Goal: Task Accomplishment & Management: Manage account settings

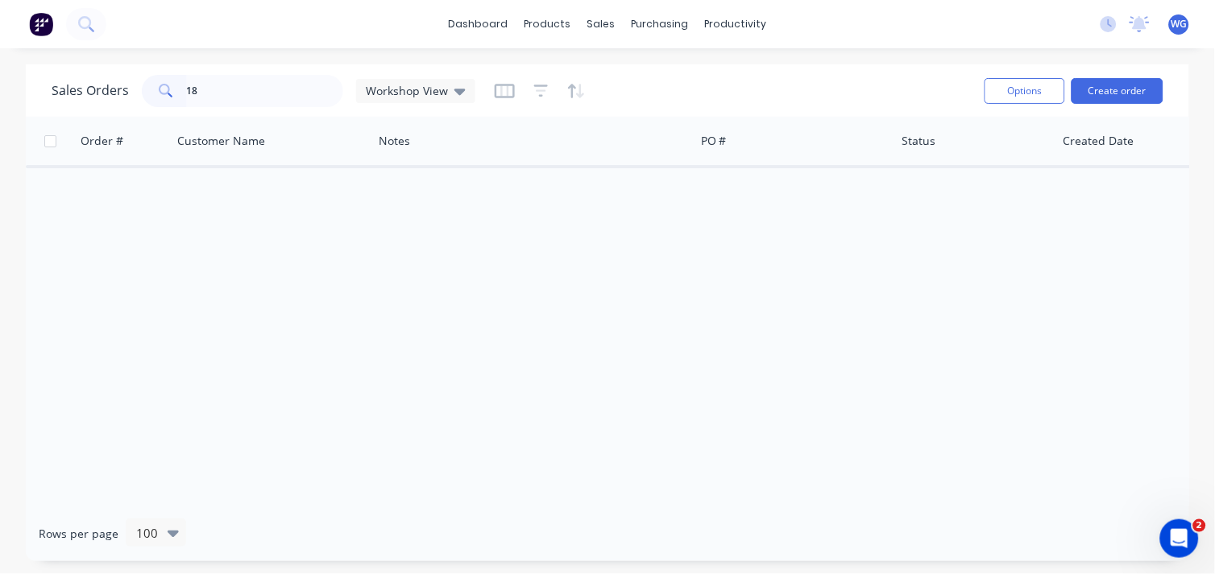
type input "1"
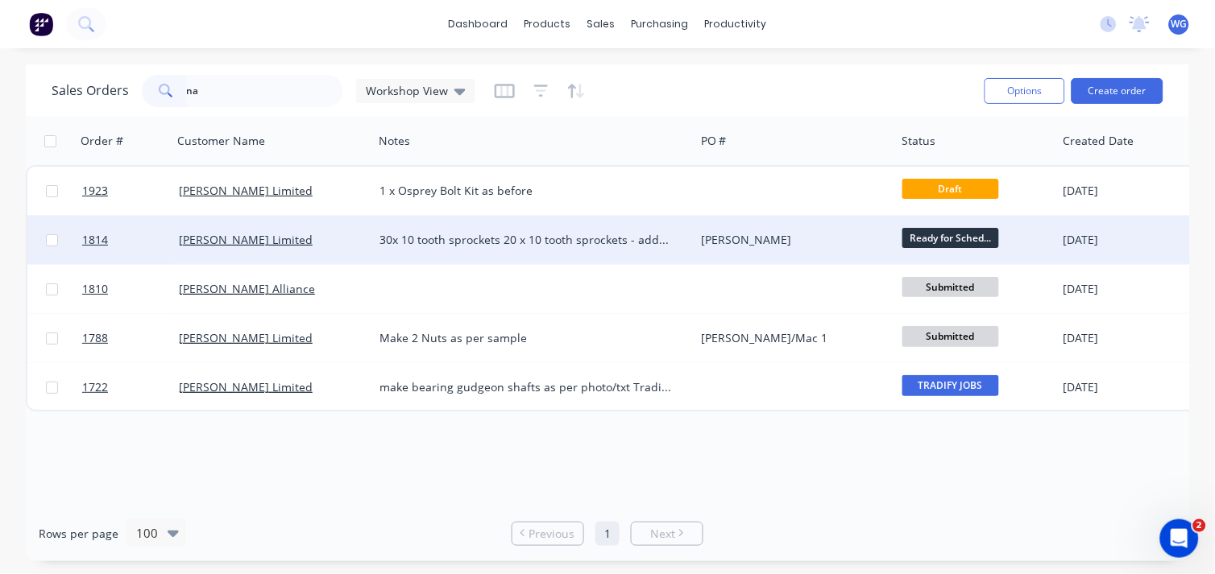
type input "n"
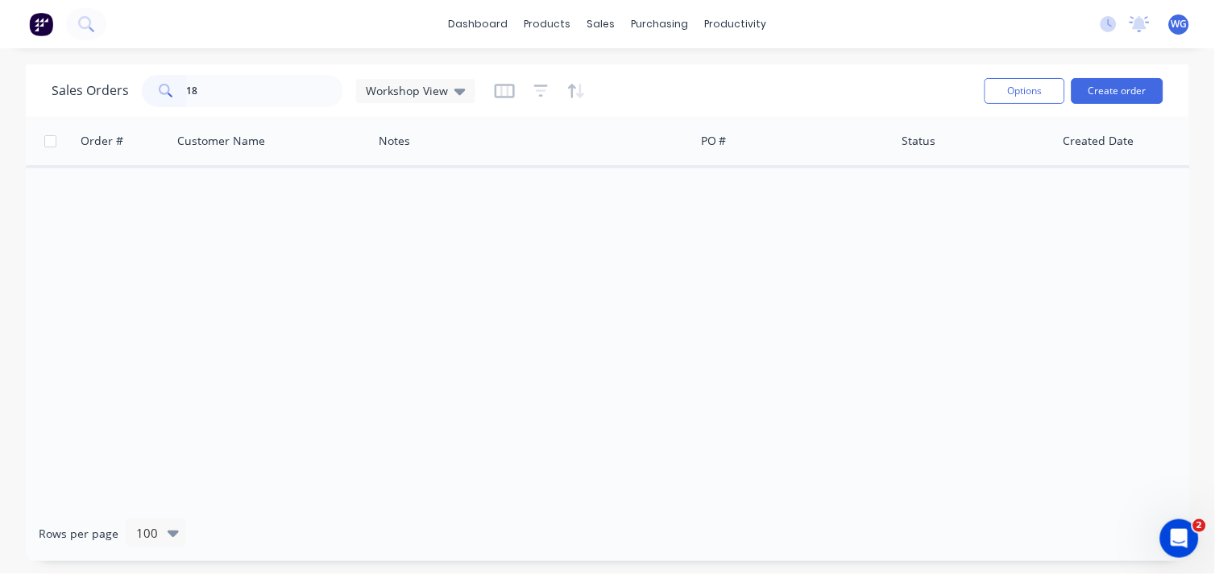
type input "1"
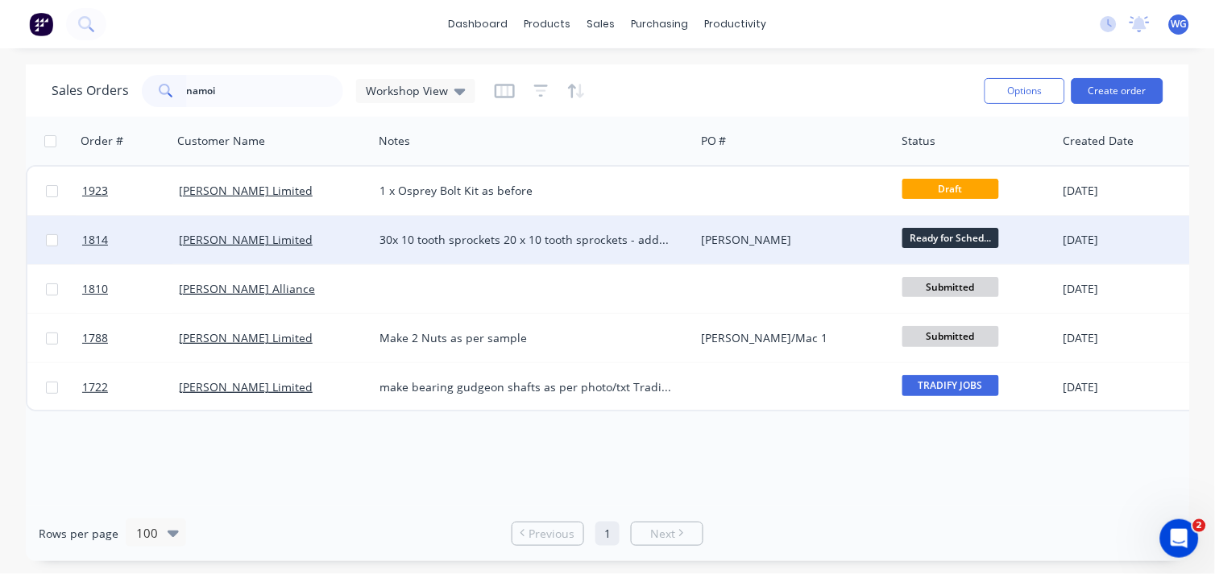
type input "namoi"
click at [335, 250] on div "[PERSON_NAME] Limited" at bounding box center [272, 240] width 201 height 48
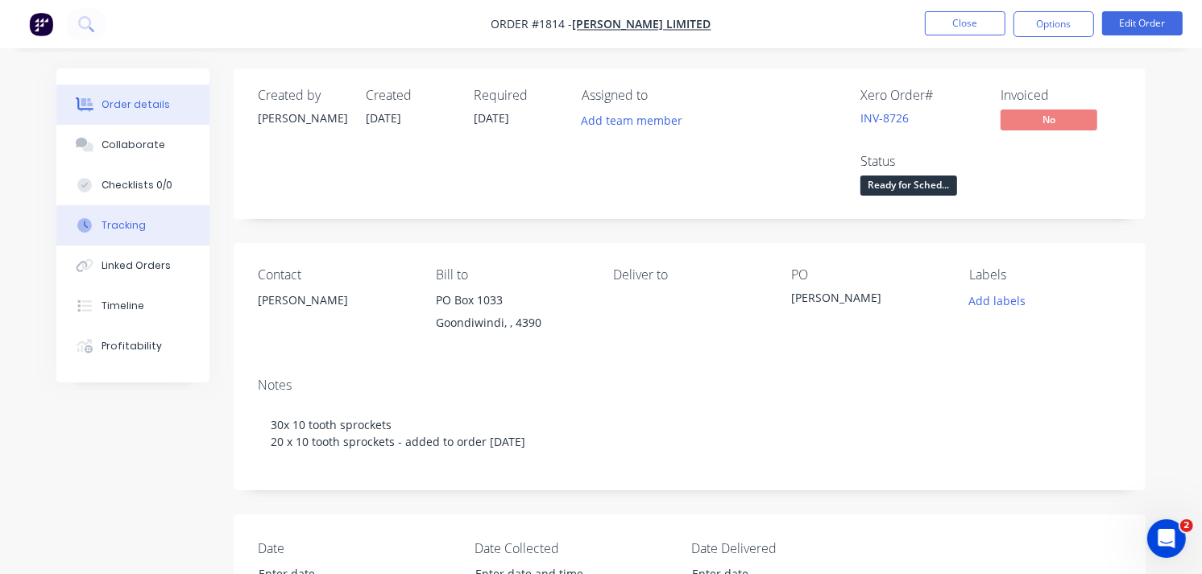
click at [149, 224] on button "Tracking" at bounding box center [132, 225] width 153 height 40
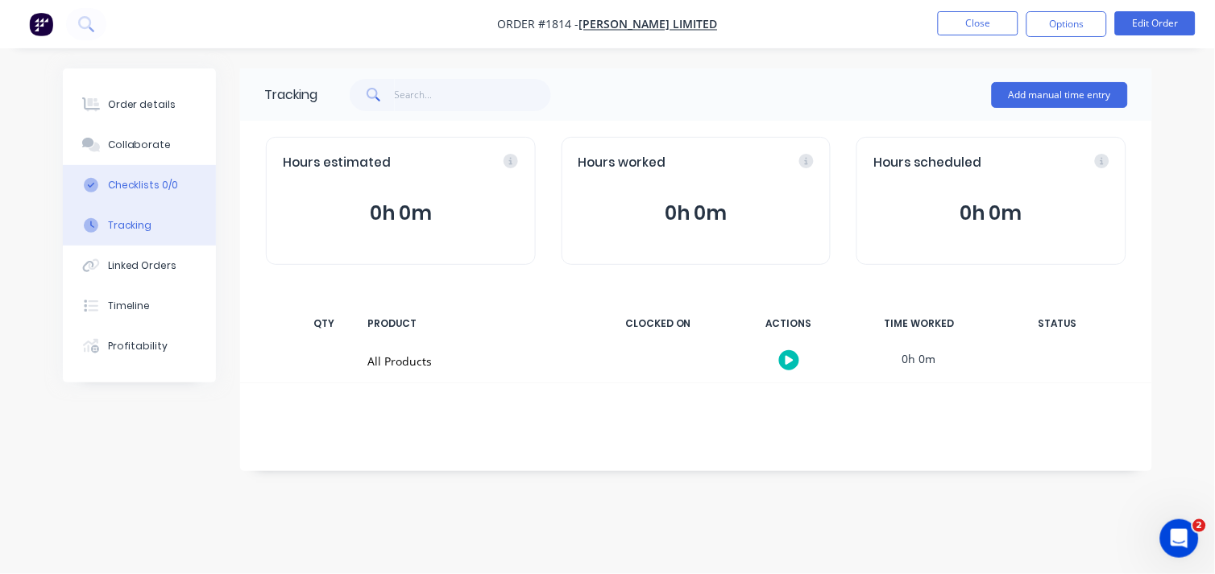
click at [150, 173] on button "Checklists 0/0" at bounding box center [139, 185] width 153 height 40
type textarea "x"
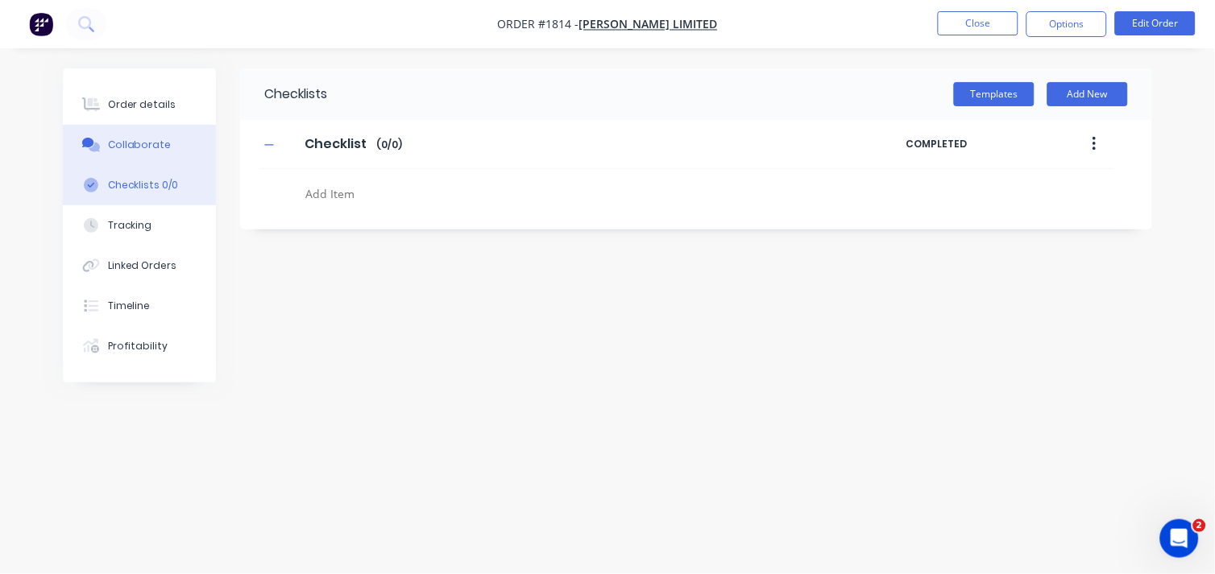
click at [143, 156] on button "Collaborate" at bounding box center [139, 145] width 153 height 40
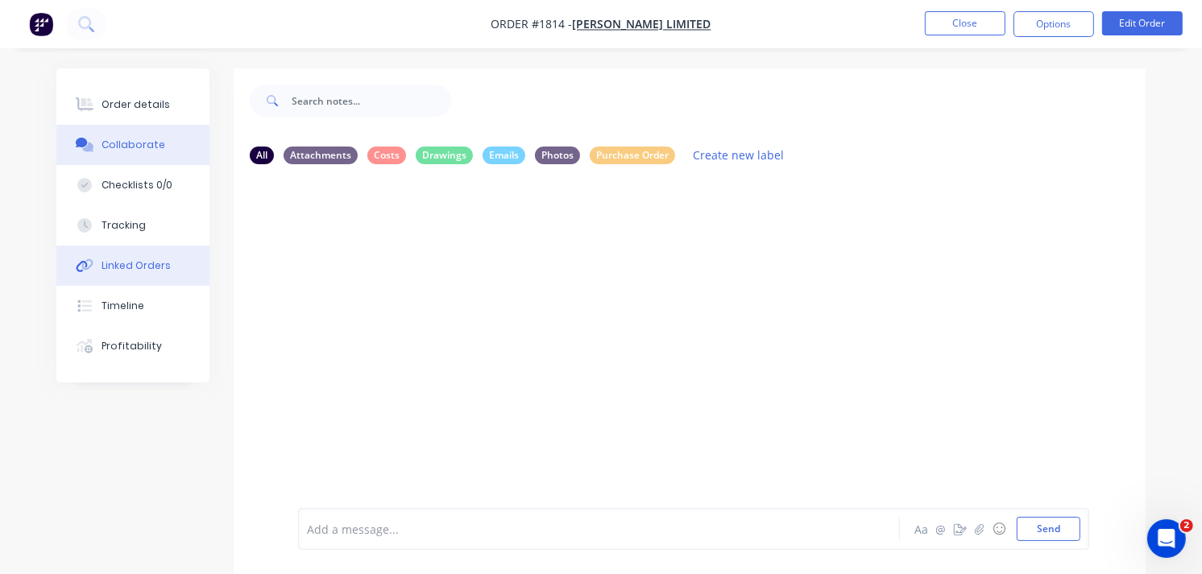
click at [138, 259] on div "Linked Orders" at bounding box center [136, 266] width 69 height 15
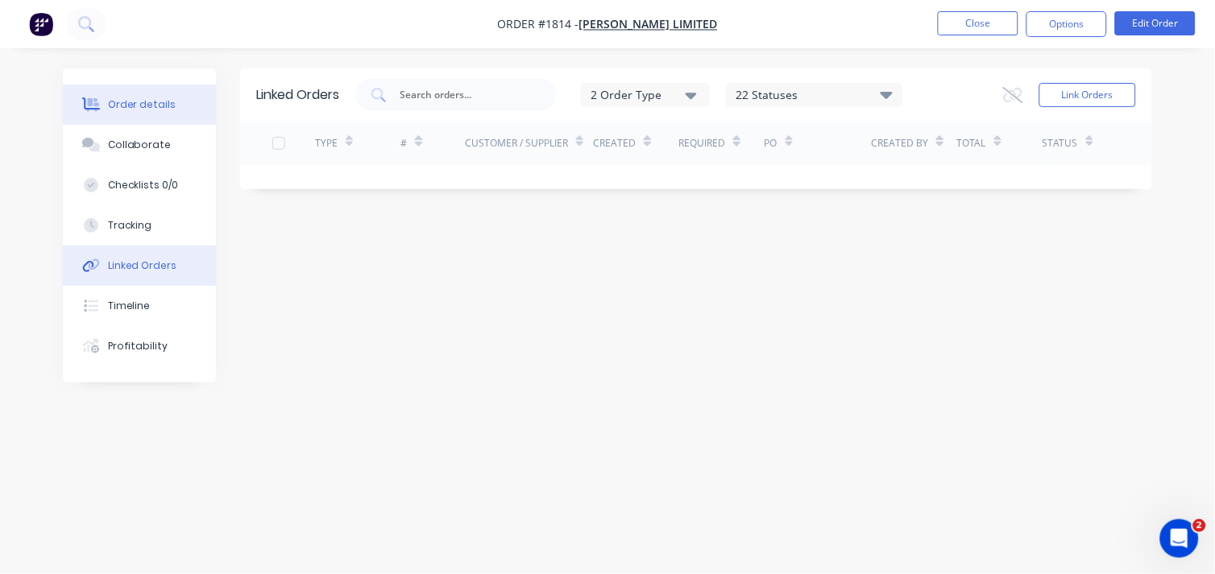
click at [141, 114] on button "Order details" at bounding box center [139, 105] width 153 height 40
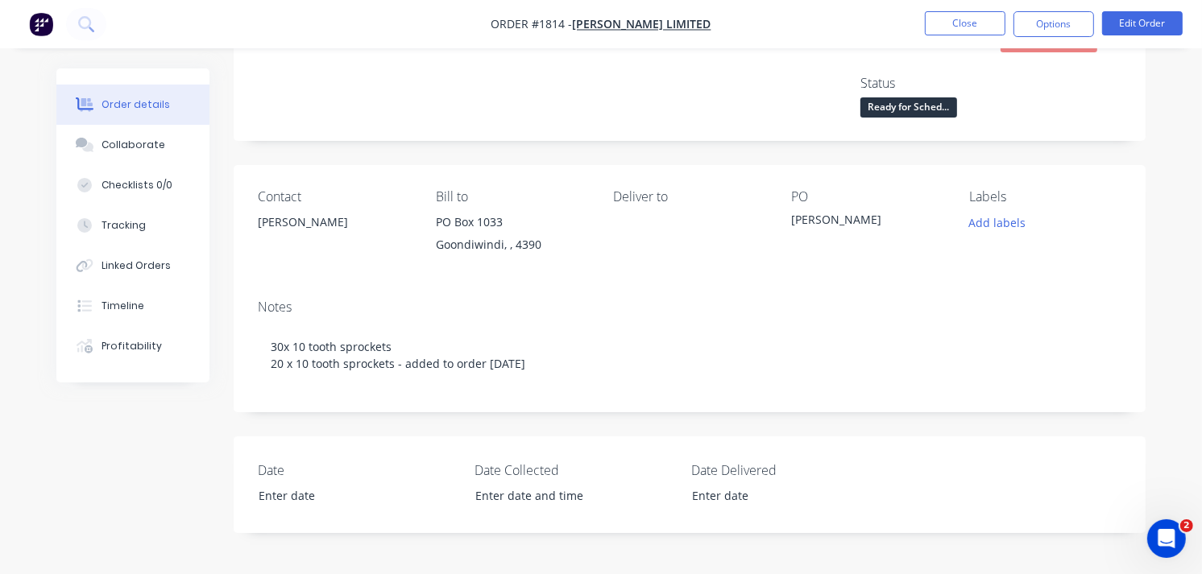
scroll to position [79, 0]
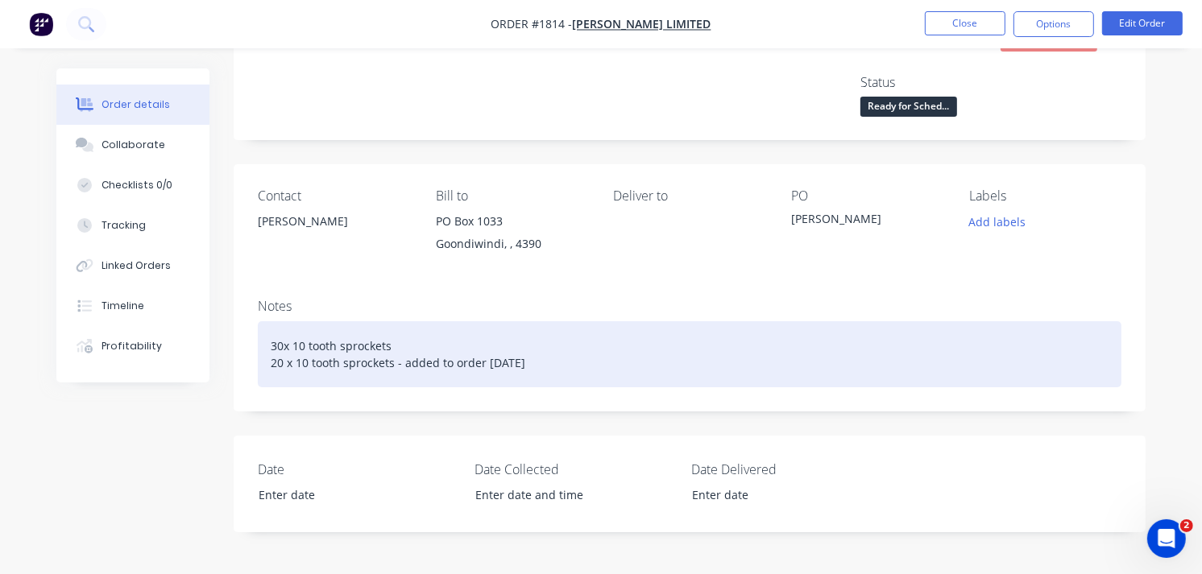
click at [535, 367] on div "30x 10 tooth sprockets 20 x 10 tooth sprockets - added to order [DATE]" at bounding box center [690, 354] width 864 height 66
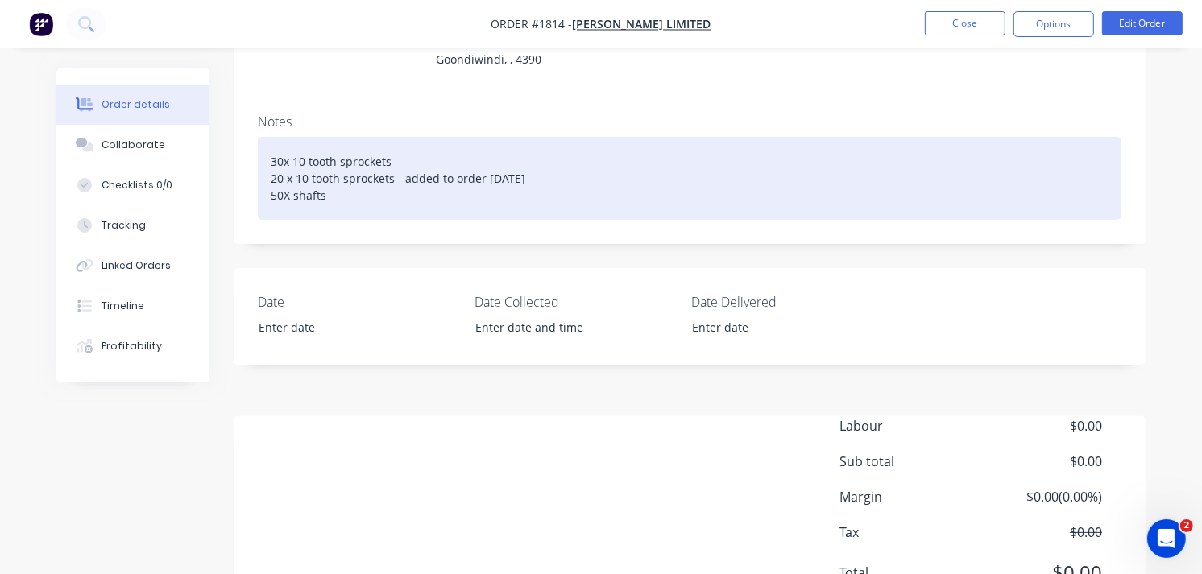
scroll to position [266, 0]
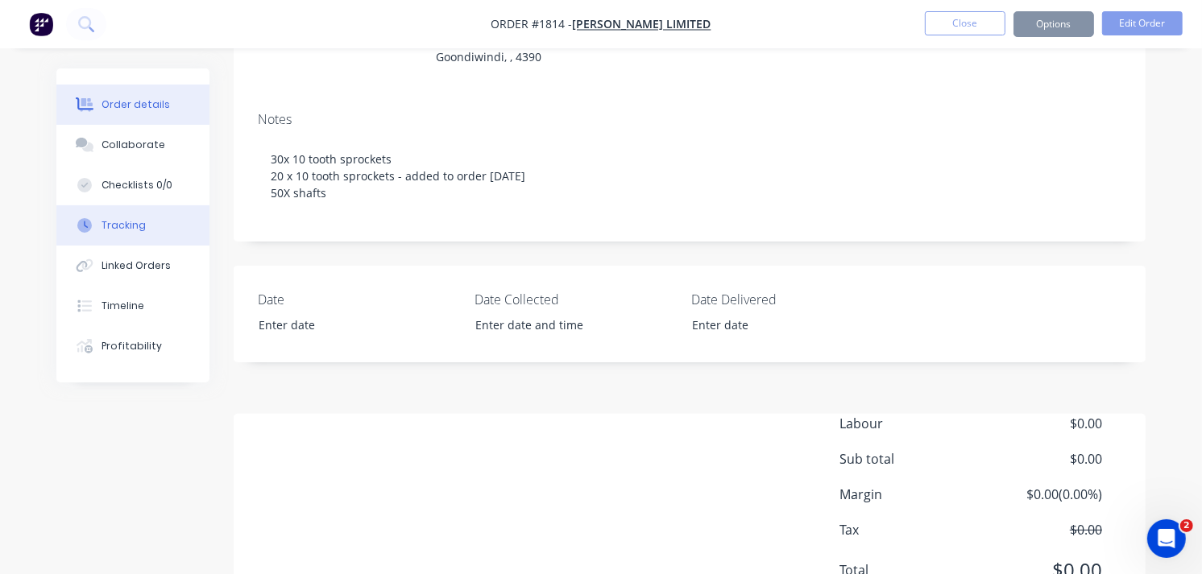
click at [123, 222] on div "Tracking" at bounding box center [124, 225] width 44 height 15
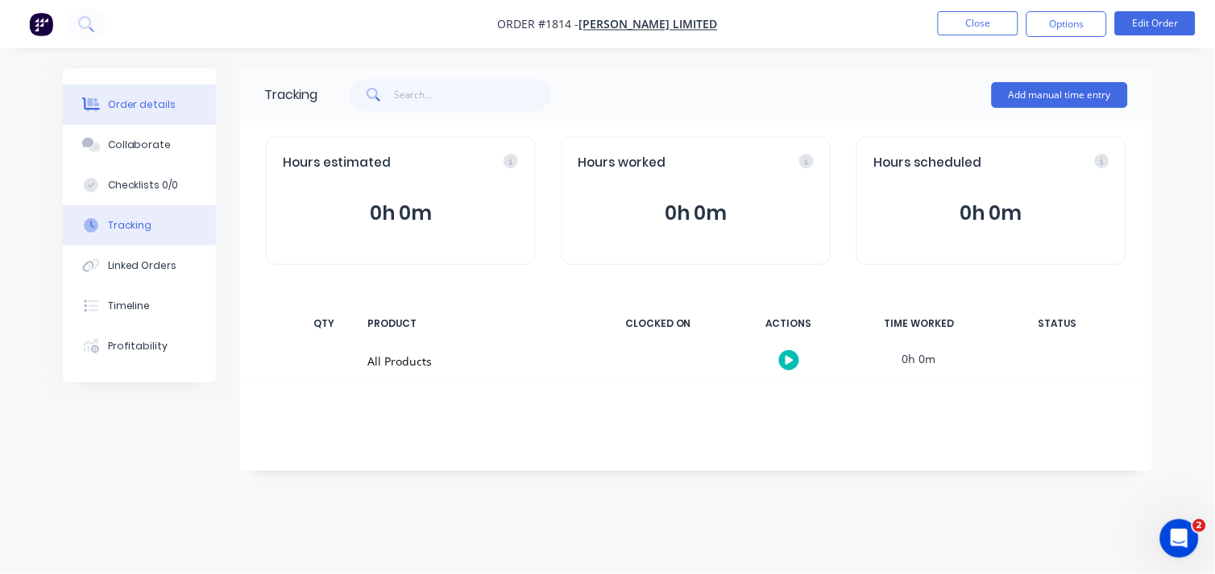
click at [131, 118] on button "Order details" at bounding box center [139, 105] width 153 height 40
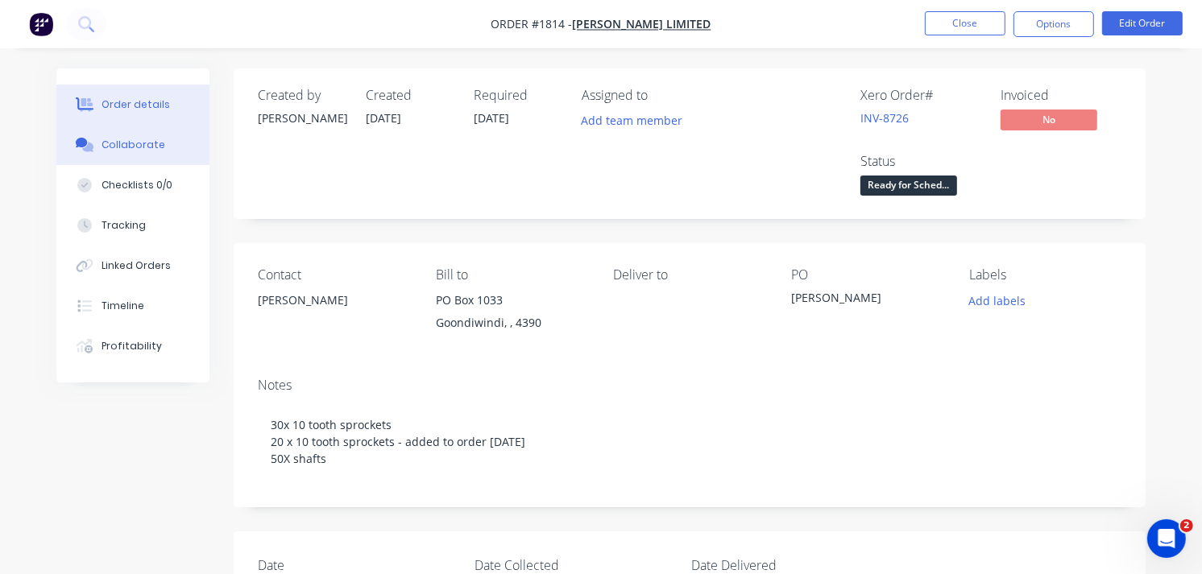
click at [133, 147] on div "Collaborate" at bounding box center [134, 145] width 64 height 15
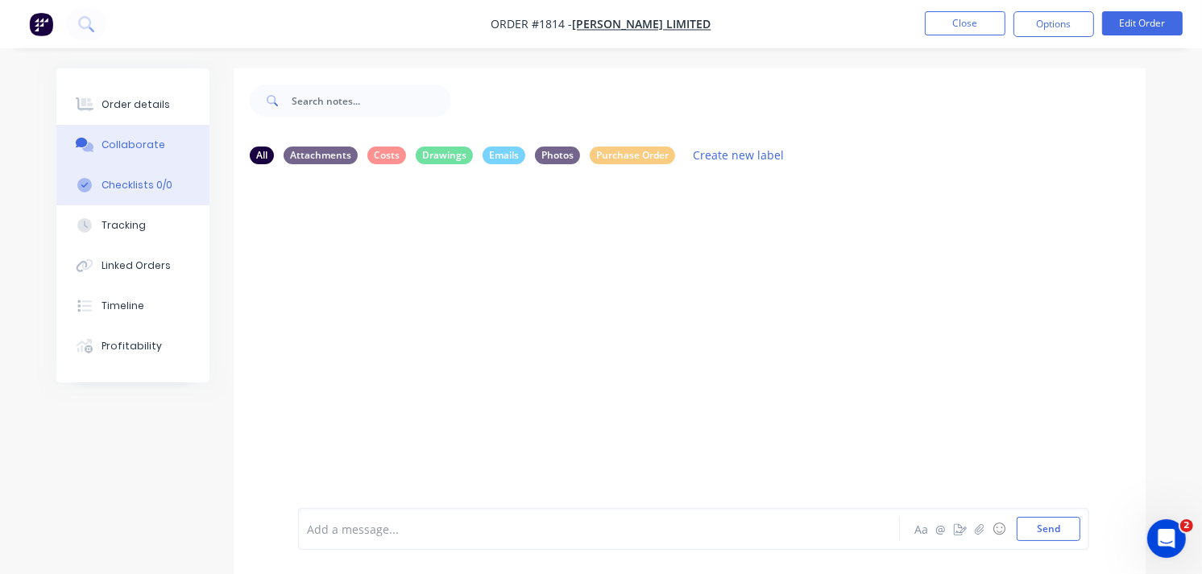
click at [137, 202] on button "Checklists 0/0" at bounding box center [132, 185] width 153 height 40
type textarea "x"
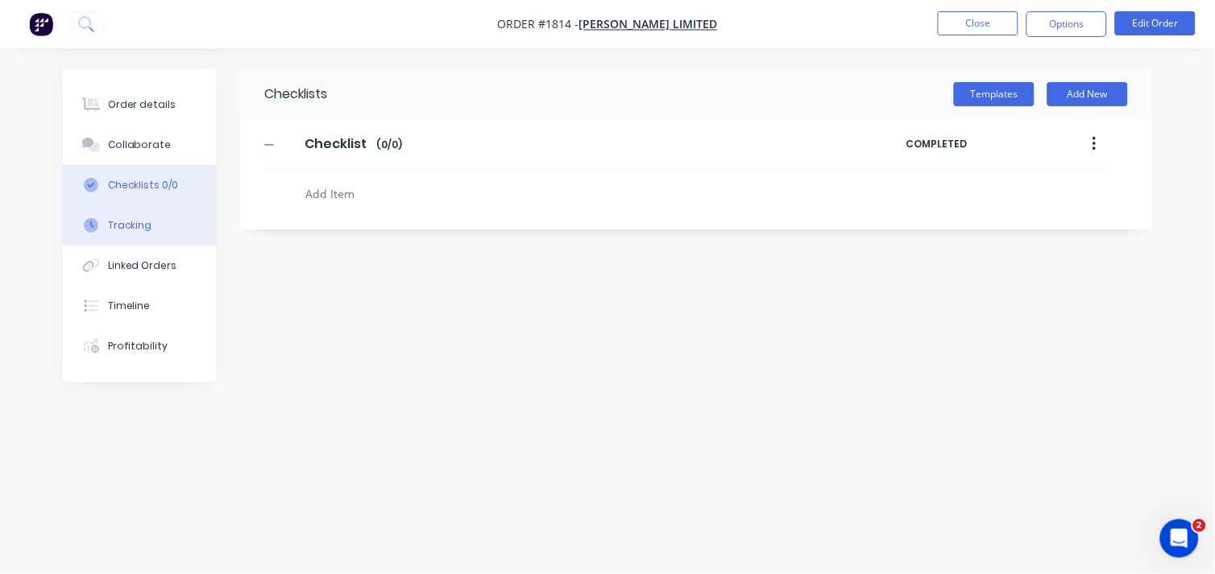
click at [124, 222] on div "Tracking" at bounding box center [130, 225] width 44 height 15
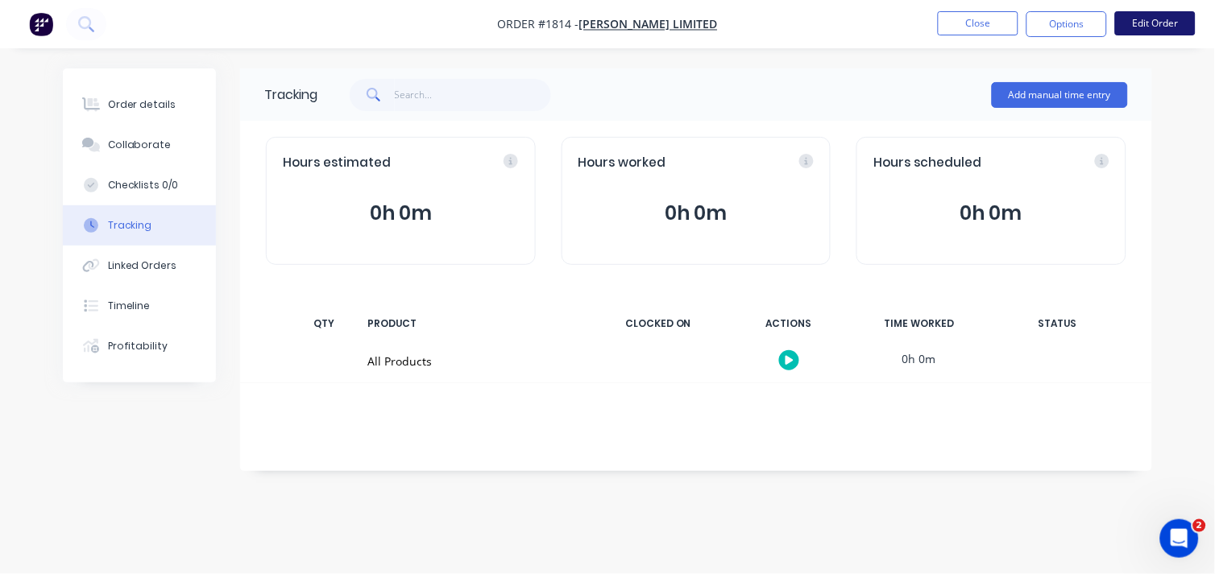
click at [1145, 26] on button "Edit Order" at bounding box center [1155, 23] width 81 height 24
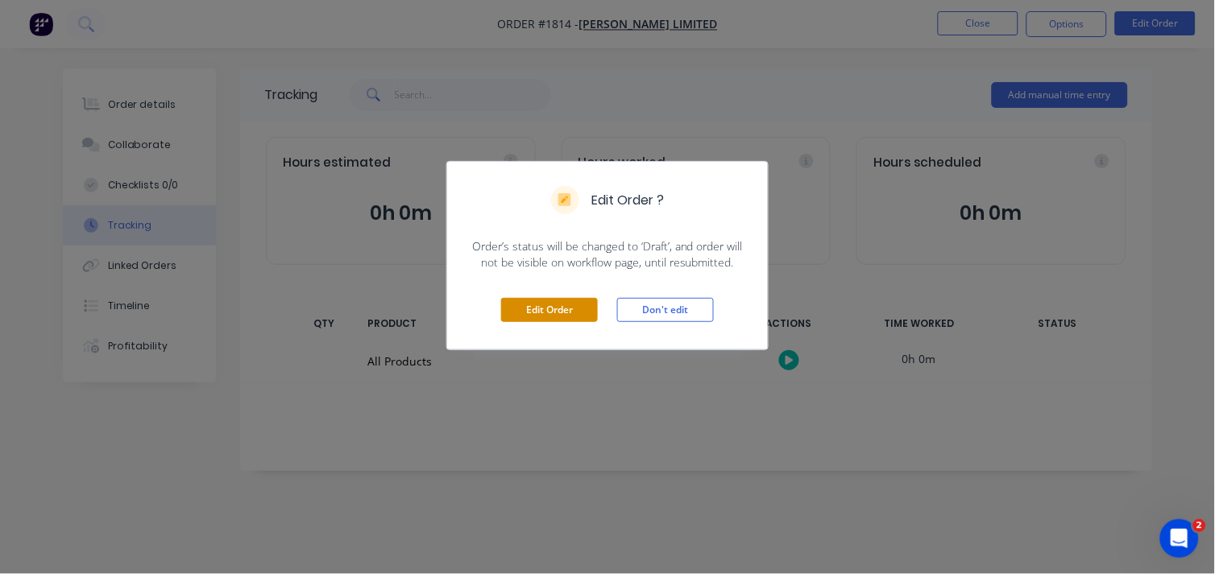
click at [553, 311] on button "Edit Order" at bounding box center [549, 310] width 97 height 24
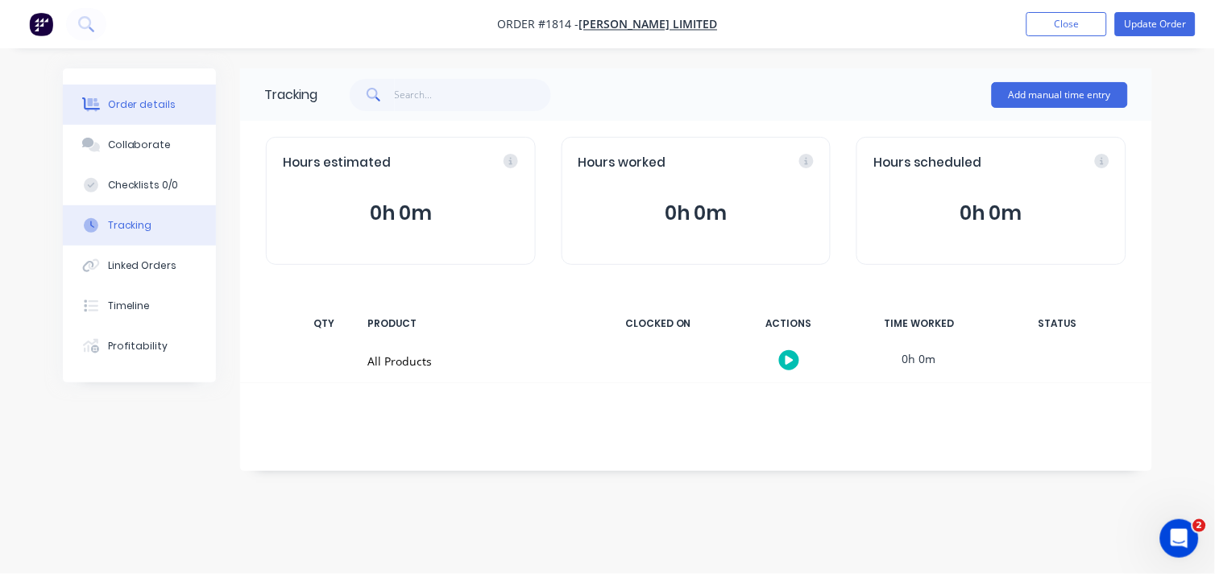
click at [118, 110] on div "Order details" at bounding box center [142, 104] width 68 height 15
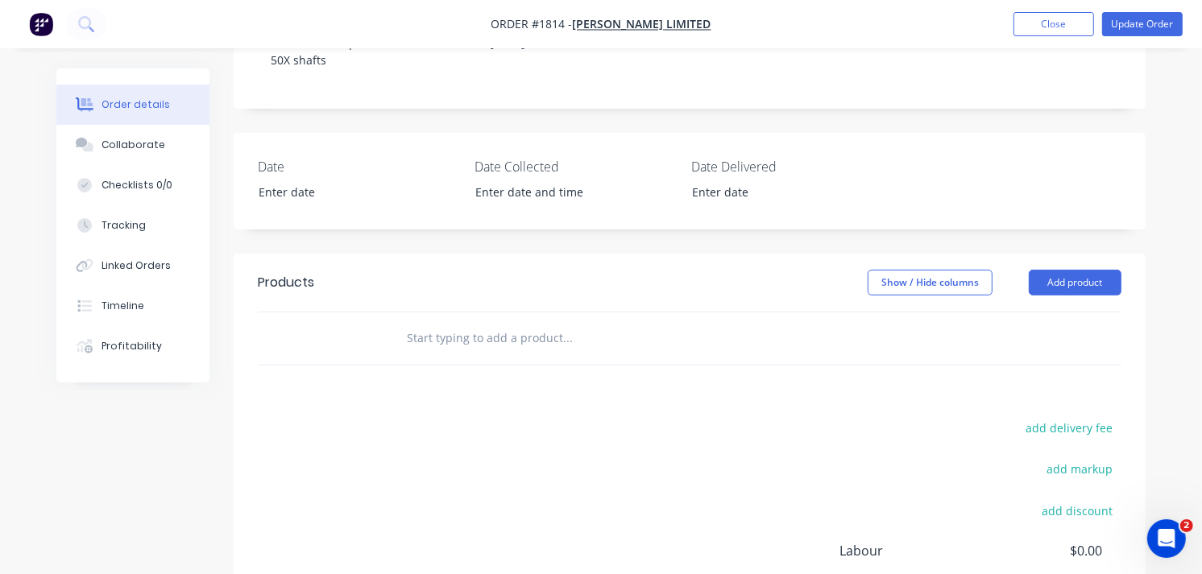
scroll to position [603, 0]
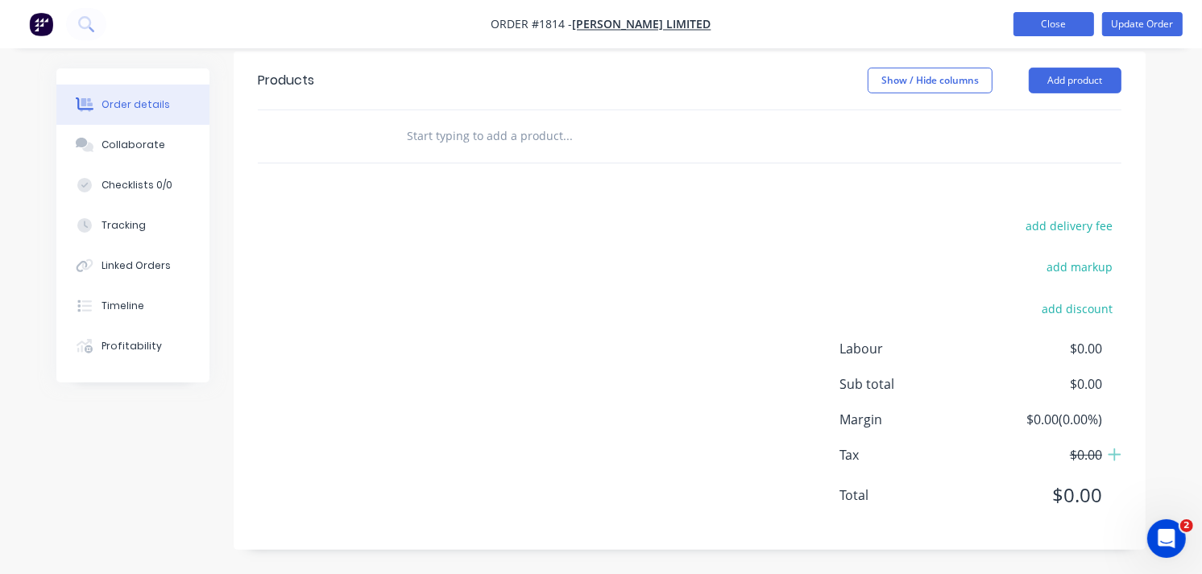
click at [1064, 21] on button "Close" at bounding box center [1054, 24] width 81 height 24
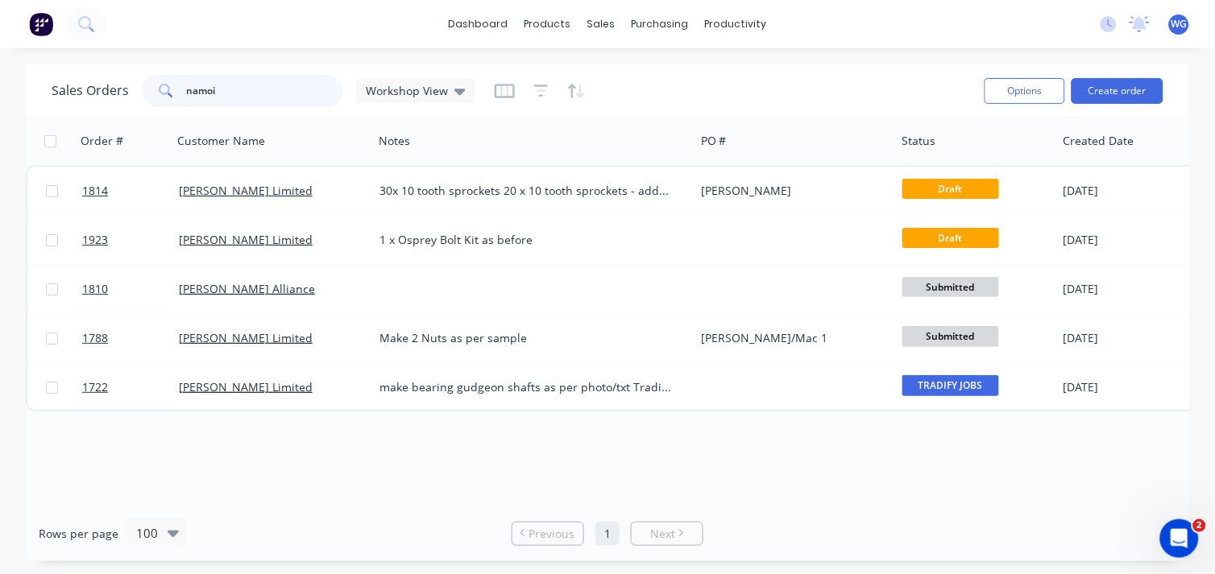
drag, startPoint x: 242, startPoint y: 93, endPoint x: 52, endPoint y: 74, distance: 190.3
click at [52, 75] on div "Sales Orders namoi Workshop View" at bounding box center [264, 91] width 424 height 32
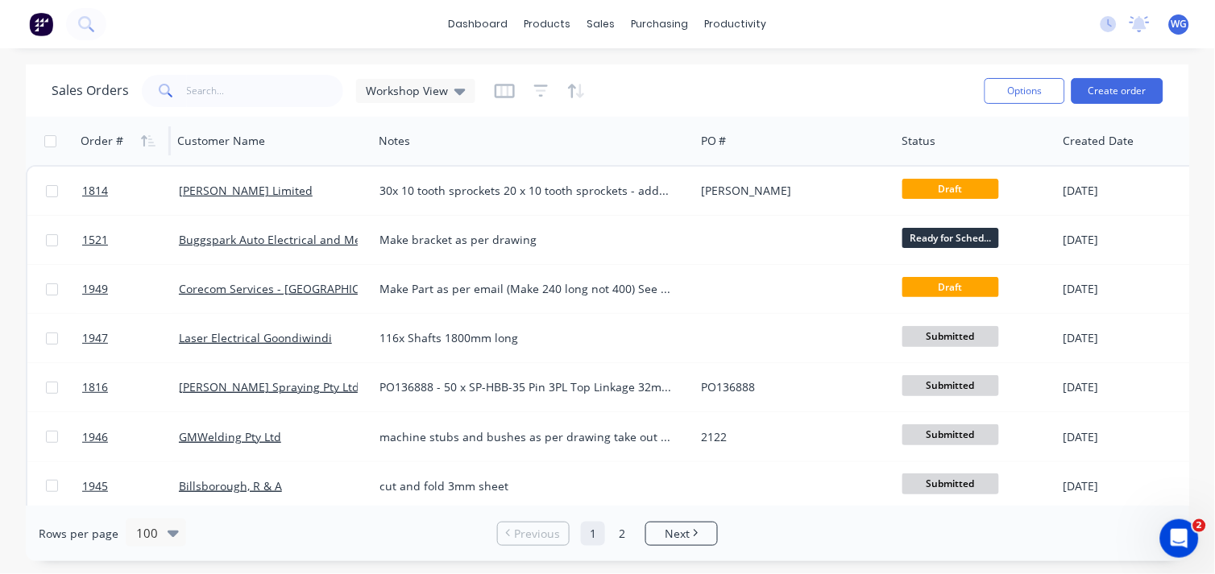
click at [101, 138] on div "Order #" at bounding box center [102, 141] width 43 height 16
click at [147, 139] on icon "button" at bounding box center [148, 141] width 15 height 13
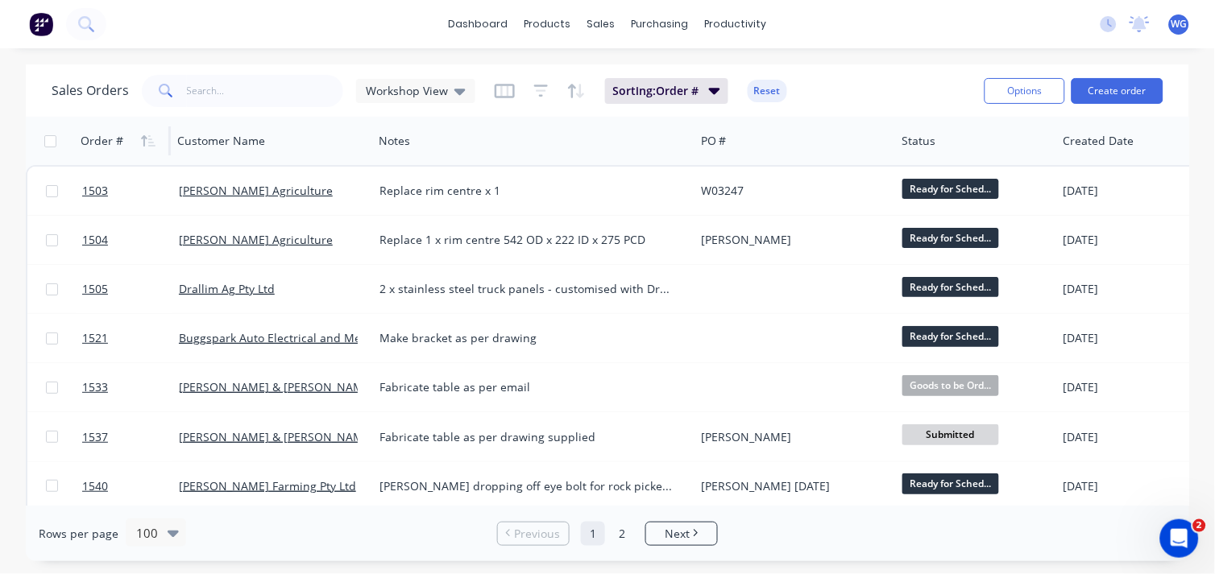
click at [147, 139] on icon "button" at bounding box center [148, 141] width 15 height 13
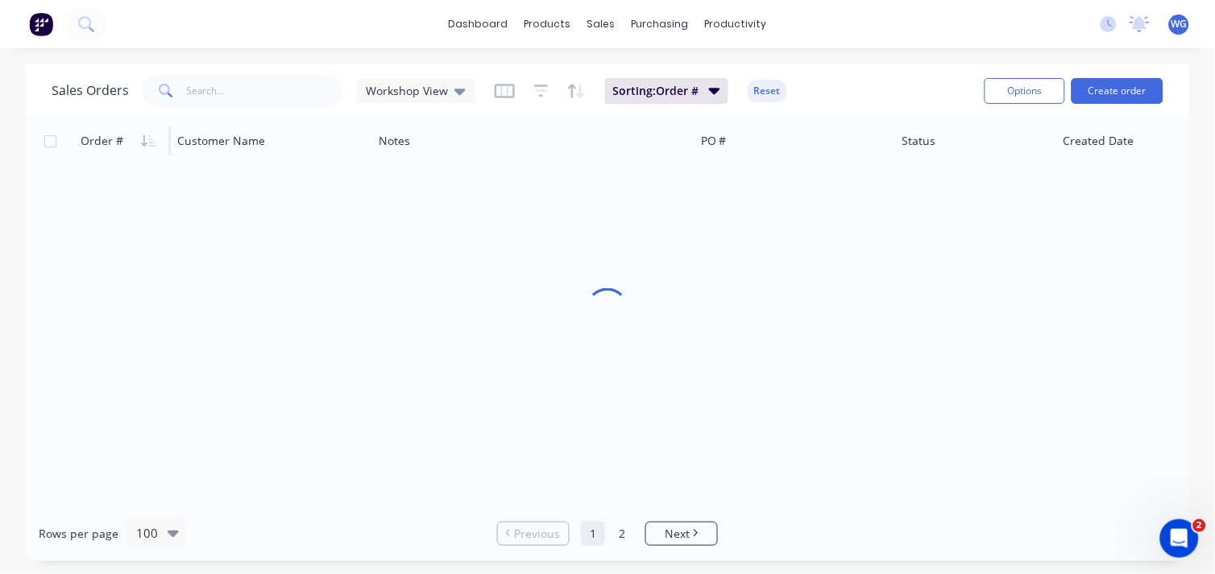
click at [147, 139] on icon "button" at bounding box center [148, 141] width 15 height 13
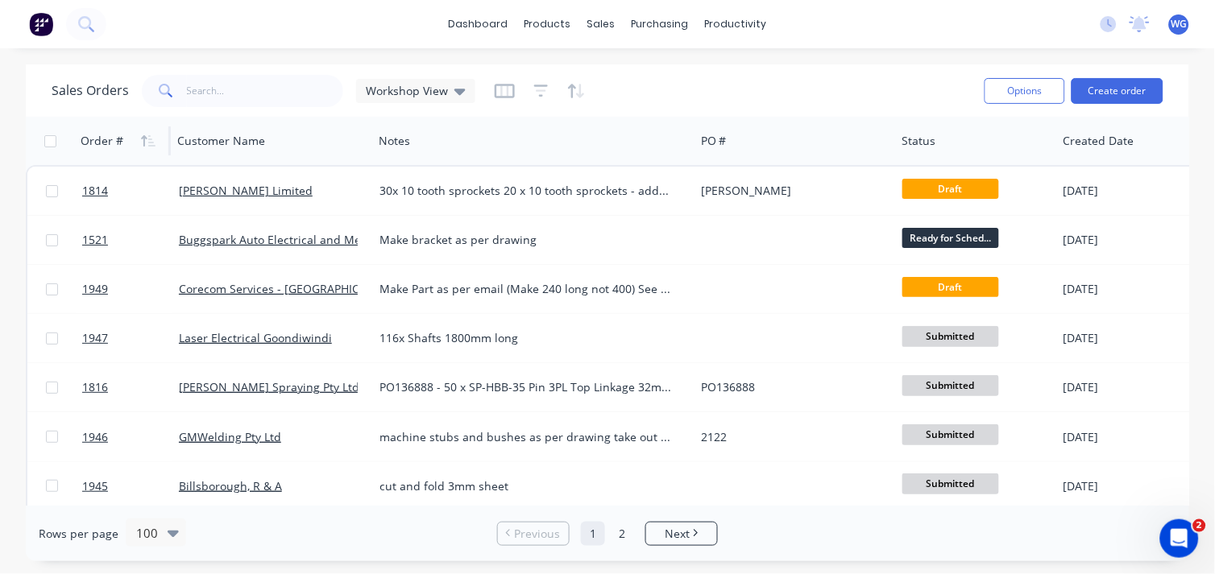
scroll to position [2, 0]
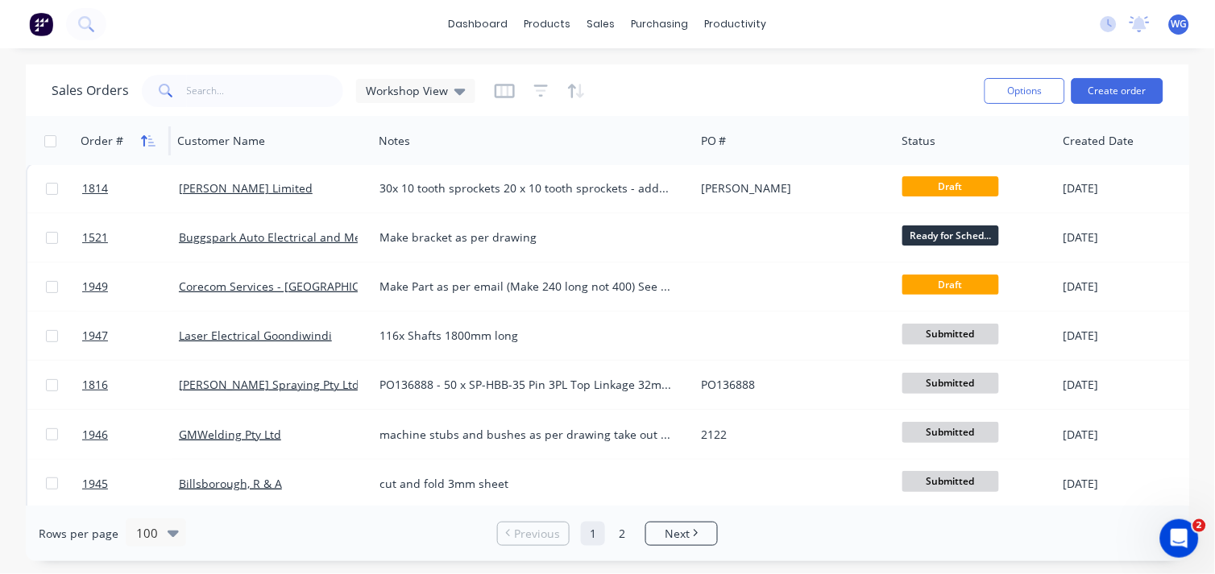
click at [145, 139] on icon "button" at bounding box center [148, 141] width 15 height 13
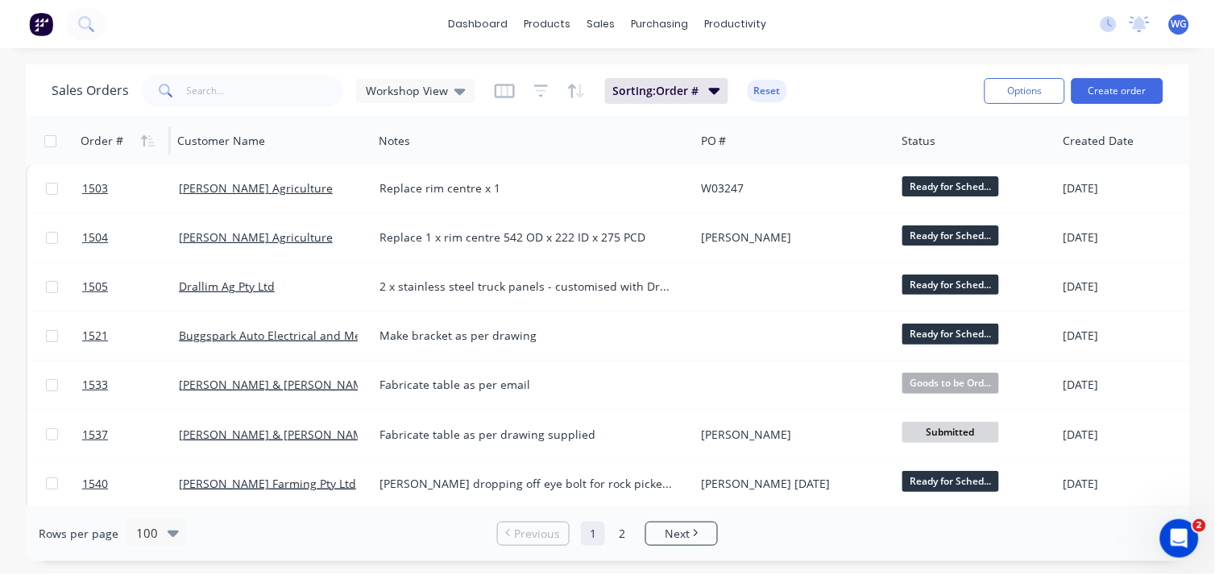
scroll to position [0, 0]
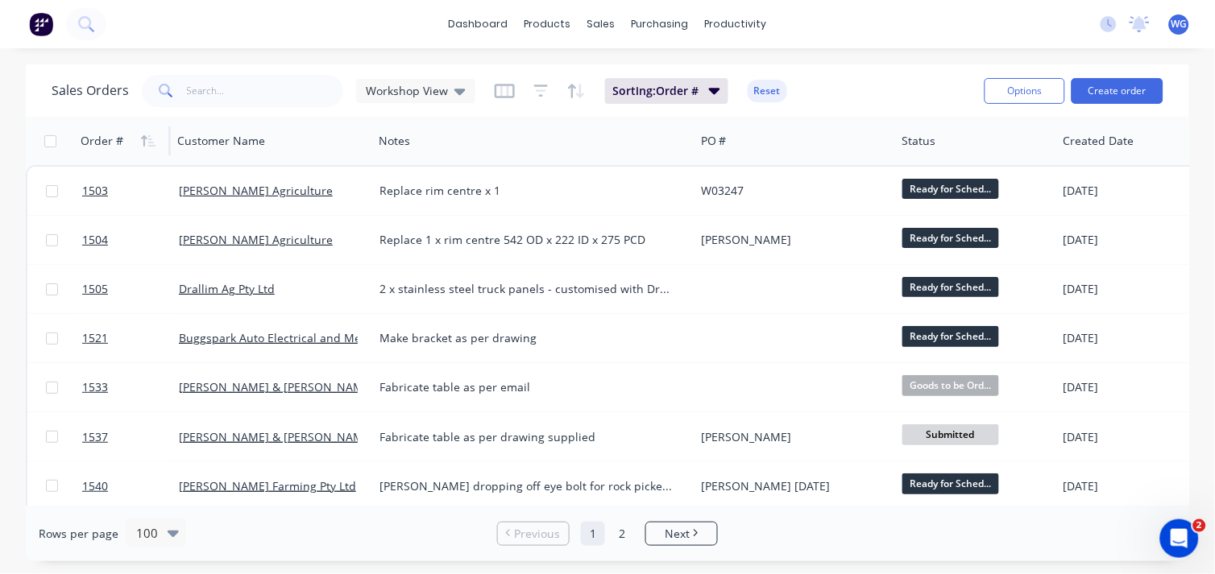
click at [145, 139] on icon "button" at bounding box center [148, 141] width 15 height 13
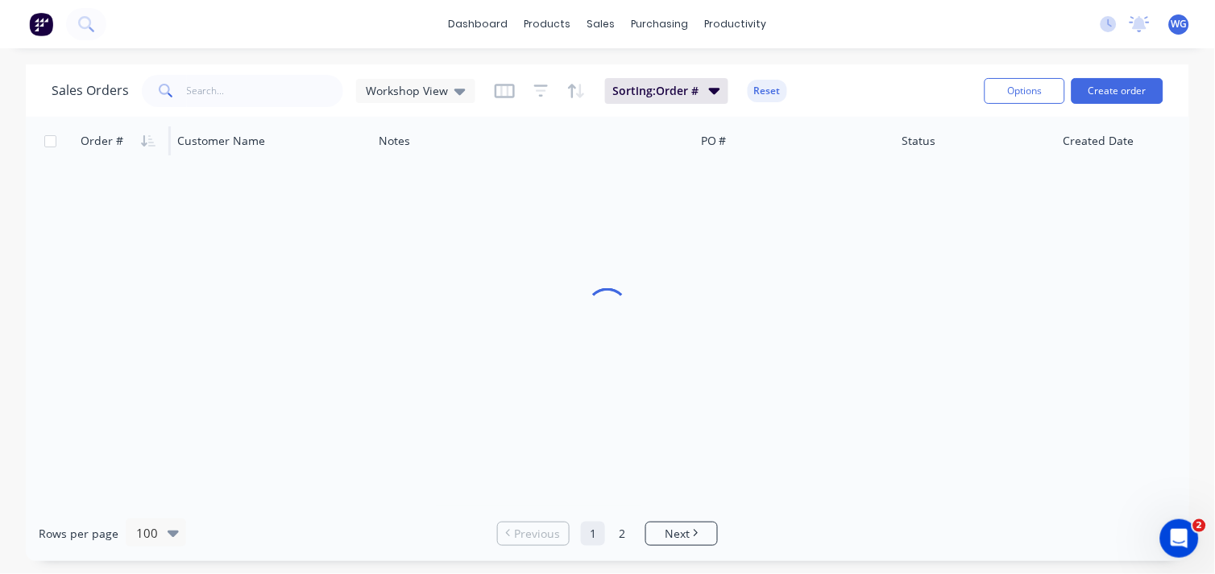
click at [145, 139] on icon "button" at bounding box center [148, 141] width 15 height 13
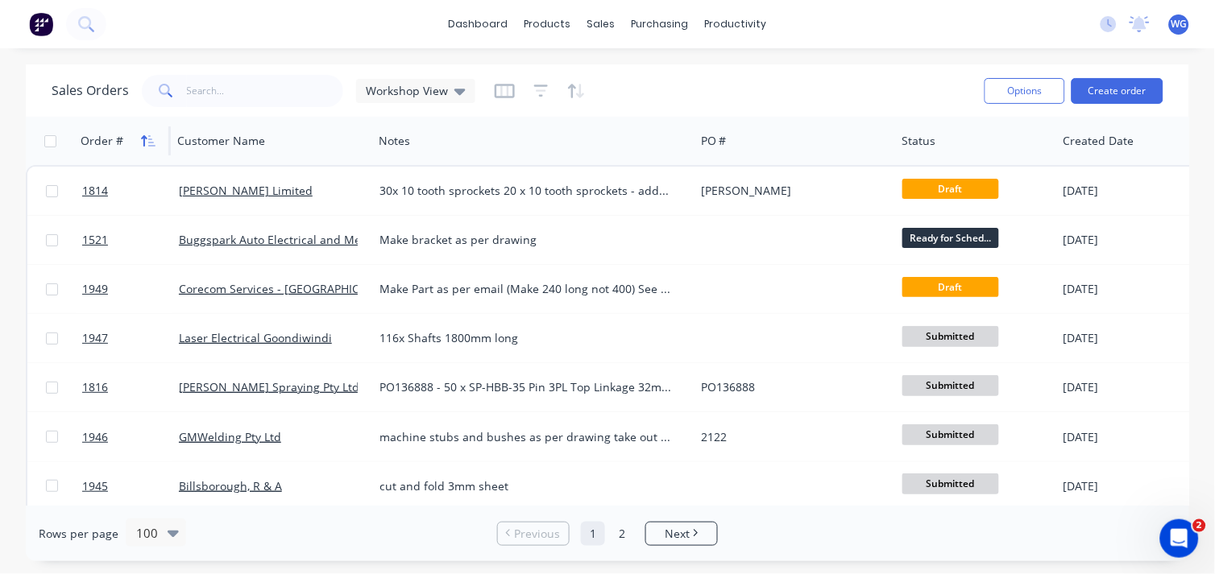
click at [147, 146] on icon "button" at bounding box center [148, 141] width 15 height 13
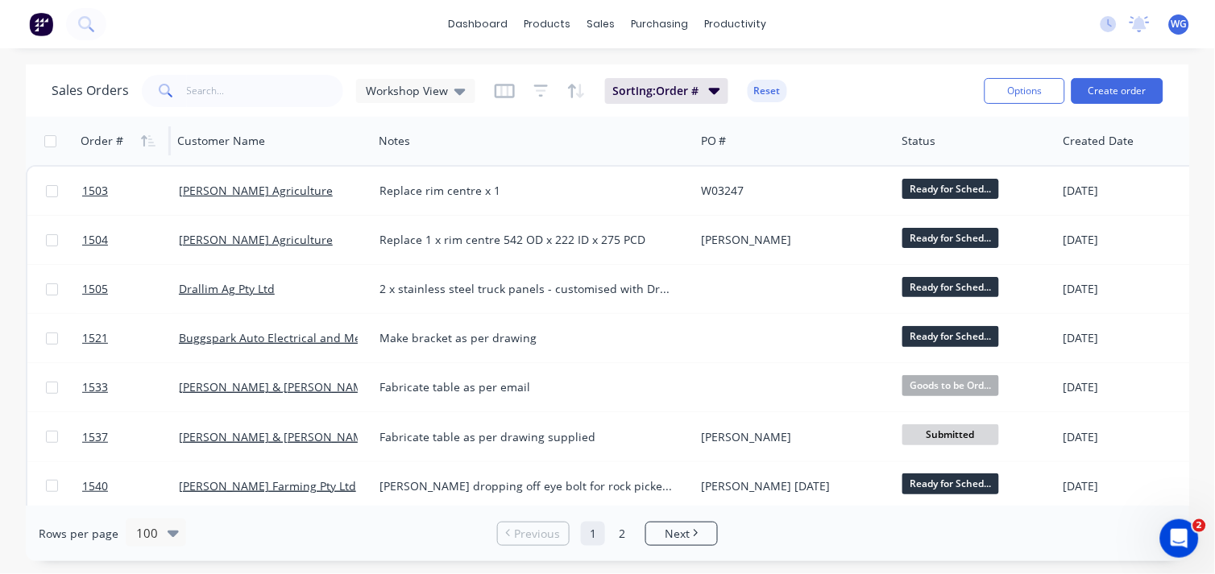
click at [147, 146] on icon "button" at bounding box center [148, 141] width 15 height 13
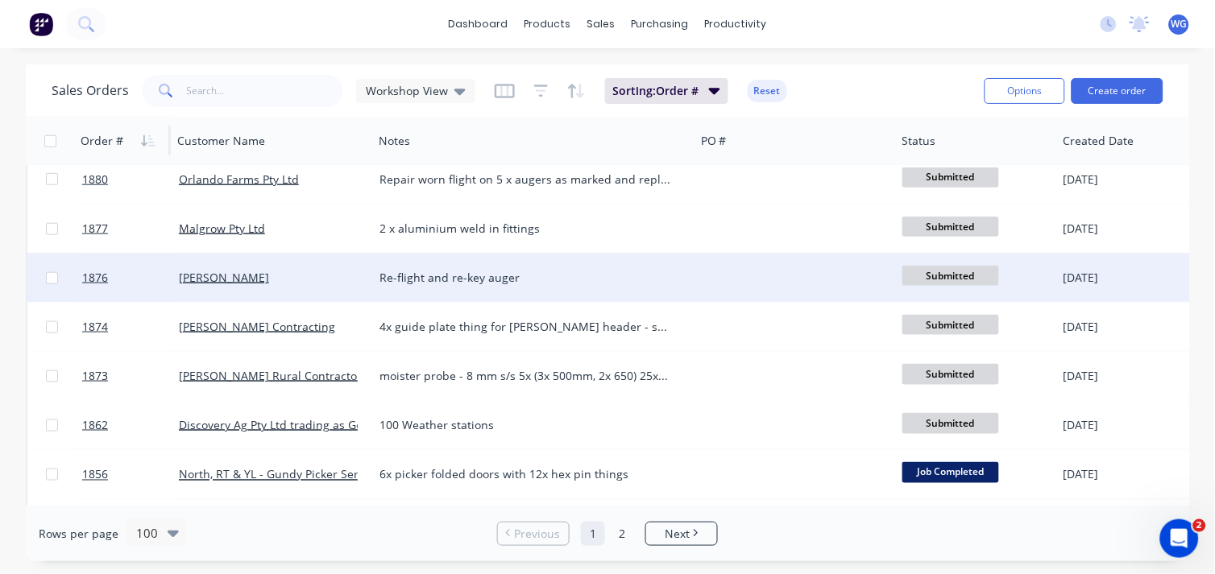
scroll to position [1736, 0]
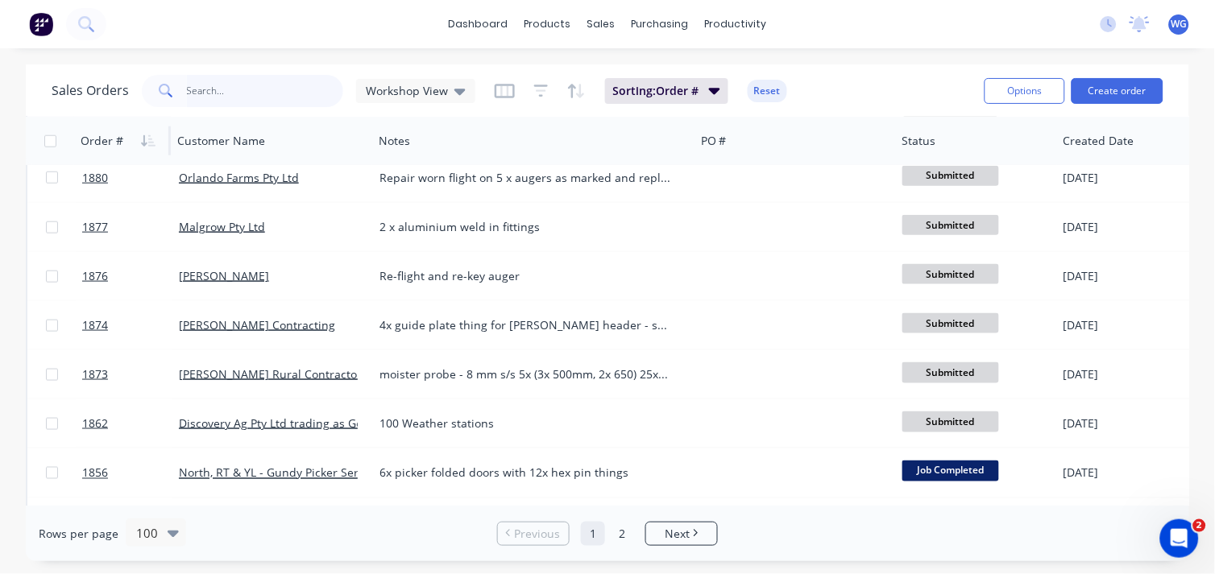
click at [220, 91] on input "text" at bounding box center [265, 91] width 157 height 32
click at [616, 63] on link "Sales Orders" at bounding box center [687, 76] width 214 height 32
click at [197, 87] on input "text" at bounding box center [265, 91] width 157 height 32
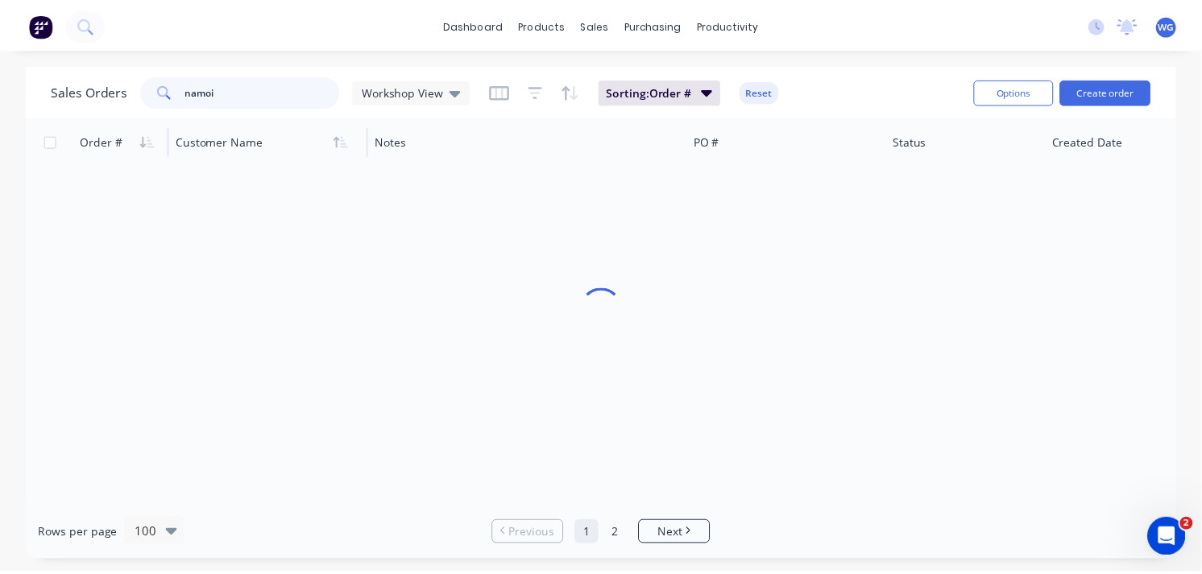
scroll to position [0, 0]
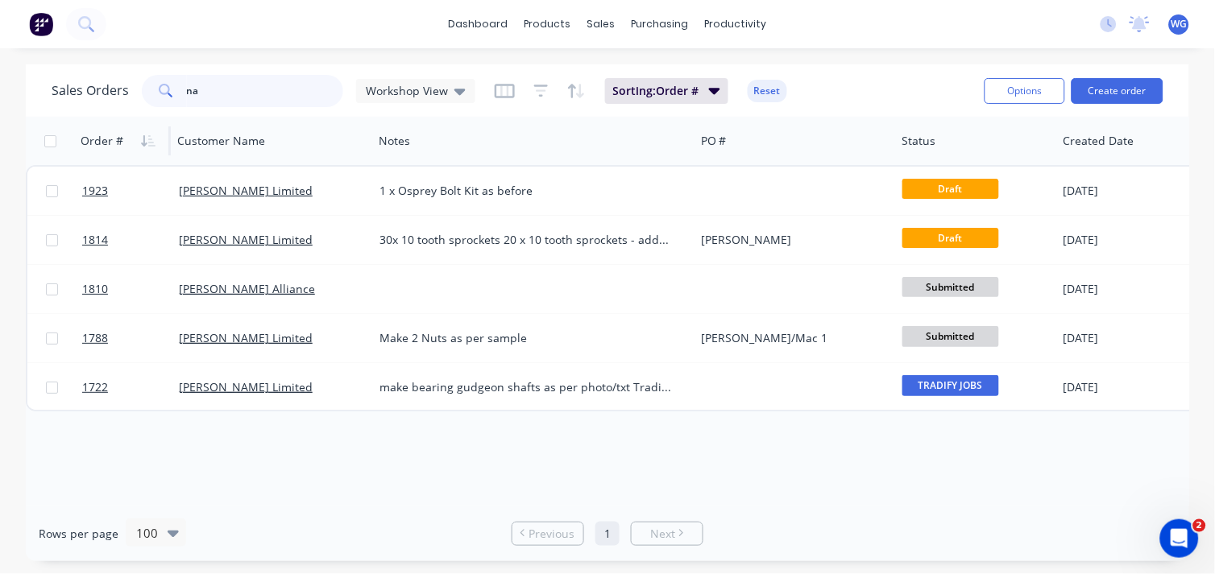
type input "n"
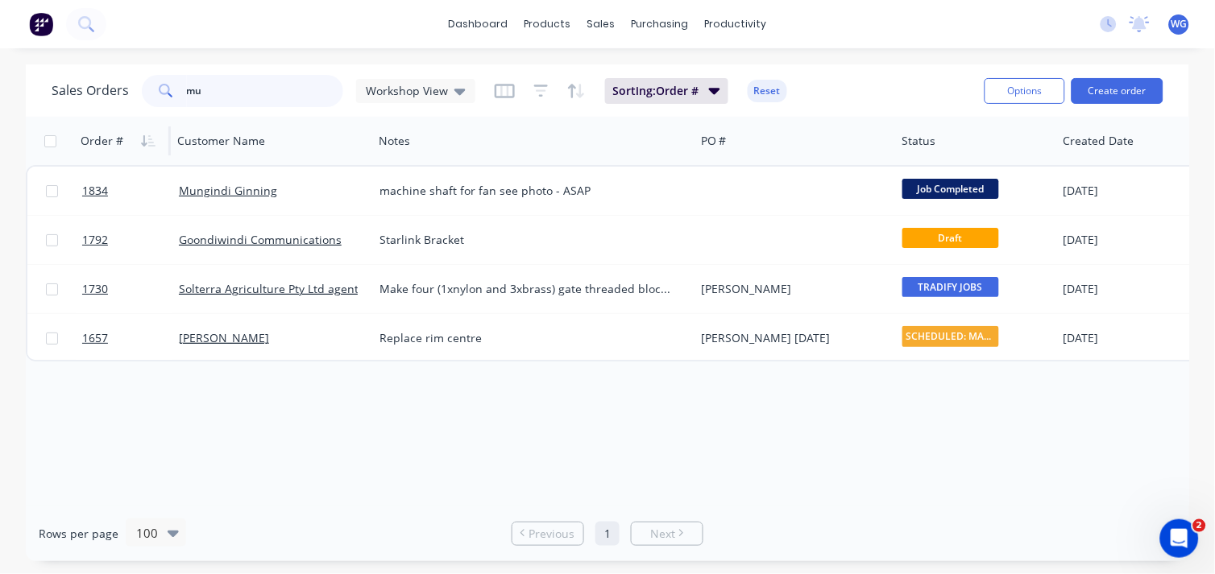
type input "m"
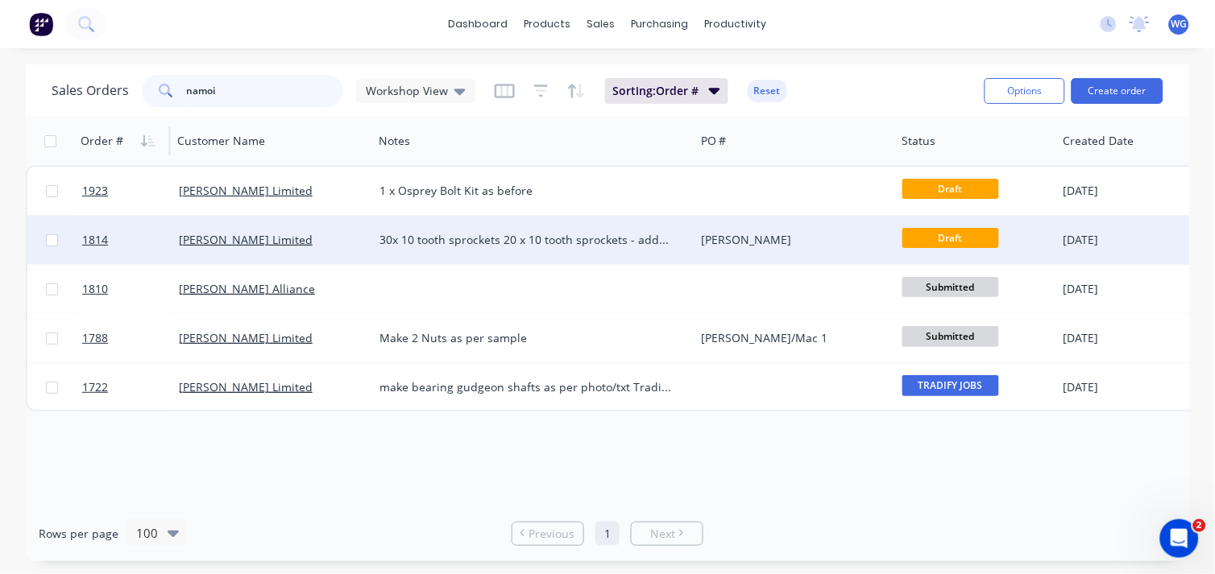
type input "namoi"
click at [363, 221] on div "[PERSON_NAME] Limited" at bounding box center [272, 240] width 201 height 48
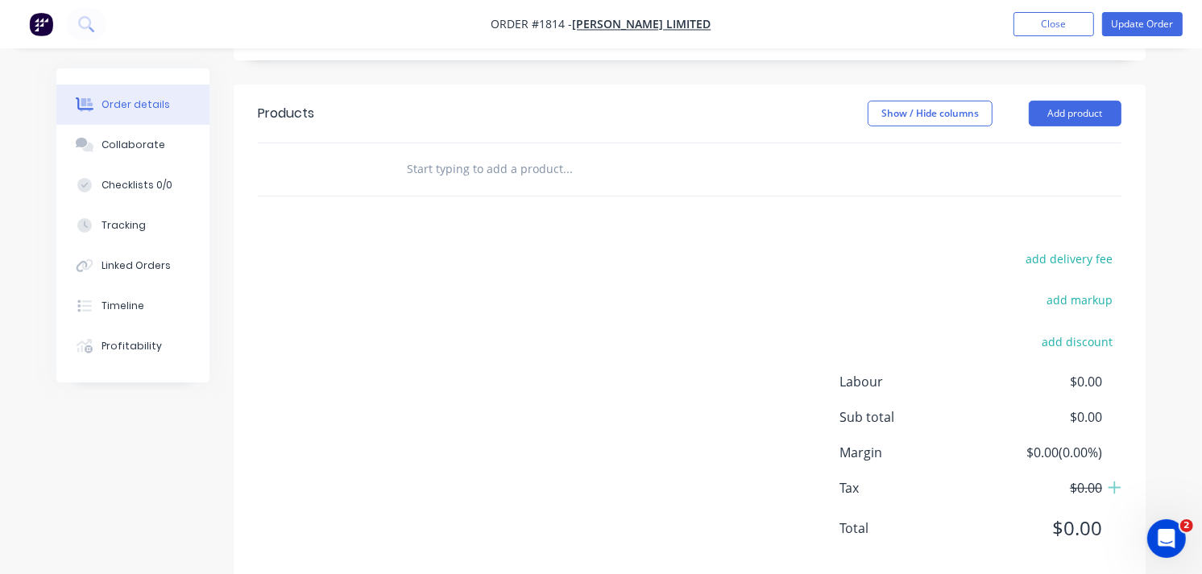
scroll to position [559, 0]
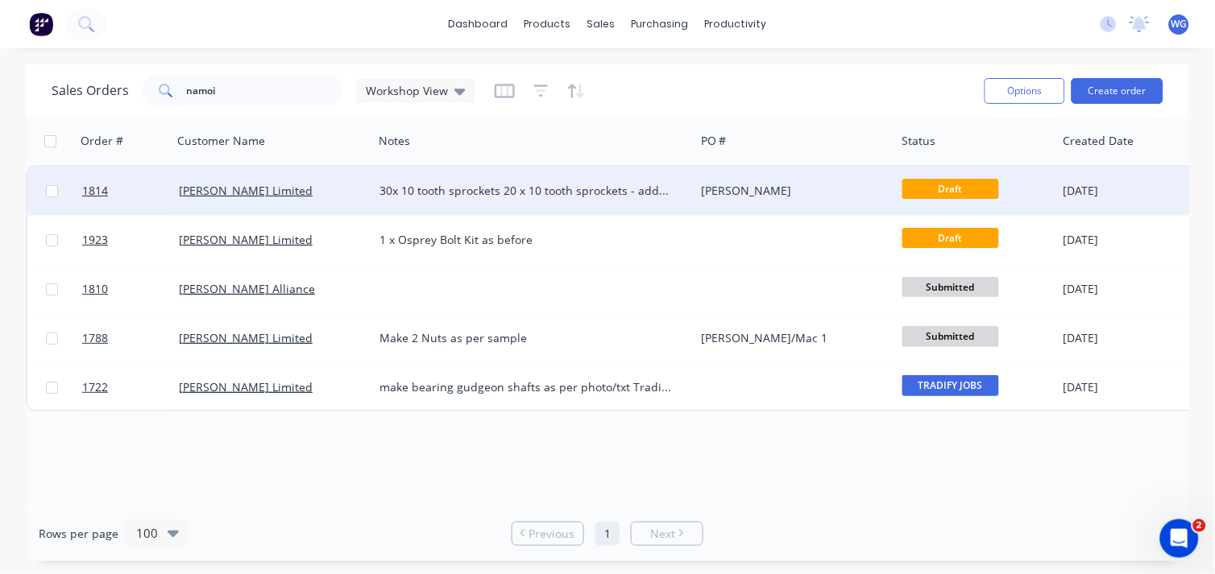
click at [340, 190] on div "[PERSON_NAME] Limited" at bounding box center [268, 191] width 179 height 16
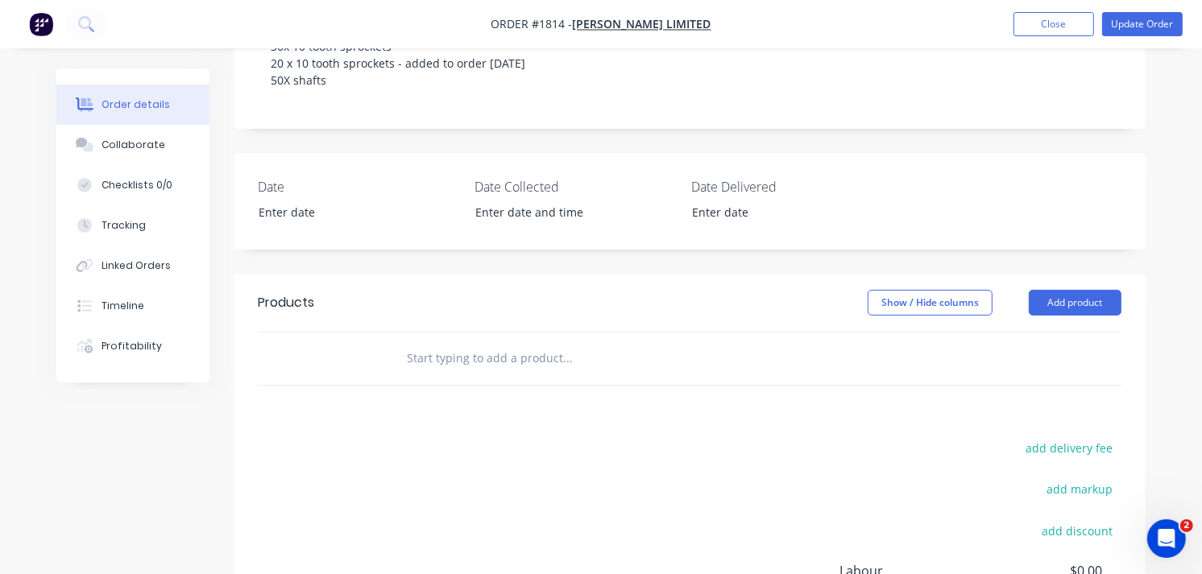
scroll to position [380, 0]
click at [1061, 292] on button "Add product" at bounding box center [1075, 302] width 93 height 26
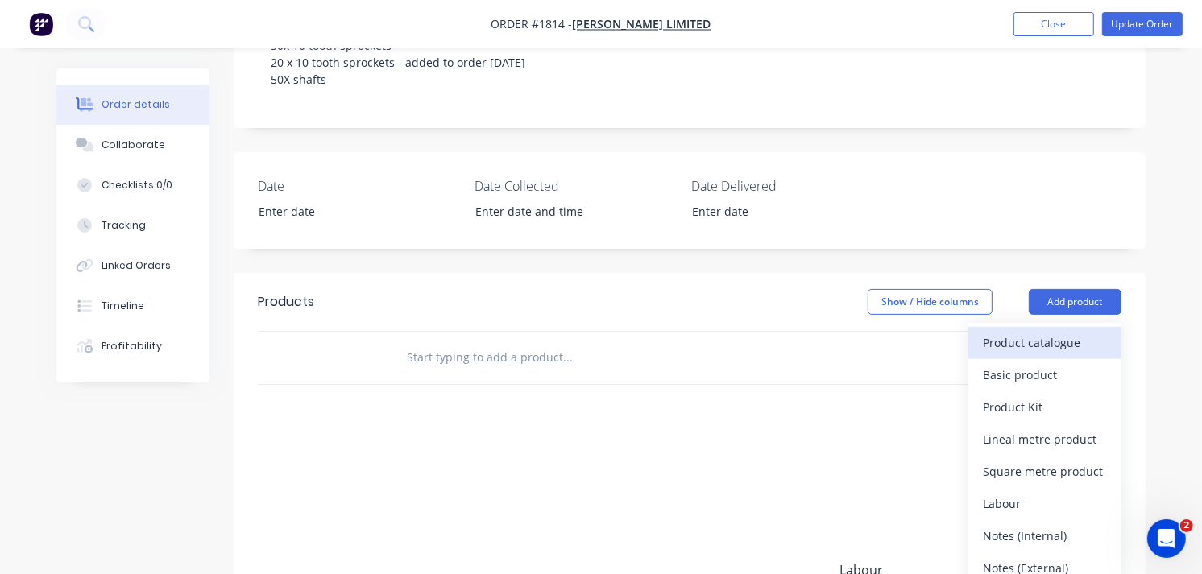
click at [1027, 342] on div "Product catalogue" at bounding box center [1045, 342] width 124 height 23
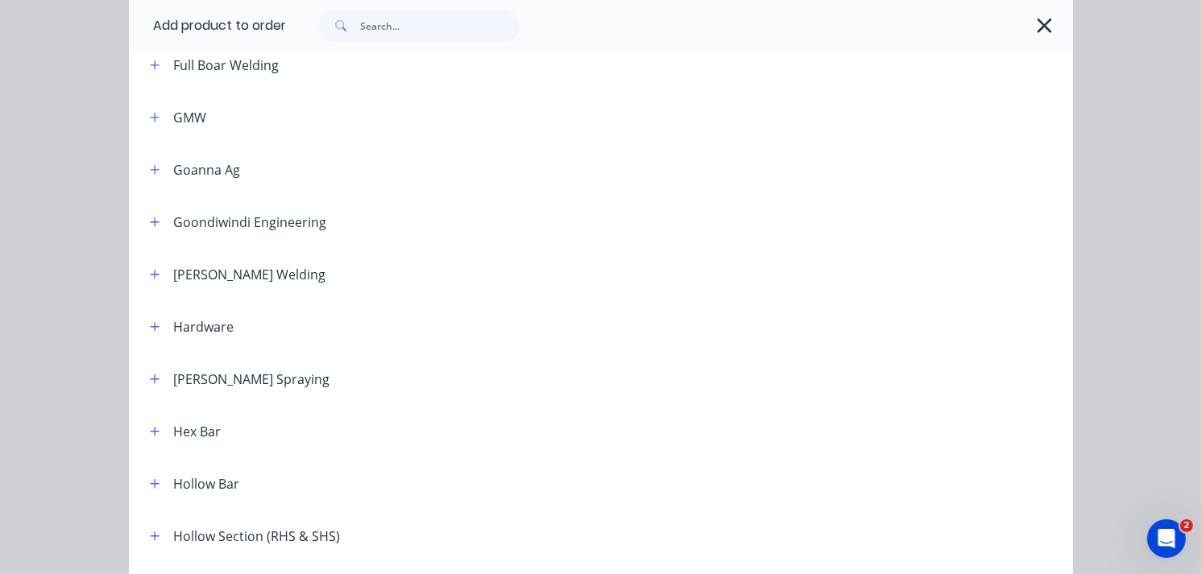
scroll to position [977, 0]
click at [145, 481] on button "button" at bounding box center [155, 483] width 20 height 20
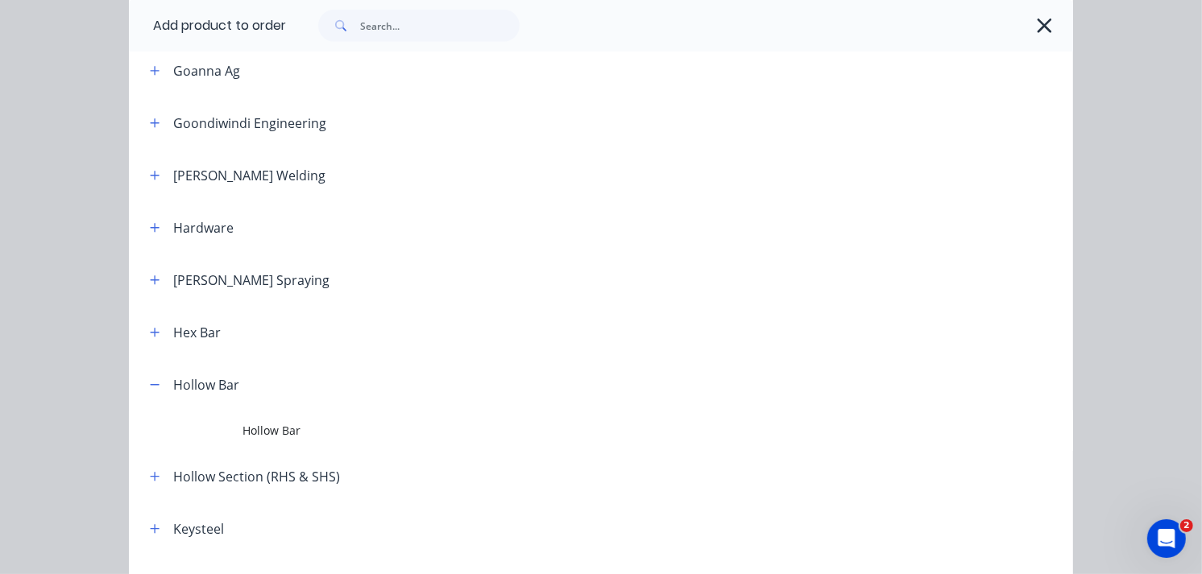
scroll to position [1076, 0]
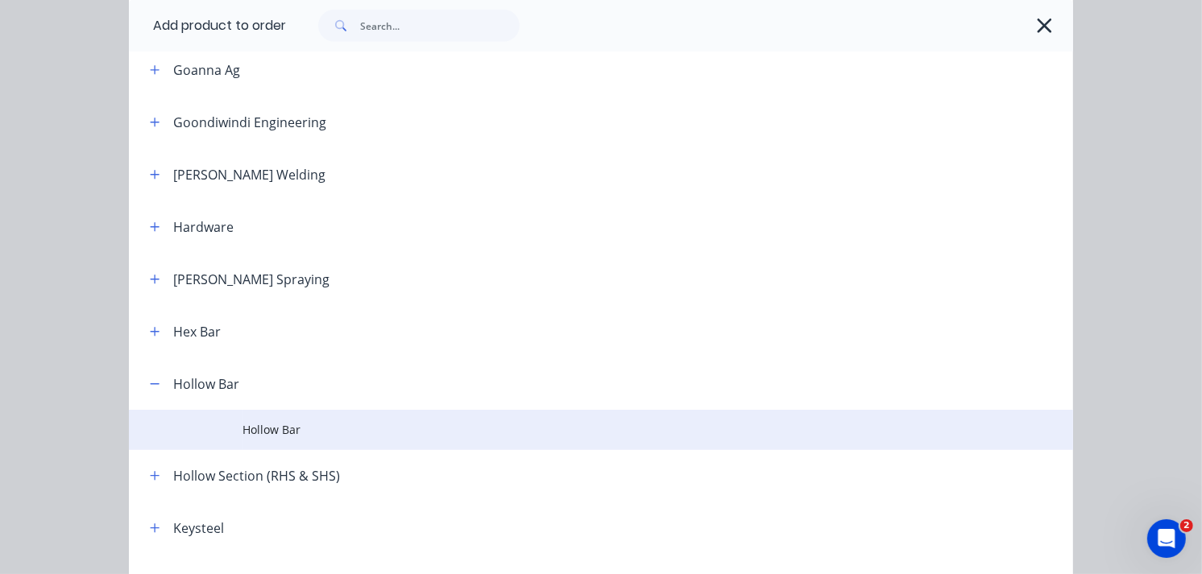
click at [290, 422] on span "Hollow Bar" at bounding box center [575, 429] width 665 height 17
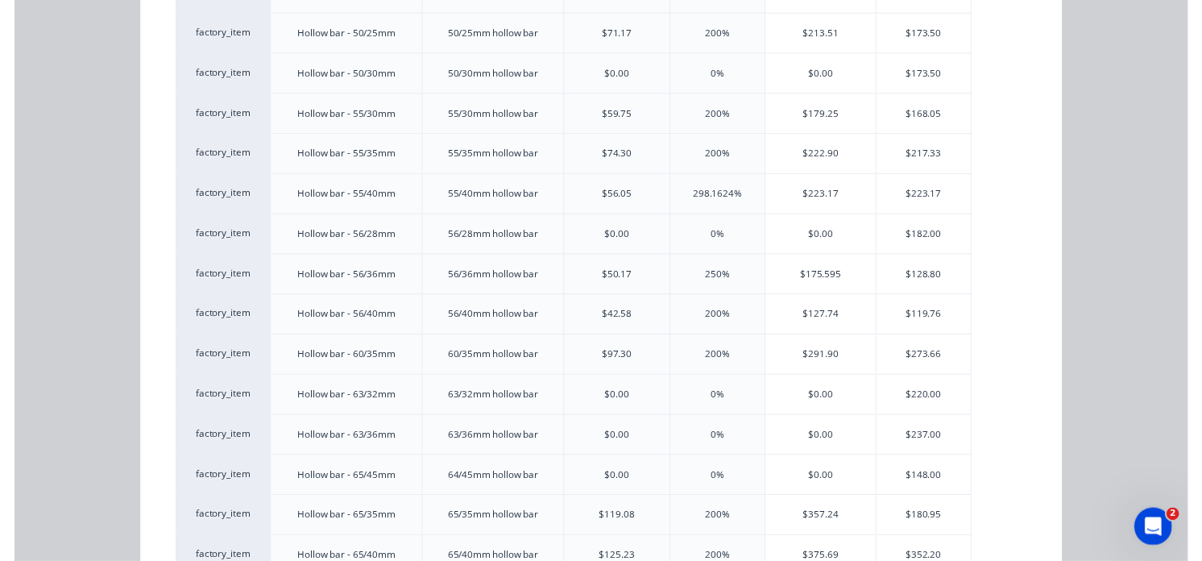
scroll to position [2248, 0]
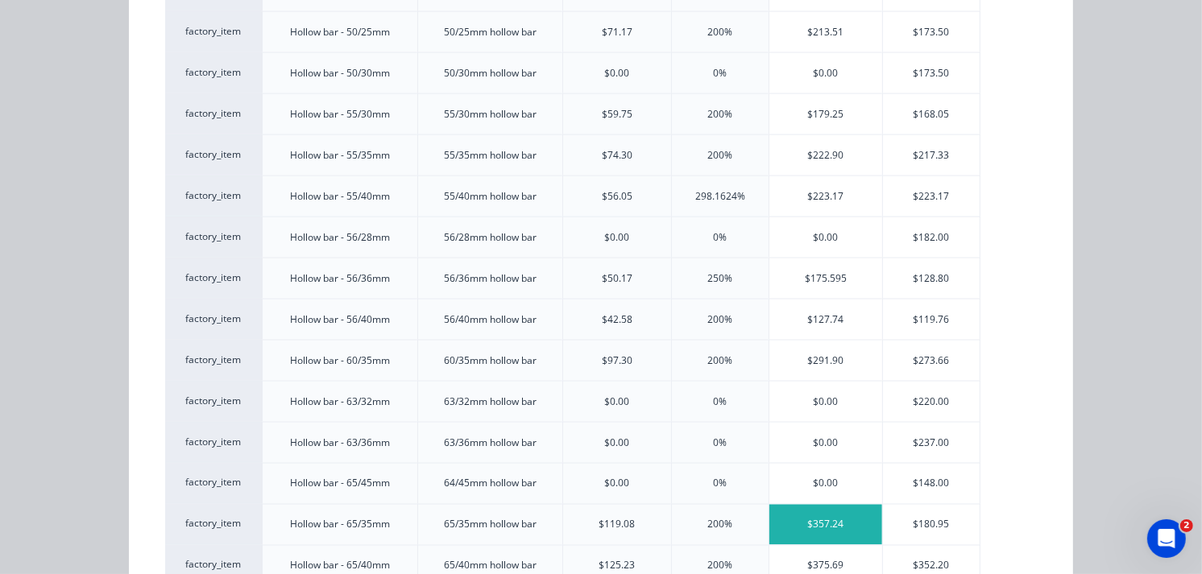
click at [796, 525] on div "$357.24" at bounding box center [825, 525] width 113 height 40
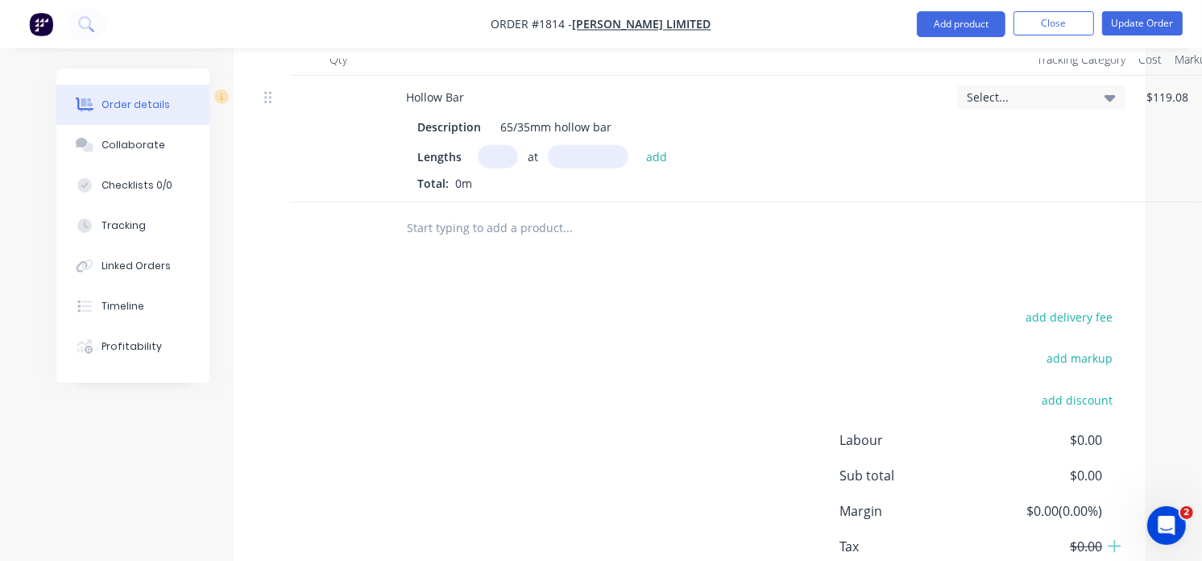
scroll to position [675, 0]
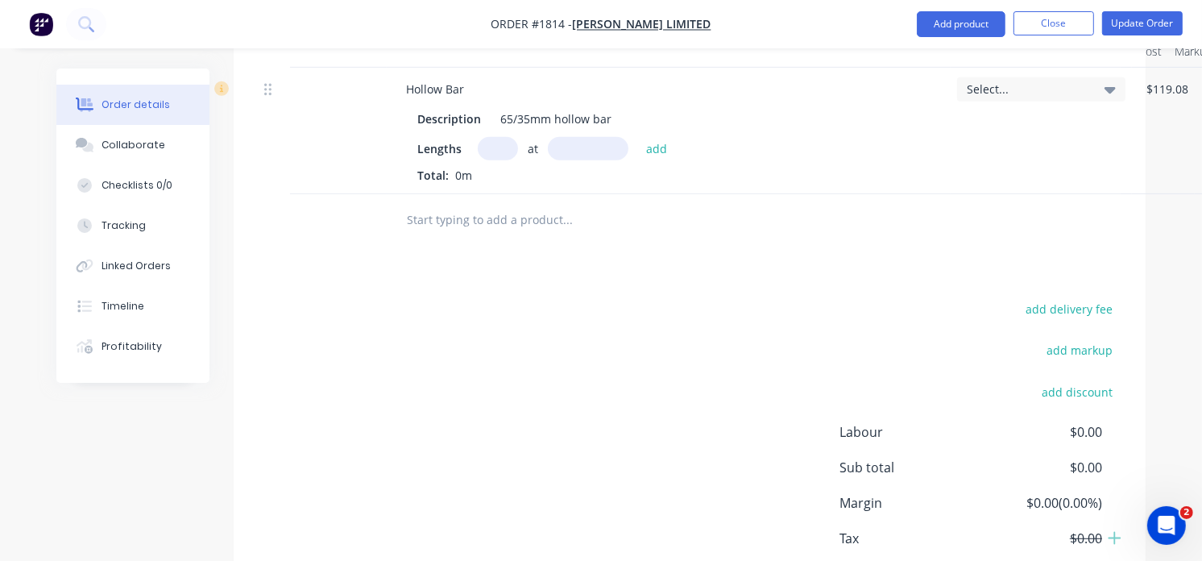
click at [496, 149] on input "text" at bounding box center [498, 148] width 40 height 23
type input "50"
click at [601, 139] on input "text" at bounding box center [588, 148] width 81 height 23
type input "58mm"
click at [664, 153] on button "add" at bounding box center [657, 148] width 38 height 22
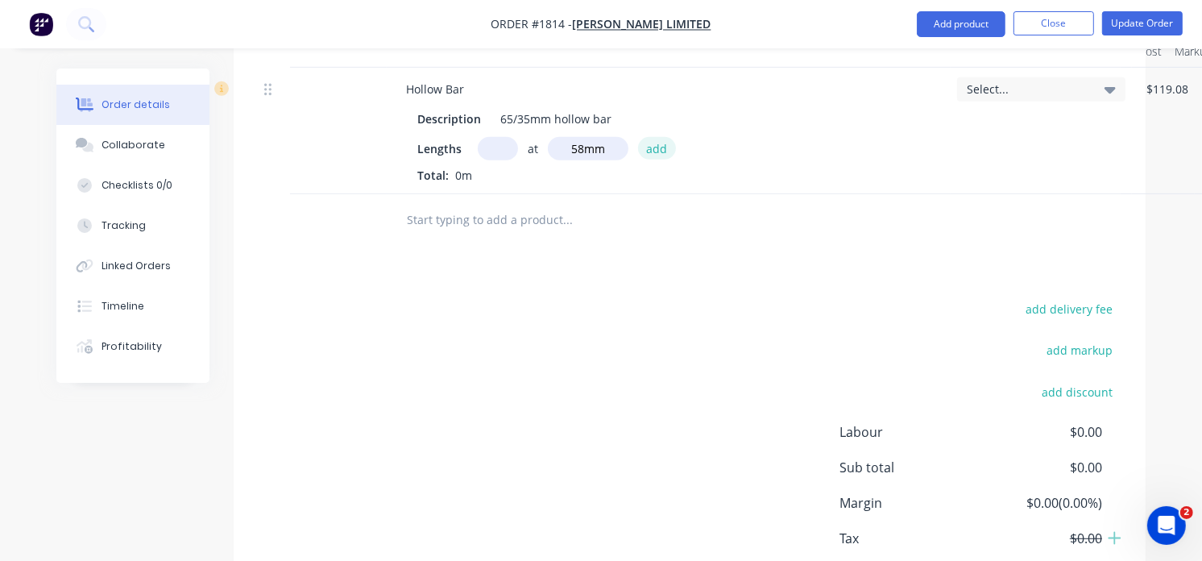
type input "$1,036.00"
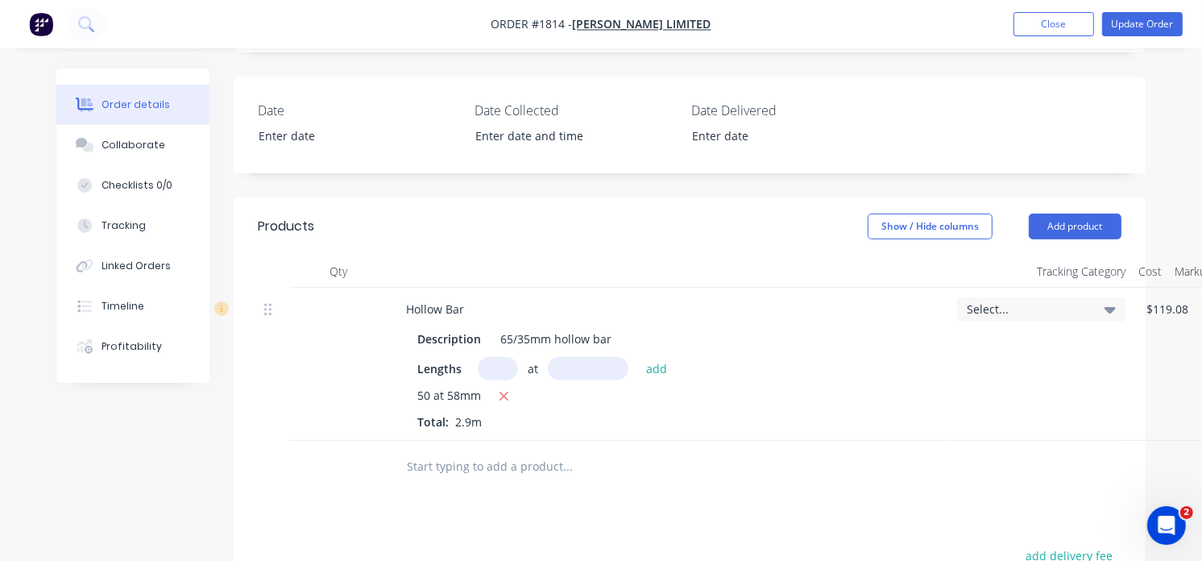
scroll to position [454, 0]
click at [1056, 234] on button "Add product" at bounding box center [1075, 227] width 93 height 26
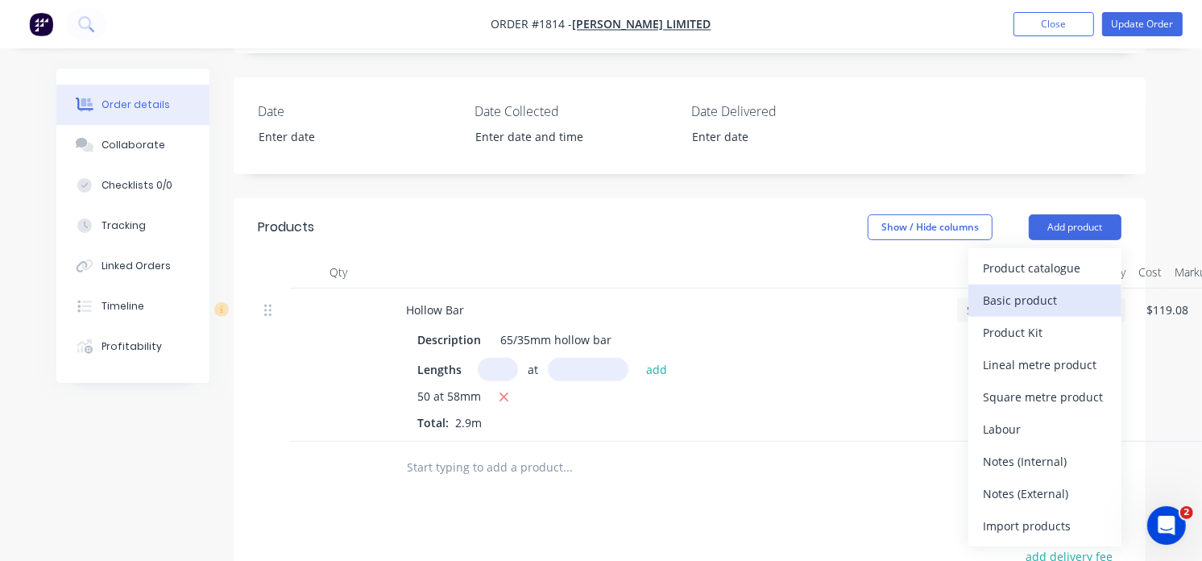
click at [1017, 286] on button "Basic product" at bounding box center [1044, 300] width 153 height 32
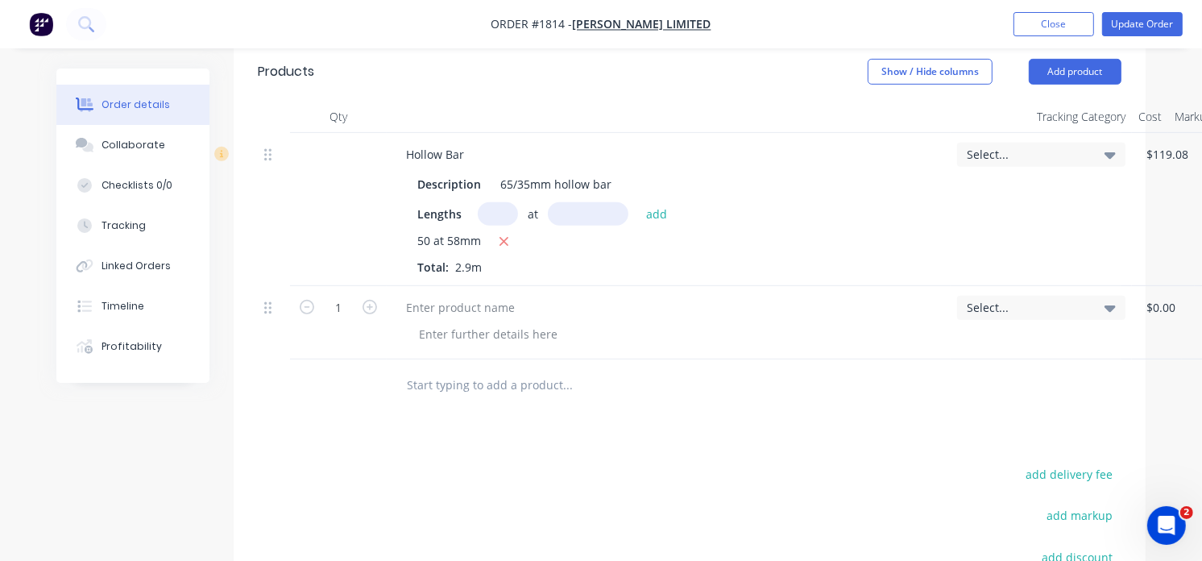
scroll to position [609, 0]
click at [268, 305] on icon at bounding box center [267, 308] width 7 height 15
click at [1080, 70] on button "Add product" at bounding box center [1075, 73] width 93 height 26
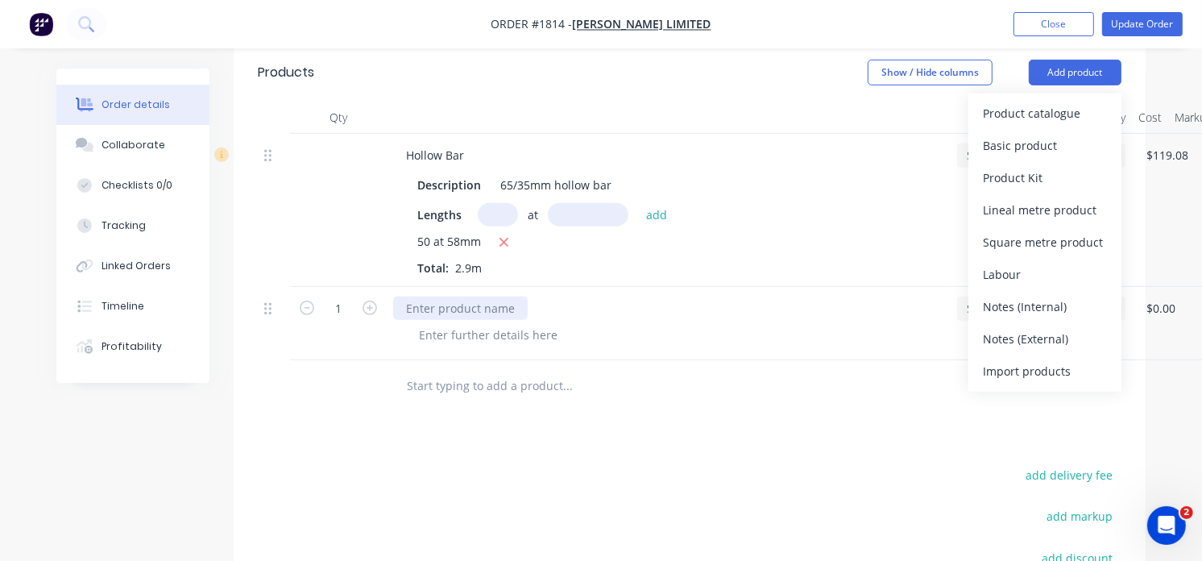
click at [427, 311] on div at bounding box center [460, 308] width 135 height 23
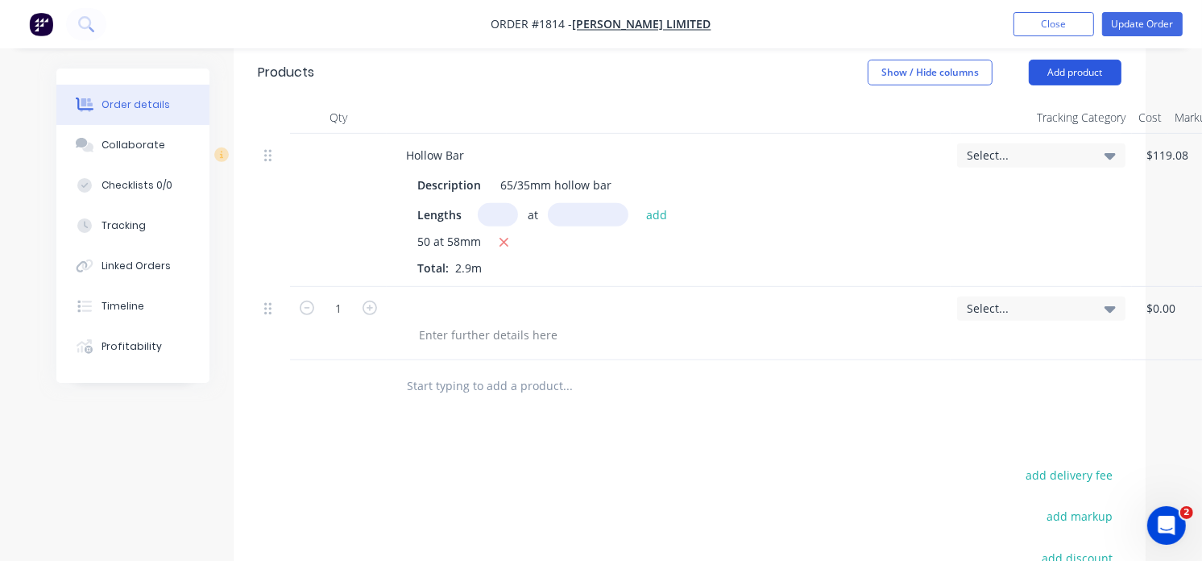
click at [1064, 73] on button "Add product" at bounding box center [1075, 73] width 93 height 26
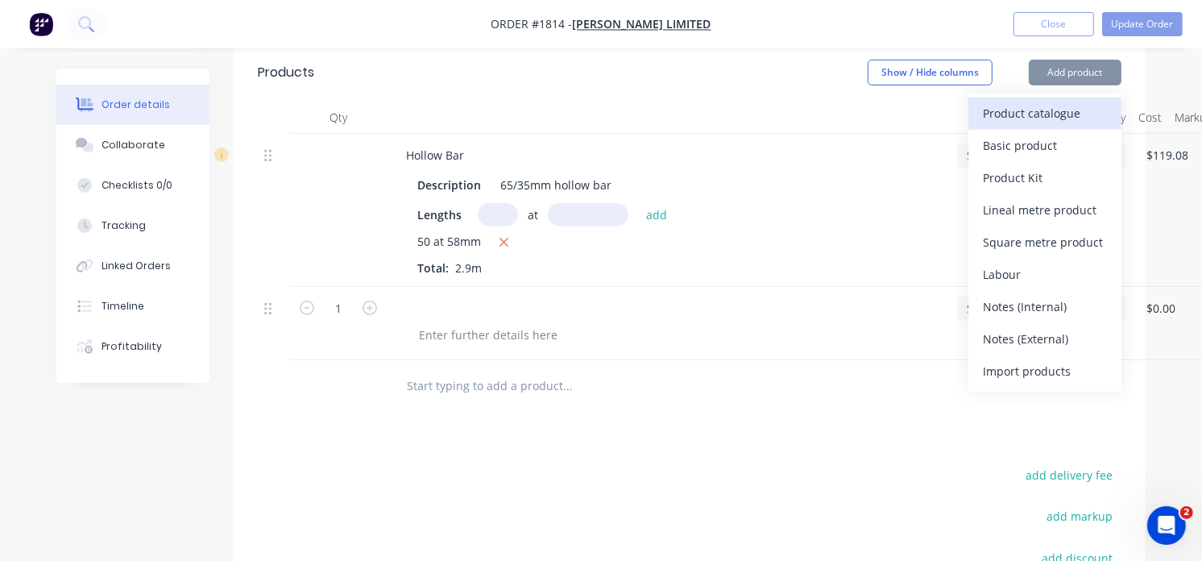
click at [989, 113] on div "Product catalogue" at bounding box center [1045, 113] width 124 height 23
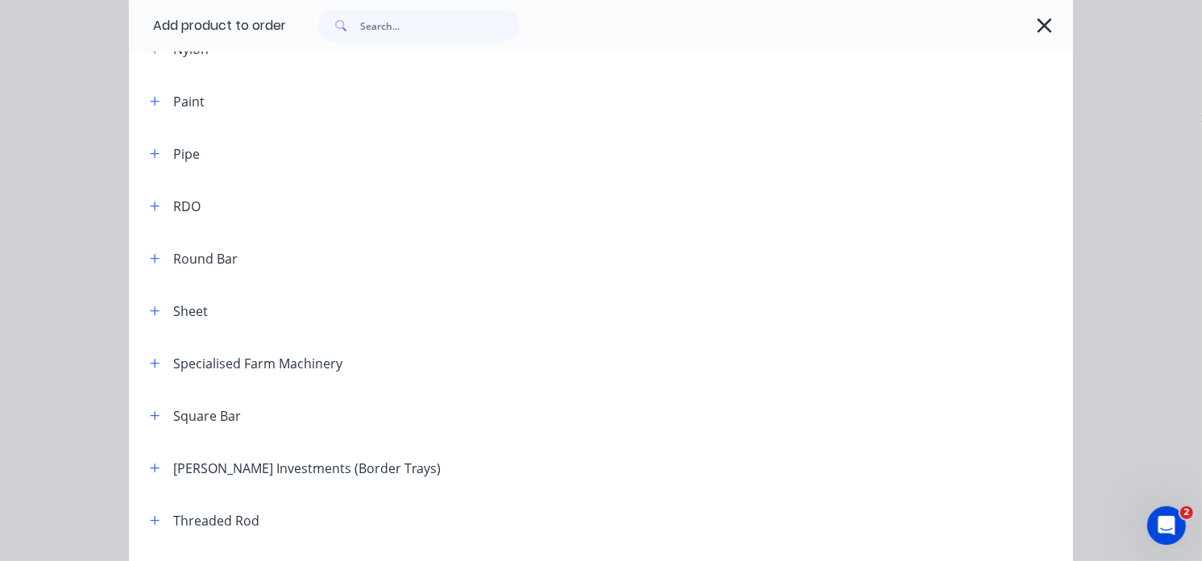
scroll to position [1831, 0]
click at [160, 259] on div "Round Bar" at bounding box center [187, 257] width 101 height 20
click at [156, 259] on button "button" at bounding box center [155, 257] width 20 height 20
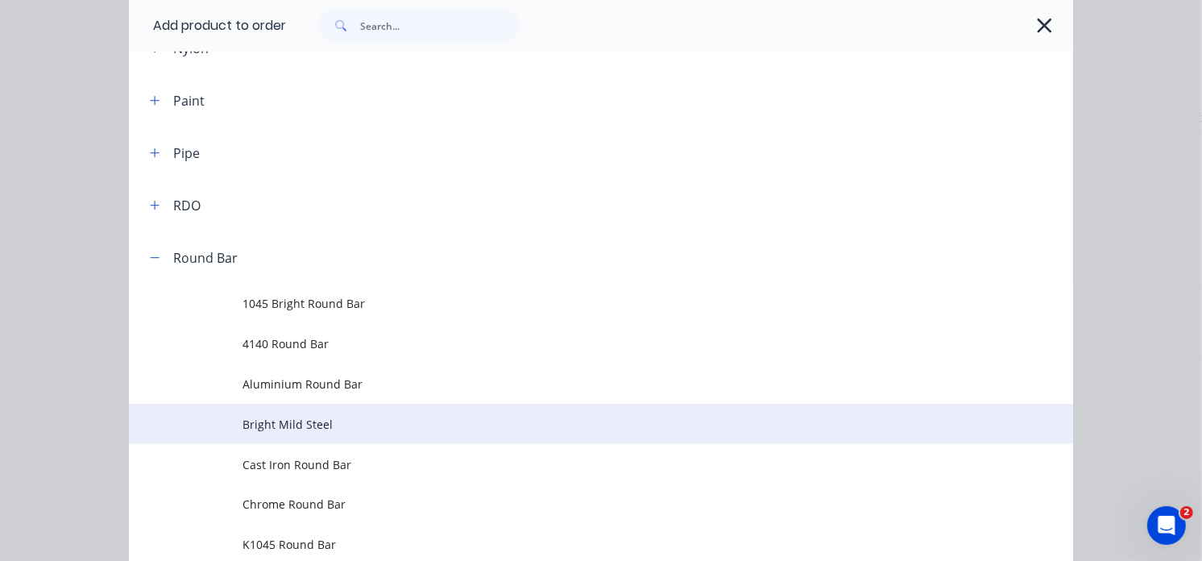
click at [351, 425] on span "Bright Mild Steel" at bounding box center [575, 424] width 665 height 17
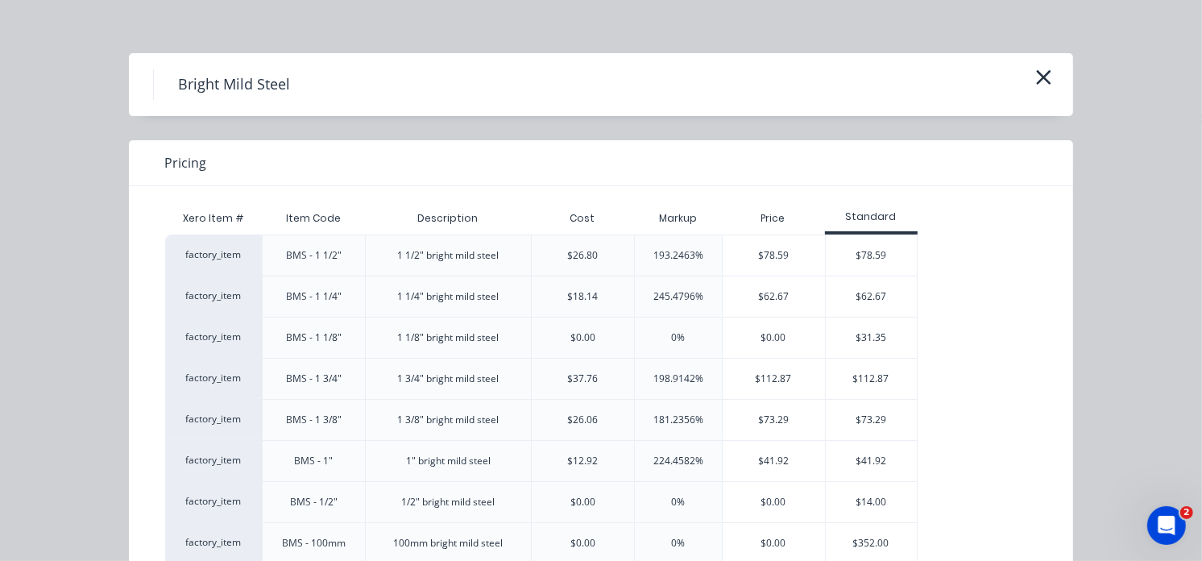
scroll to position [12, 0]
click at [768, 296] on div "$62.67" at bounding box center [774, 296] width 102 height 40
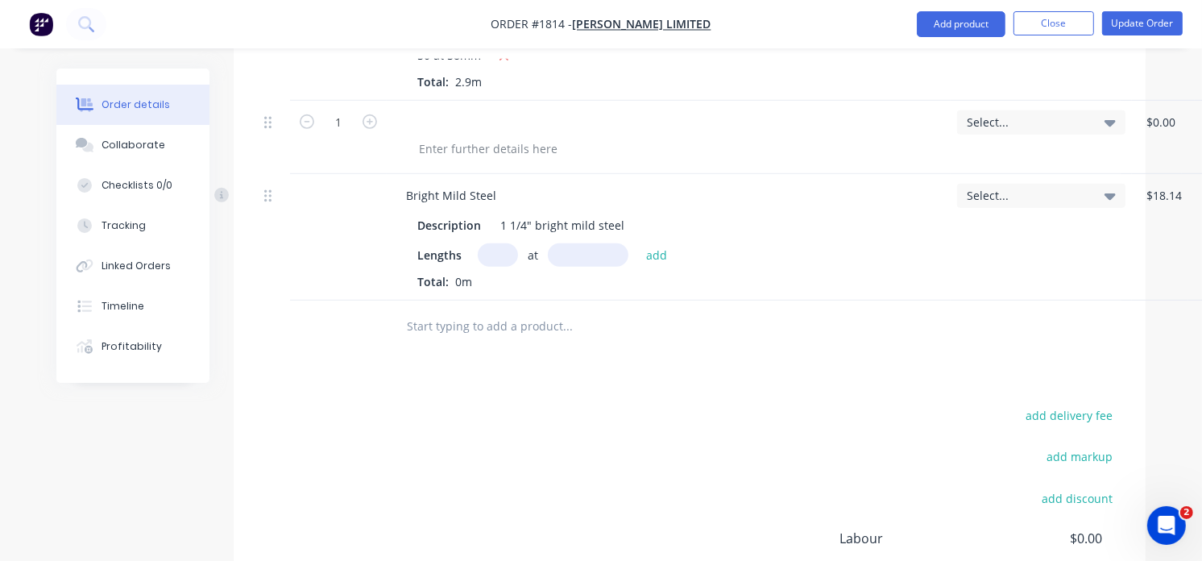
scroll to position [796, 0]
click at [504, 252] on input "text" at bounding box center [498, 254] width 40 height 23
type input "50"
click at [576, 255] on input "text" at bounding box center [588, 254] width 81 height 23
type input "216mm"
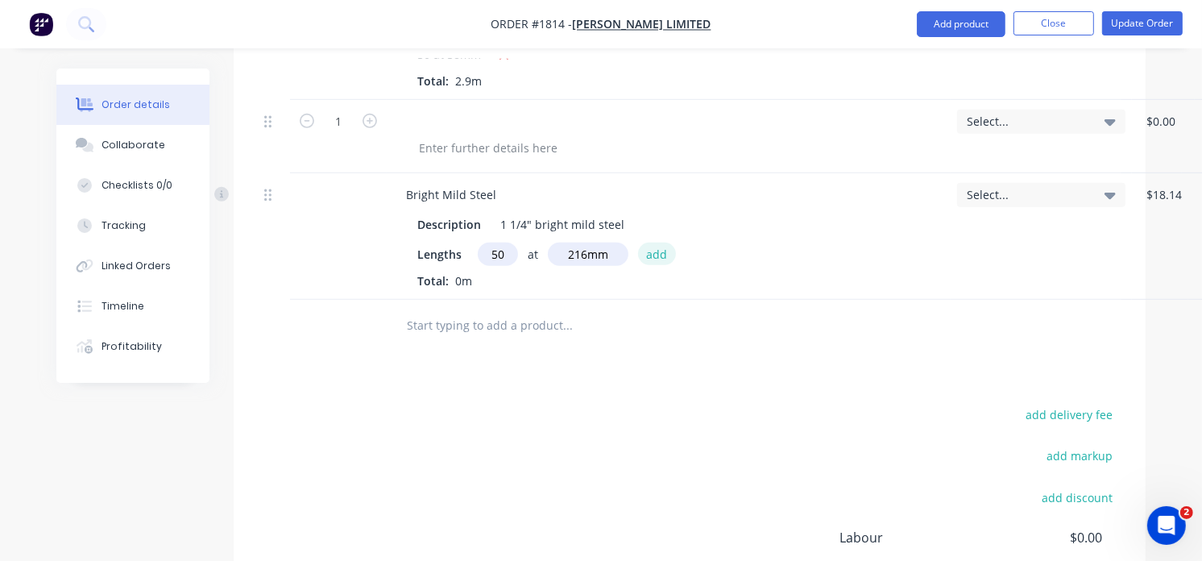
click at [657, 258] on button "add" at bounding box center [657, 254] width 38 height 22
type input "$676.84"
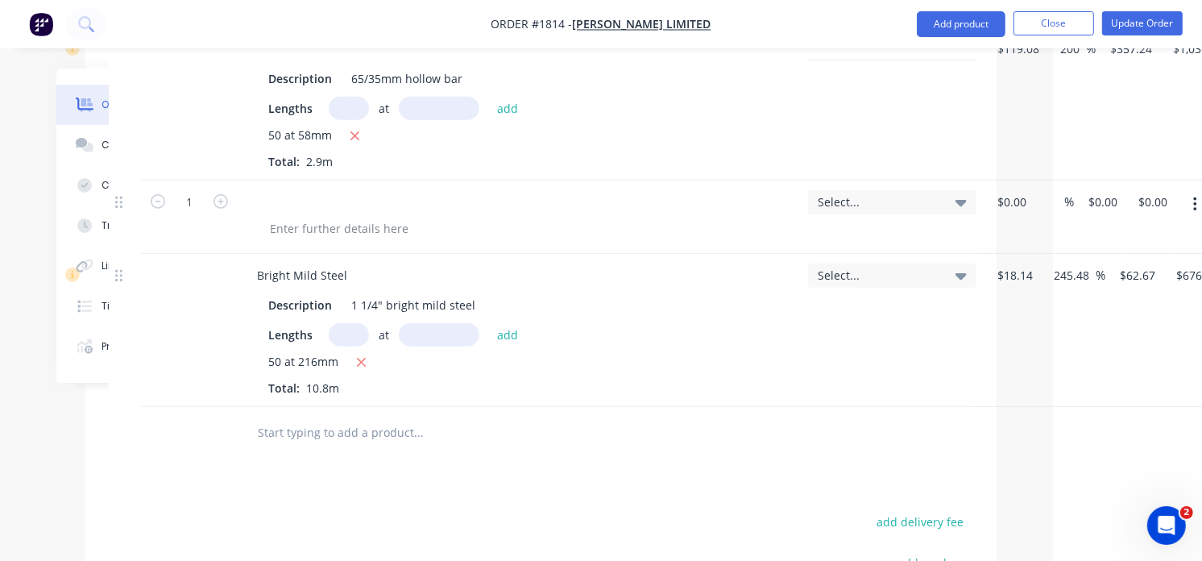
scroll to position [715, 218]
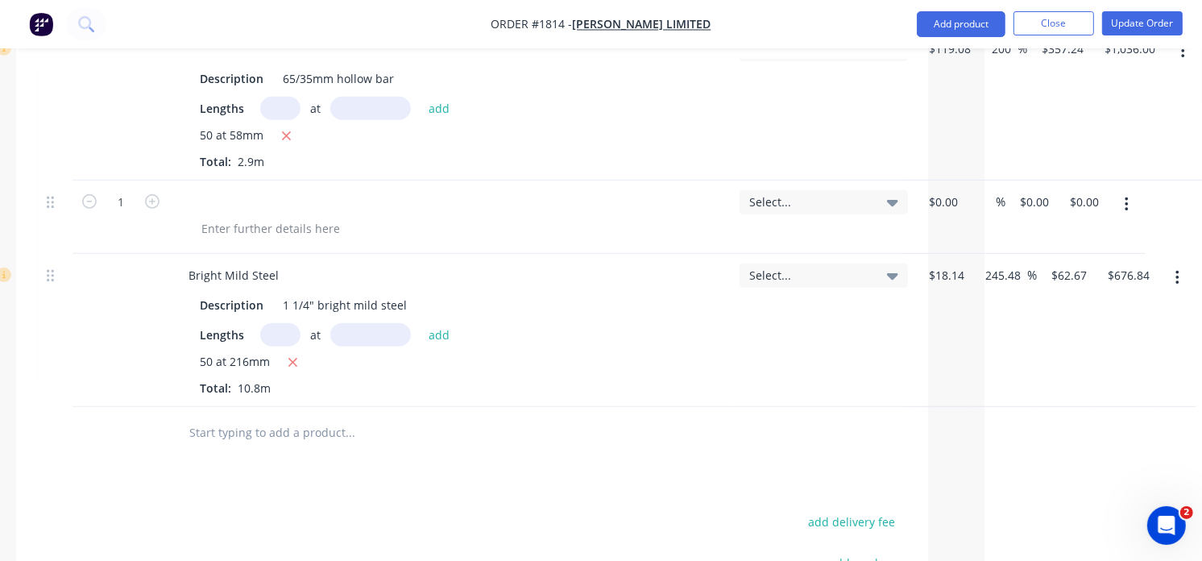
click at [1125, 205] on icon "button" at bounding box center [1126, 204] width 3 height 15
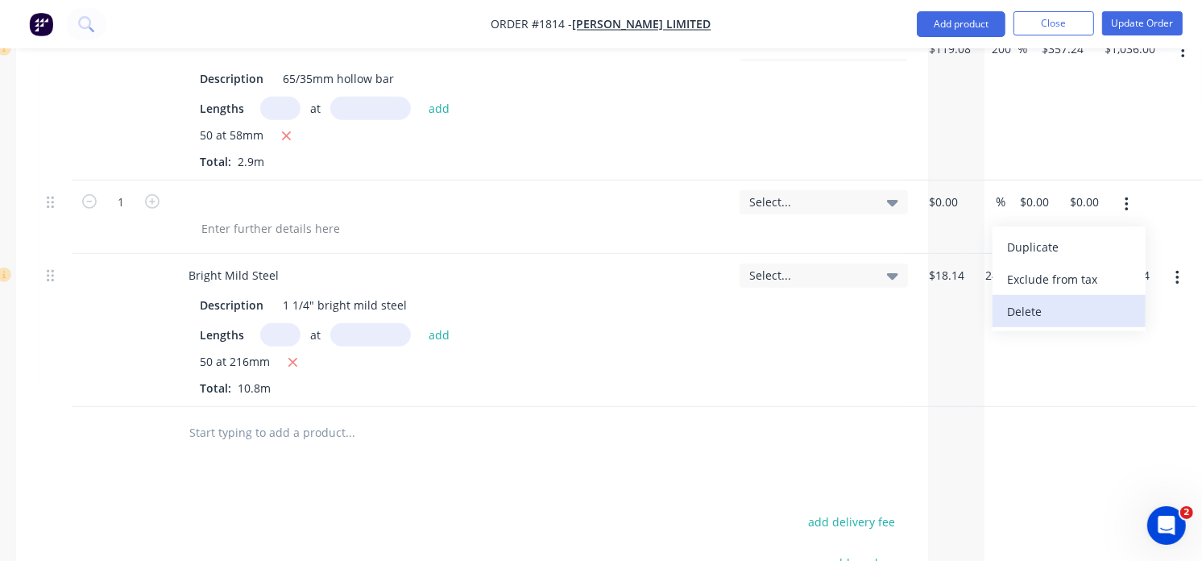
click at [1018, 307] on div "Delete" at bounding box center [1069, 311] width 124 height 23
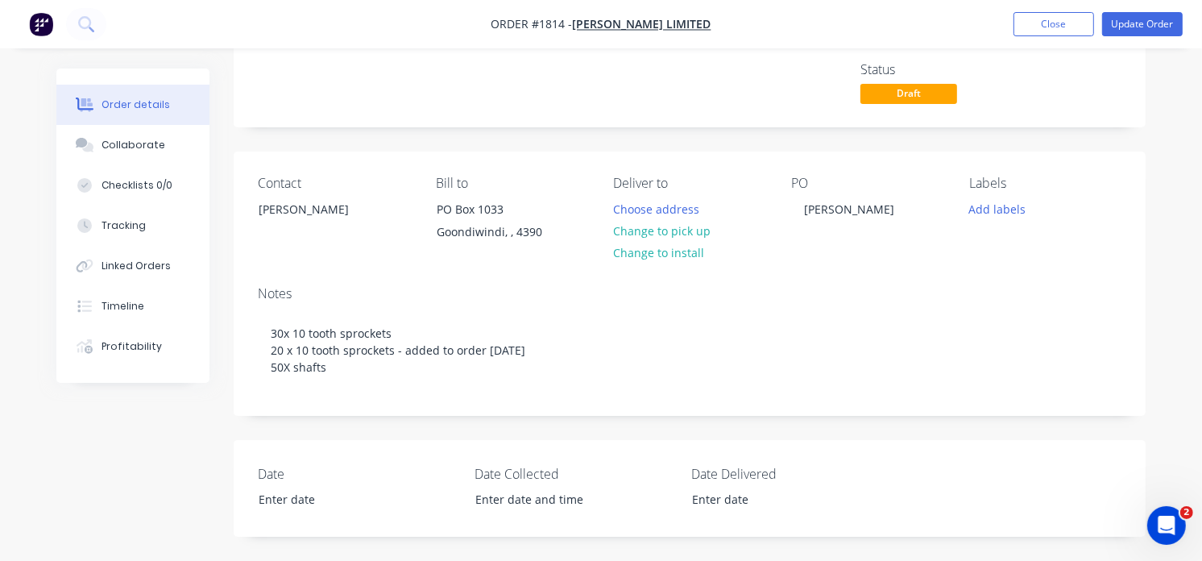
scroll to position [91, 0]
click at [131, 219] on div "Tracking" at bounding box center [124, 225] width 44 height 15
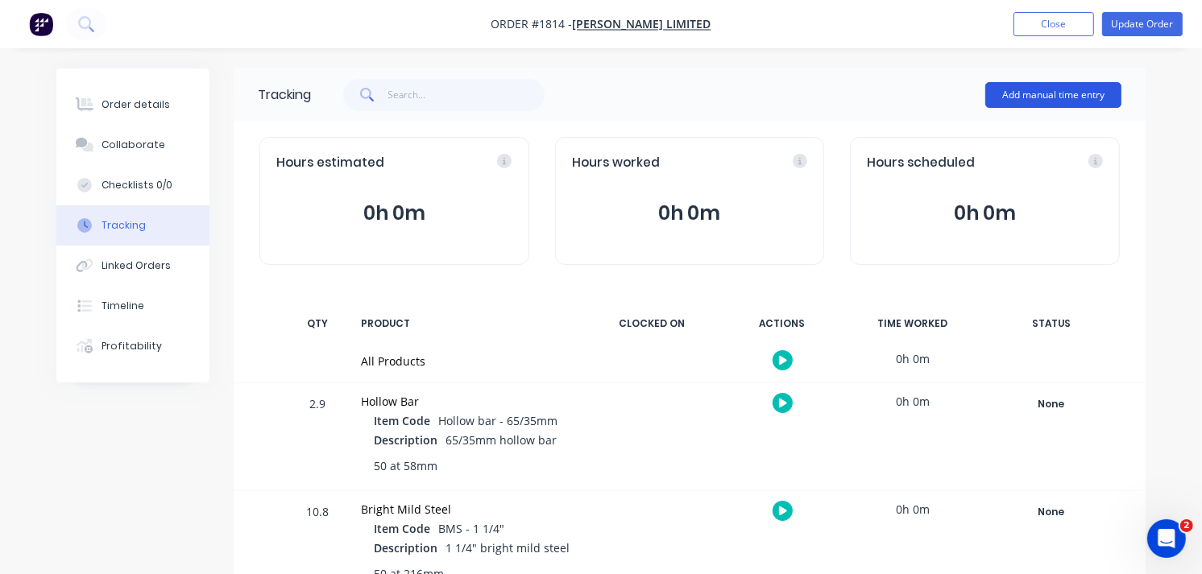
click at [1018, 85] on button "Add manual time entry" at bounding box center [1053, 95] width 136 height 26
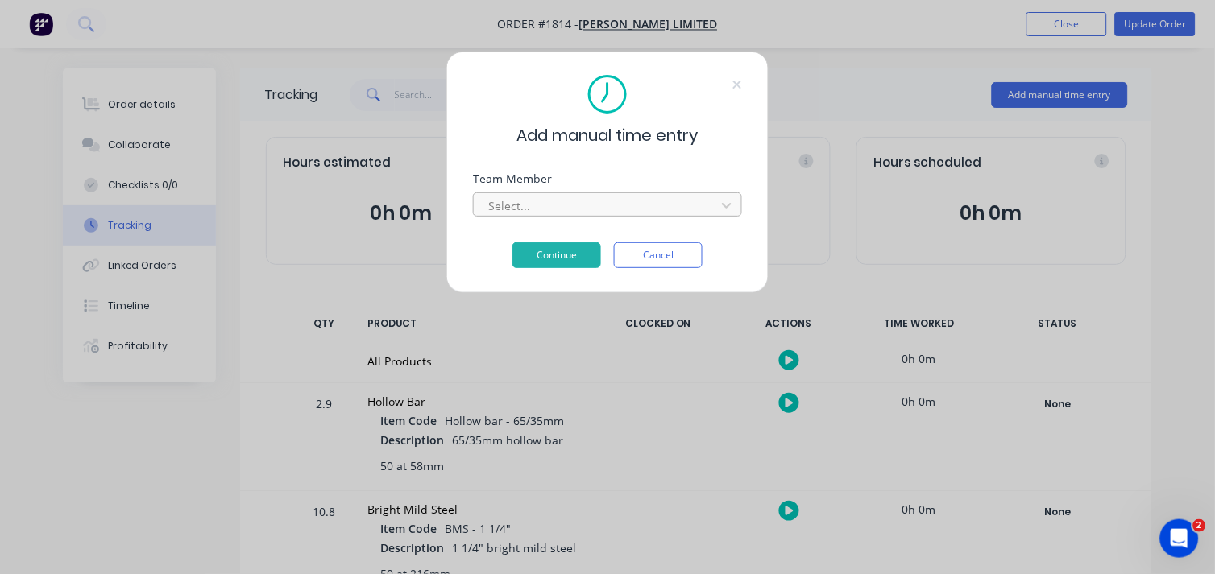
click at [566, 202] on div at bounding box center [597, 206] width 221 height 20
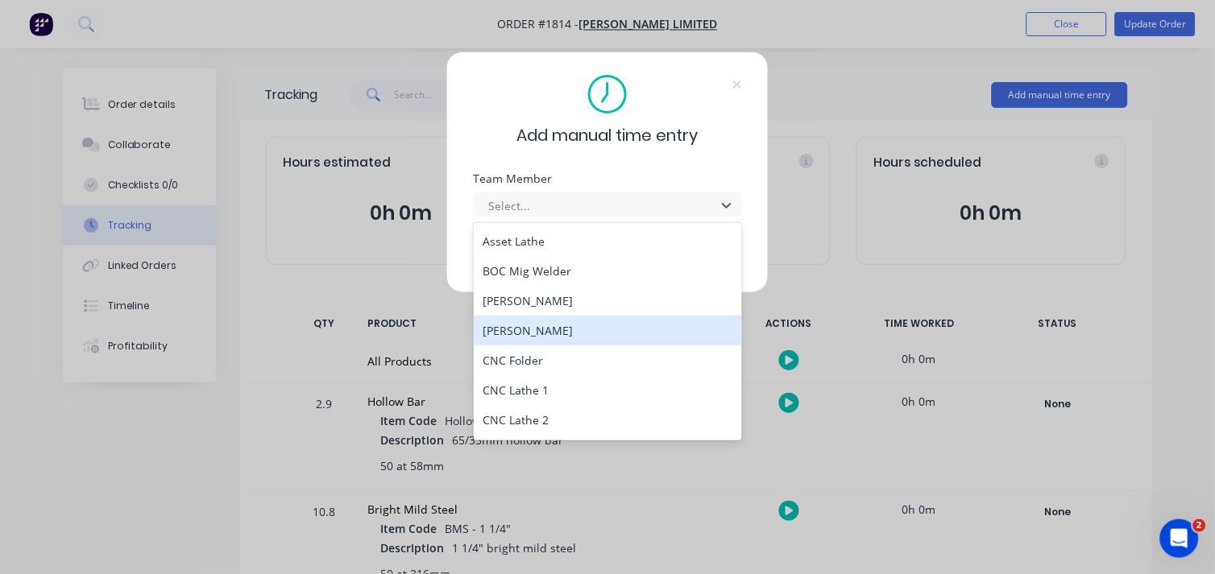
click at [521, 317] on div "[PERSON_NAME]" at bounding box center [608, 331] width 269 height 30
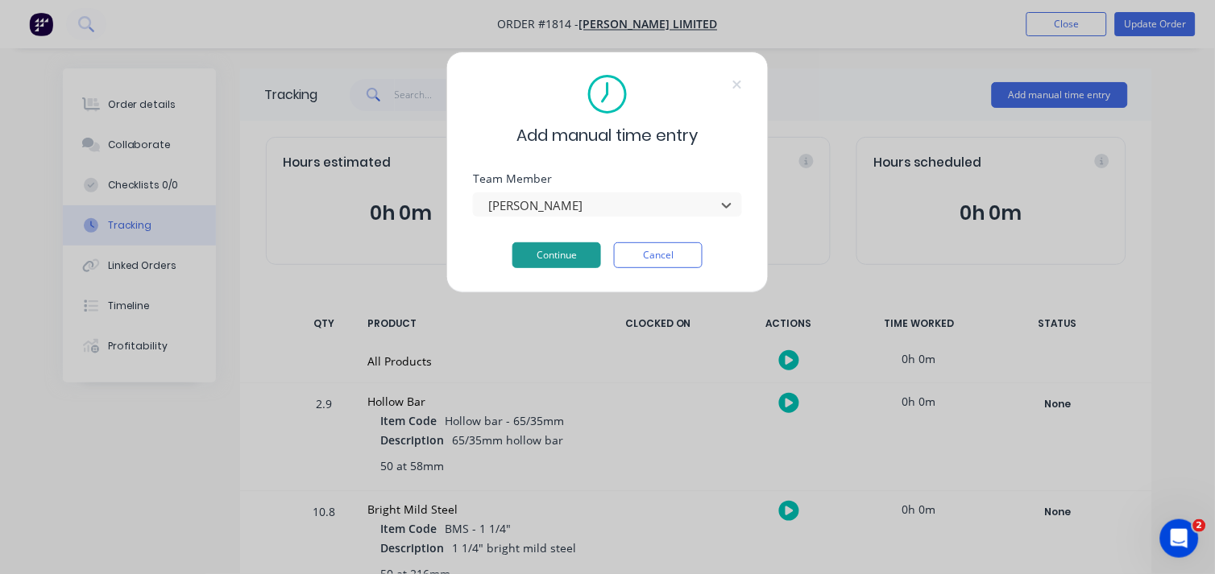
click at [548, 255] on button "Continue" at bounding box center [556, 256] width 89 height 26
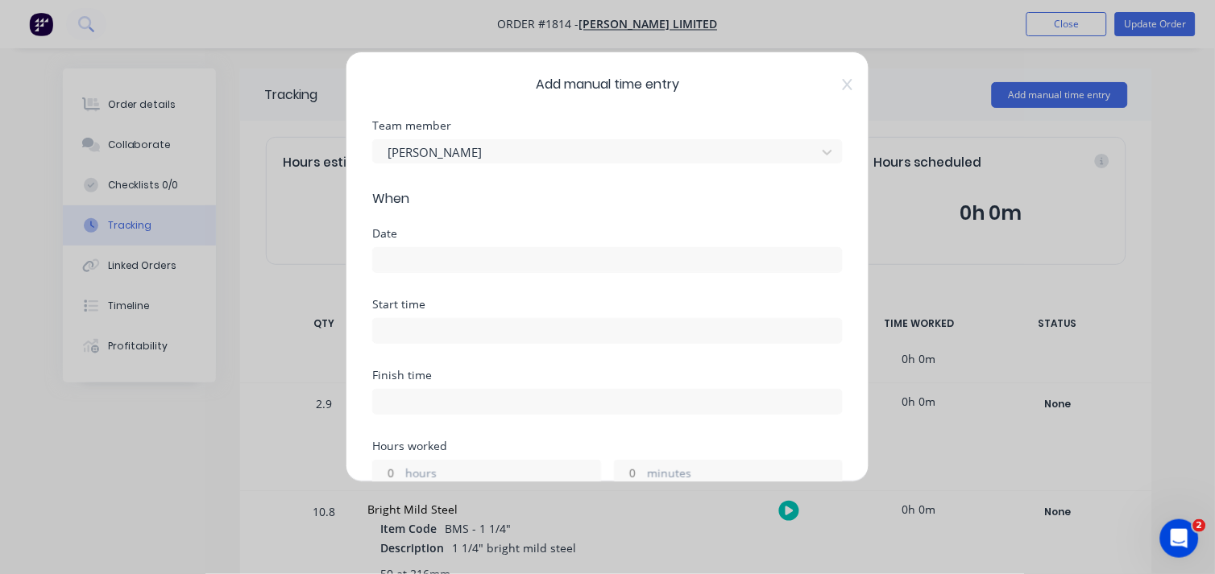
click at [393, 258] on input at bounding box center [607, 260] width 469 height 24
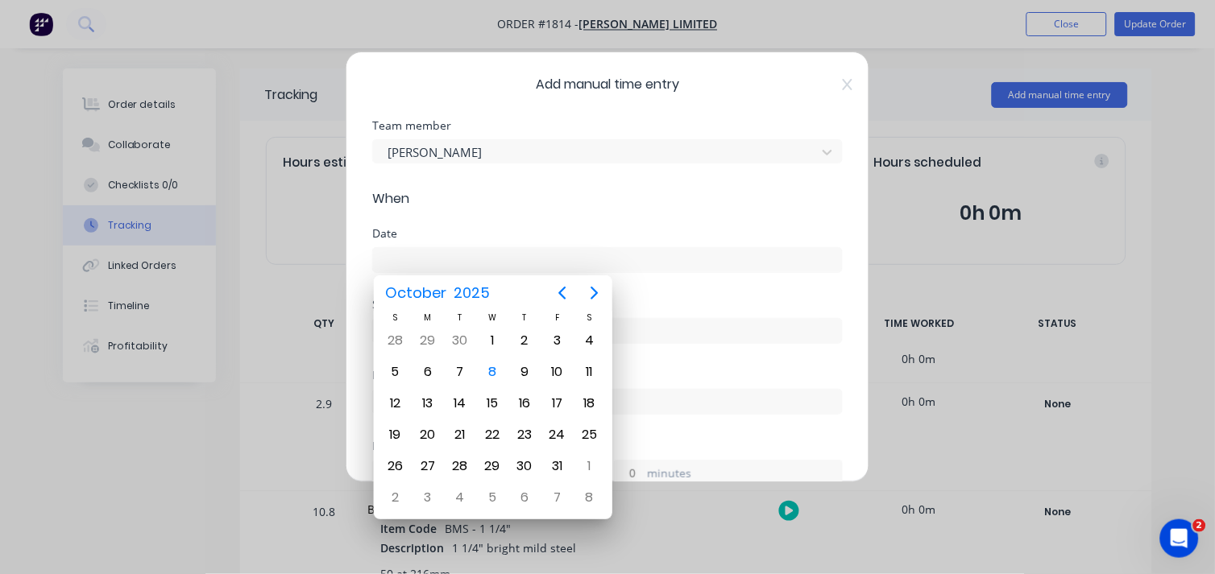
click at [693, 342] on label at bounding box center [607, 331] width 471 height 26
click at [693, 342] on input at bounding box center [607, 331] width 469 height 24
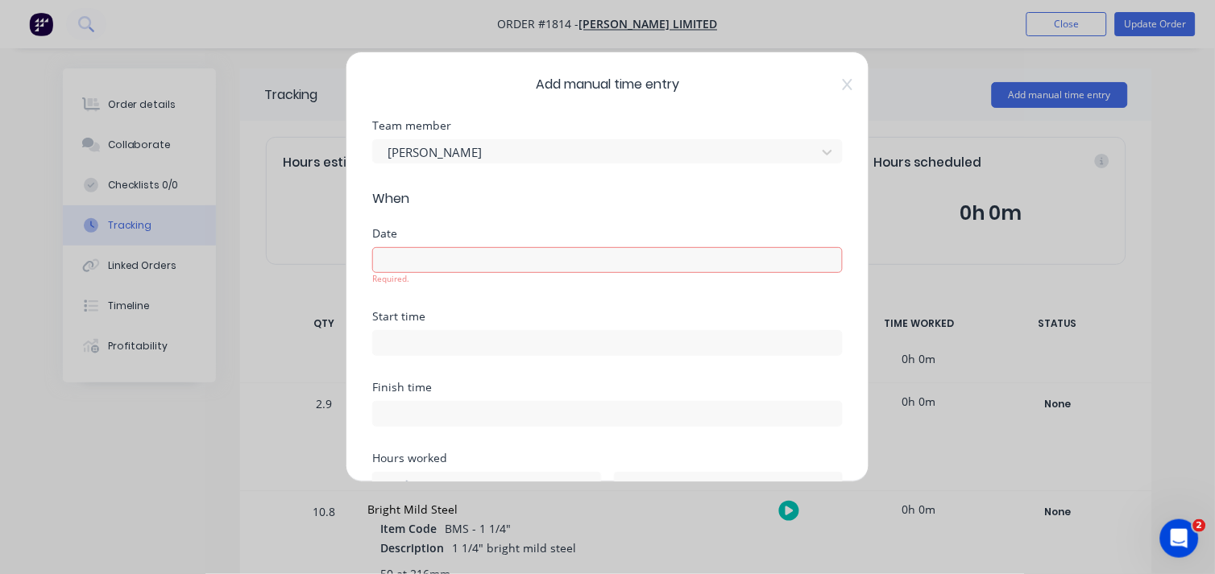
type input "12:56 PM"
click at [462, 261] on input at bounding box center [607, 260] width 469 height 24
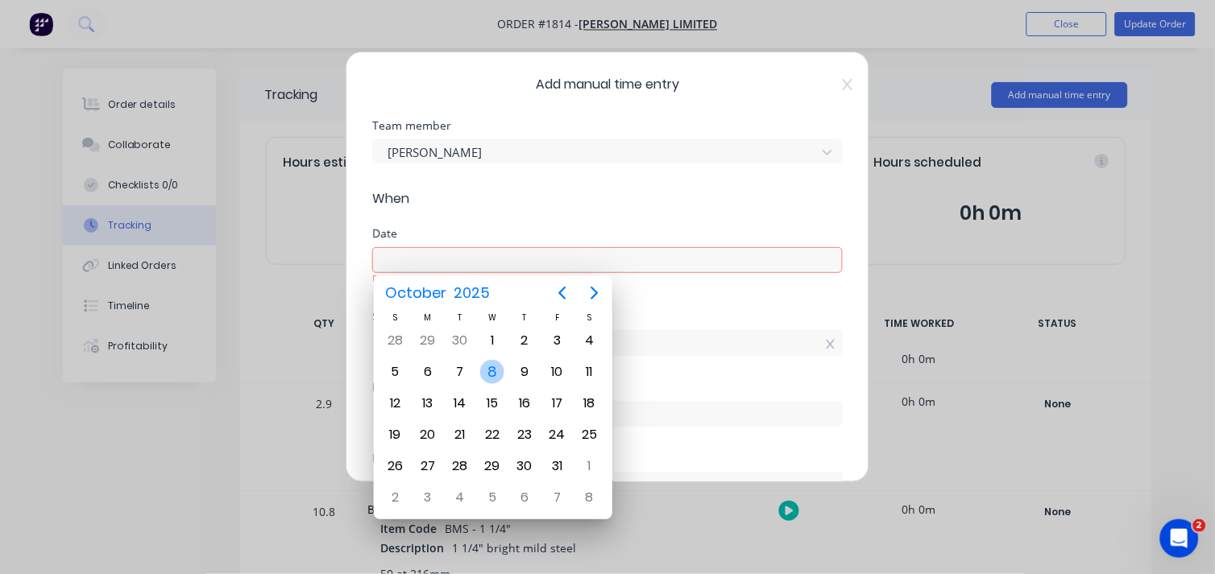
click at [500, 371] on div "8" at bounding box center [492, 372] width 24 height 24
type input "[DATE]"
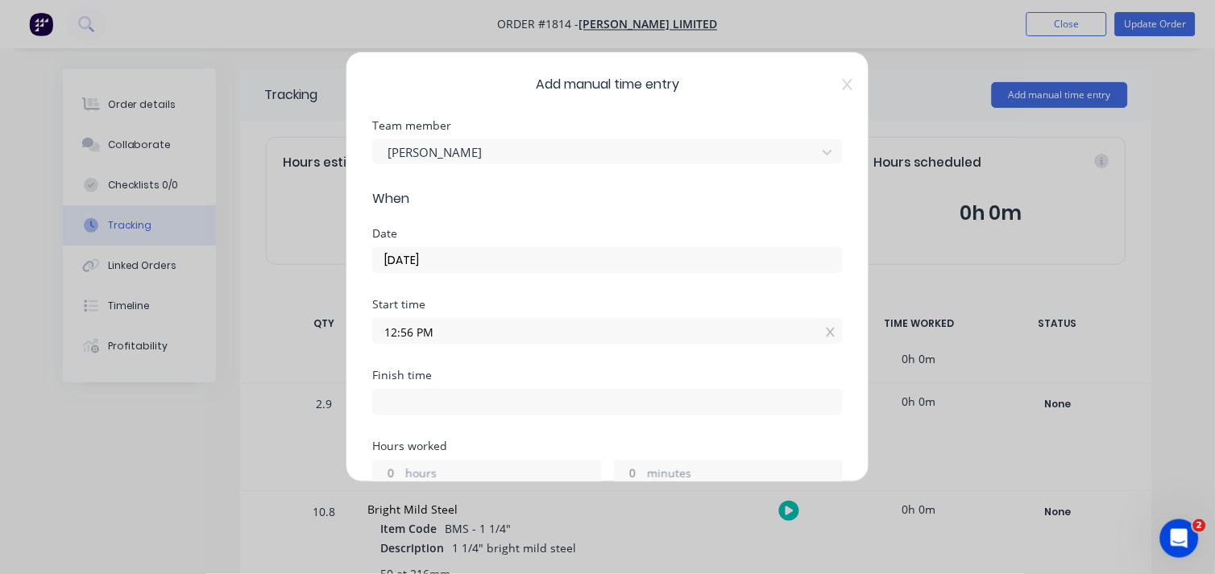
click at [429, 324] on input "12:56 PM" at bounding box center [607, 331] width 469 height 24
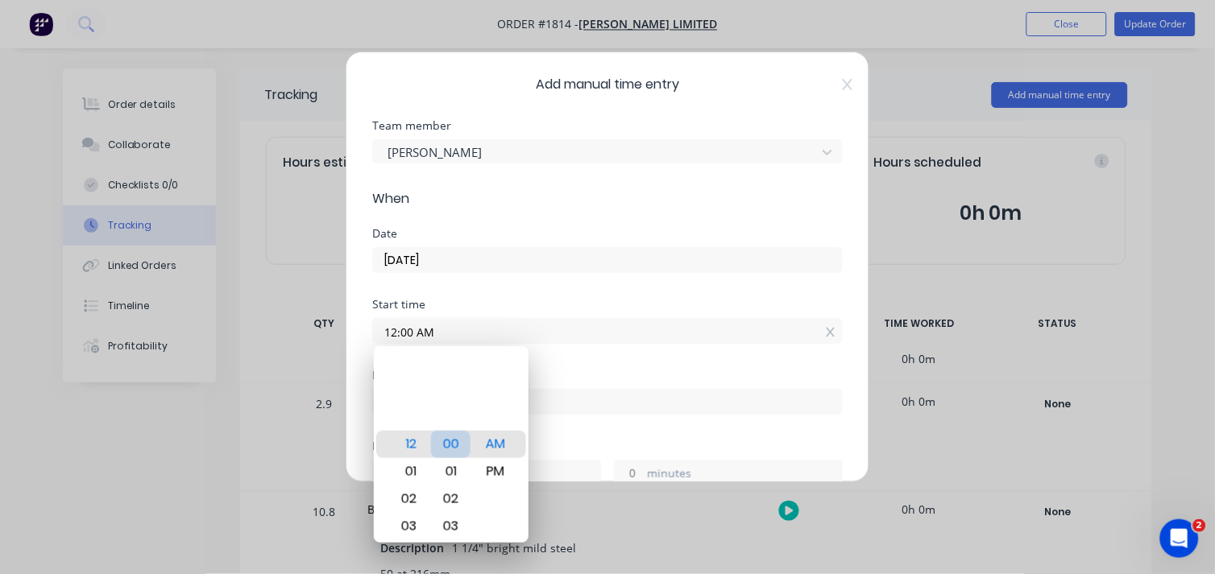
click at [446, 454] on div "00" at bounding box center [450, 444] width 39 height 27
click at [595, 442] on div "Hours worked" at bounding box center [607, 446] width 471 height 11
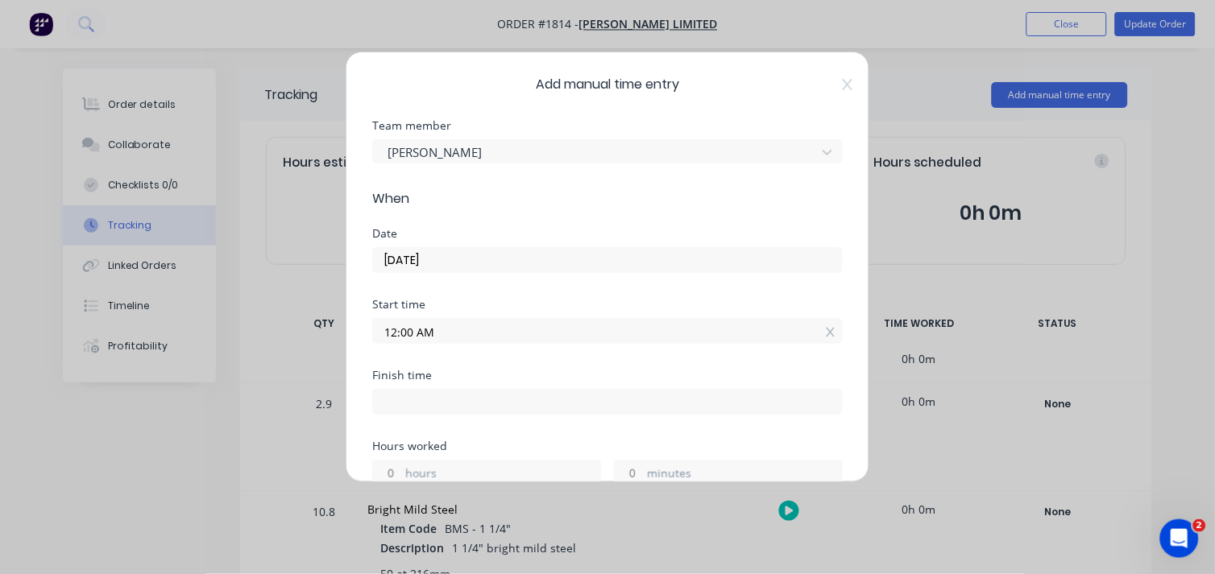
click at [420, 330] on input "12:00 AM" at bounding box center [607, 331] width 469 height 24
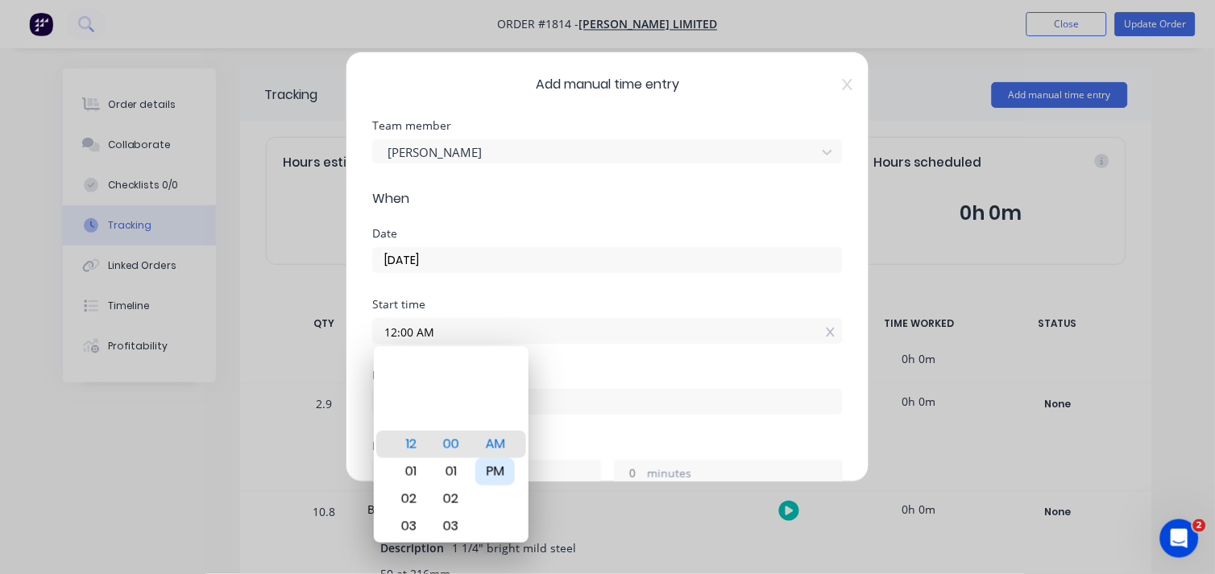
click at [487, 463] on div "PM" at bounding box center [494, 471] width 39 height 27
type input "12:00 PM"
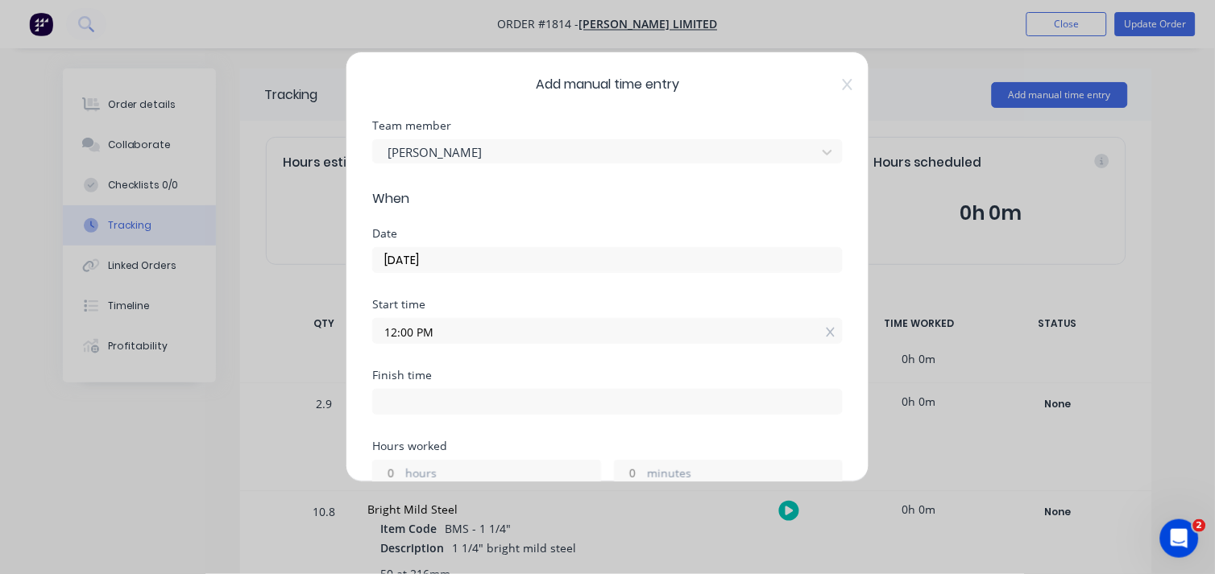
click at [574, 461] on div "hours" at bounding box center [486, 473] width 229 height 26
click at [404, 396] on input at bounding box center [607, 402] width 469 height 24
type input "12:56 PM"
type input "0"
type input "56"
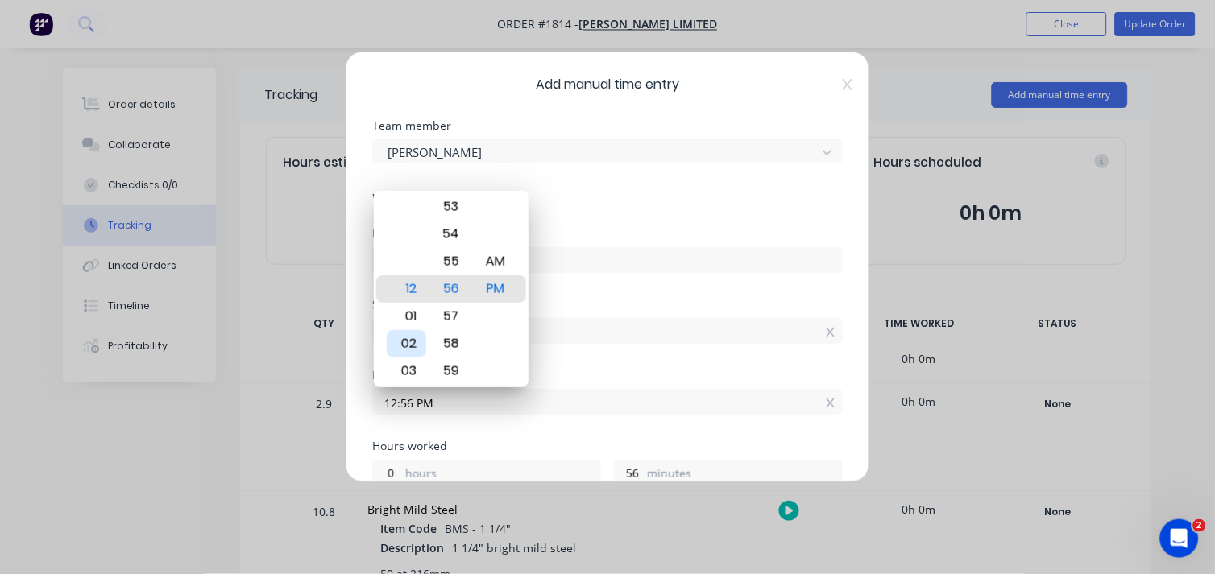
click at [416, 349] on div "02" at bounding box center [406, 343] width 39 height 27
type input "02:56 PM"
type input "2"
type input "02:16 PM"
type input "16"
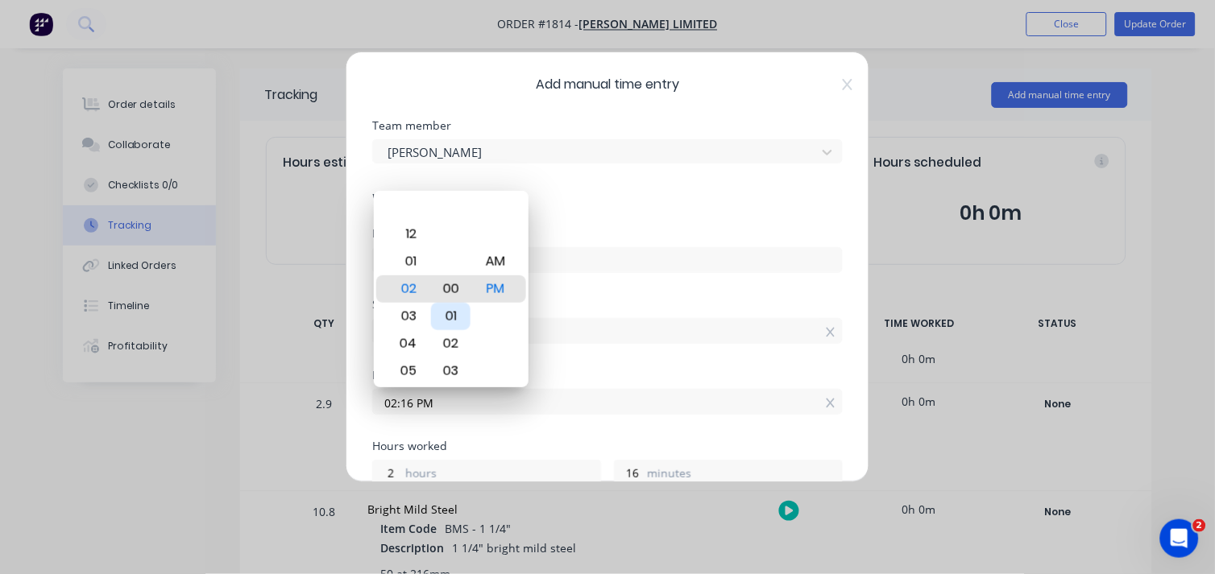
type input "02:00 PM"
type input "0"
click at [451, 284] on div "00" at bounding box center [450, 289] width 39 height 27
click at [622, 355] on div "Start time 12:00 PM" at bounding box center [607, 334] width 471 height 71
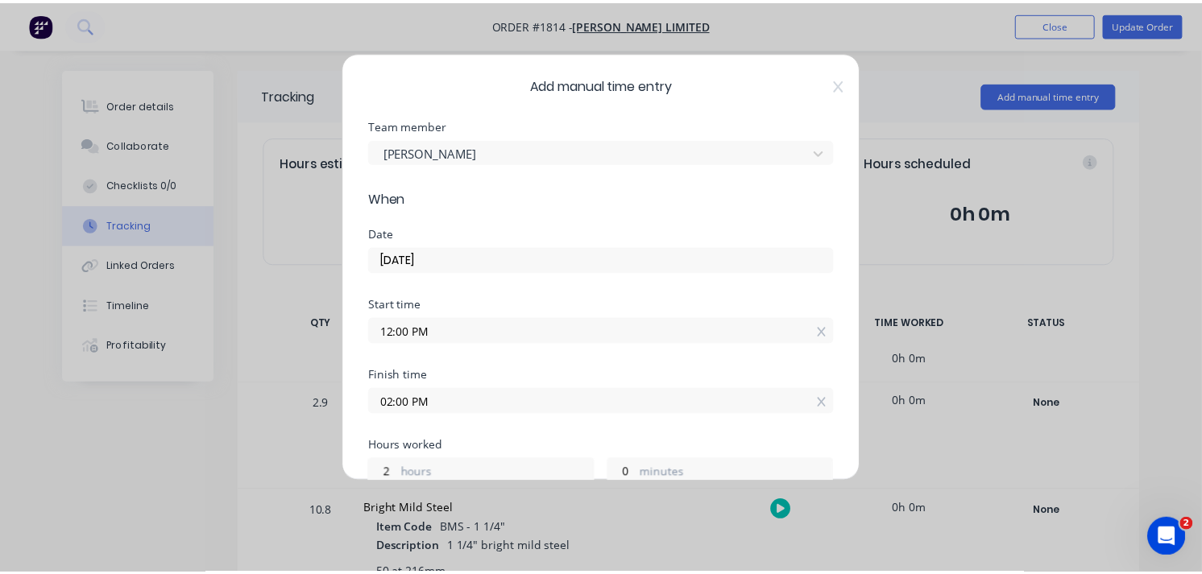
scroll to position [658, 0]
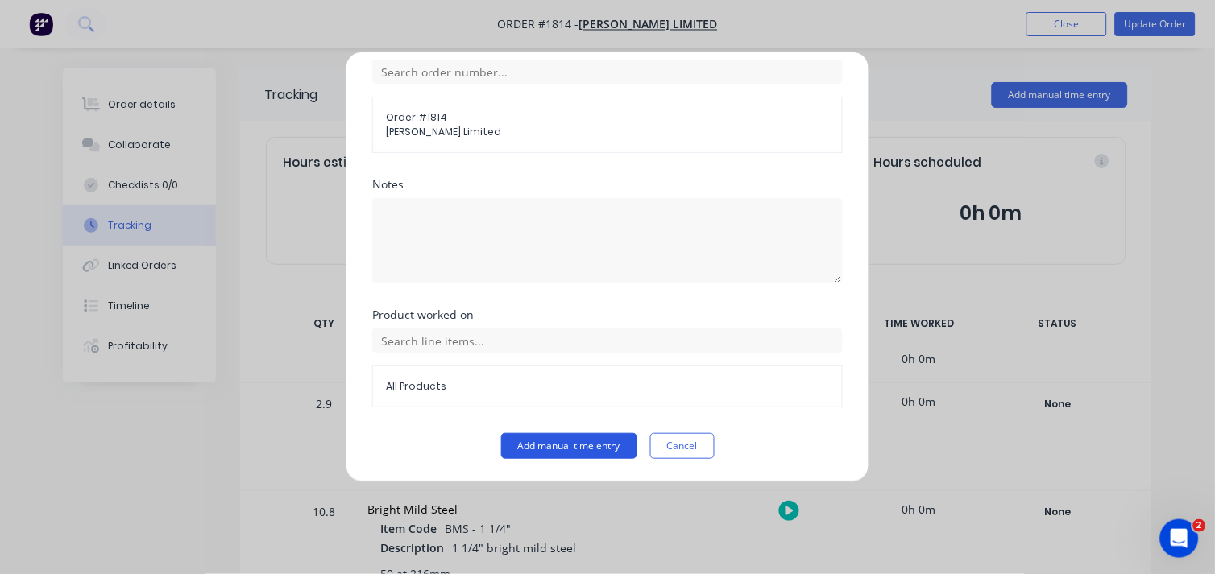
click at [532, 446] on button "Add manual time entry" at bounding box center [569, 446] width 136 height 26
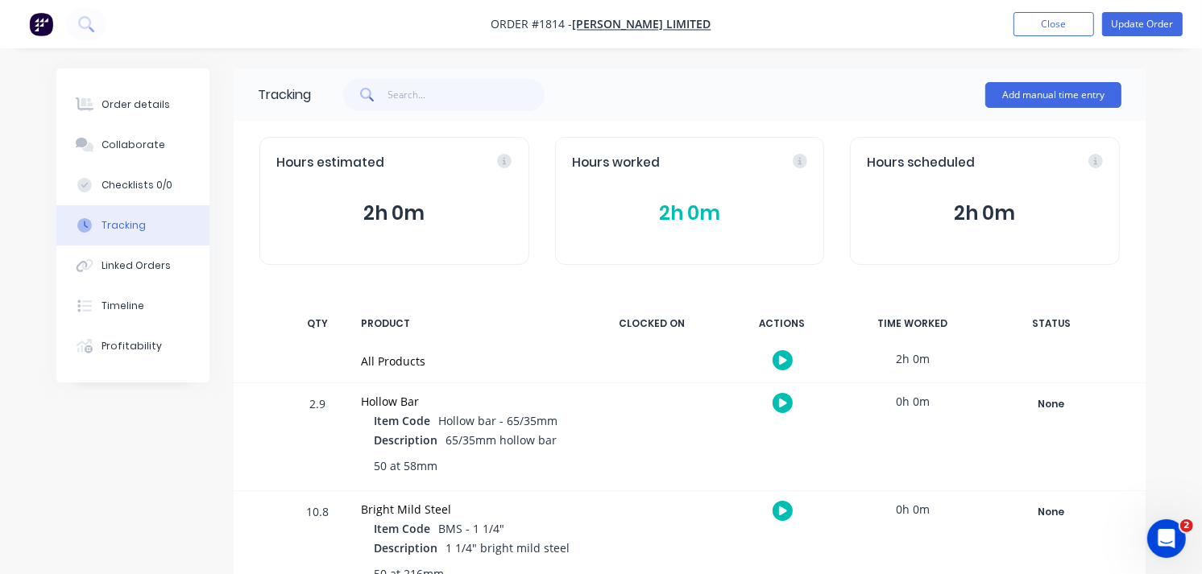
scroll to position [83, 0]
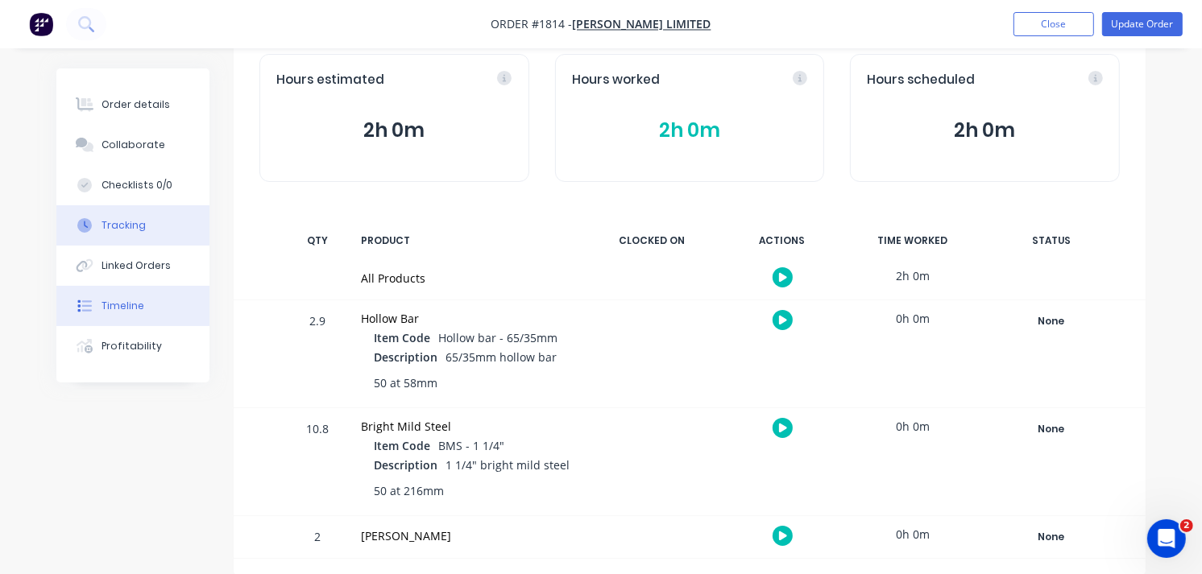
click at [126, 309] on div "Timeline" at bounding box center [123, 306] width 43 height 15
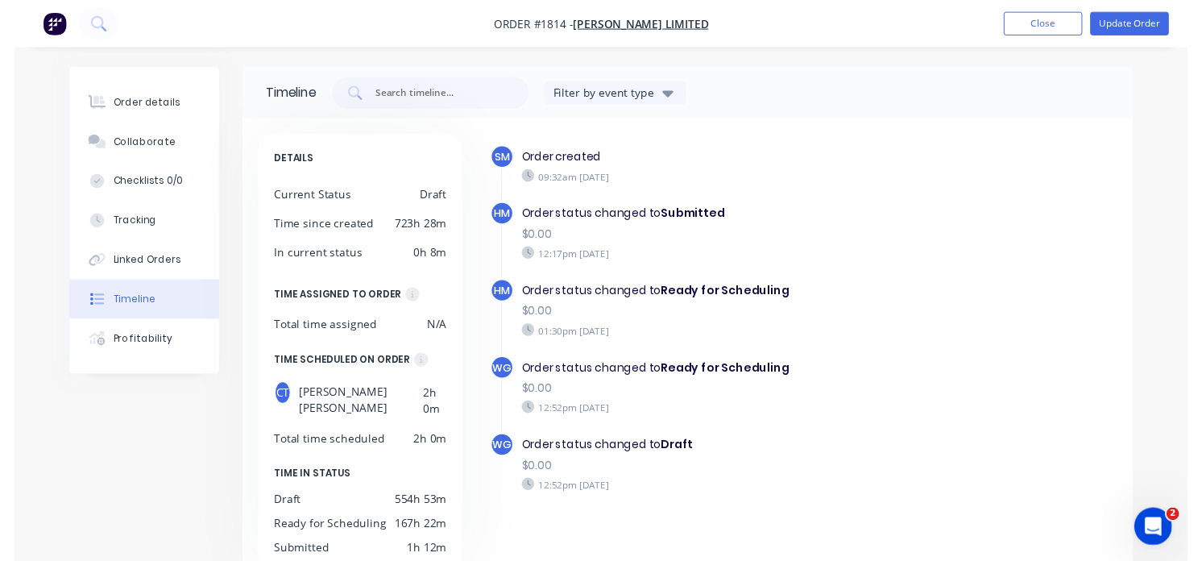
scroll to position [22, 0]
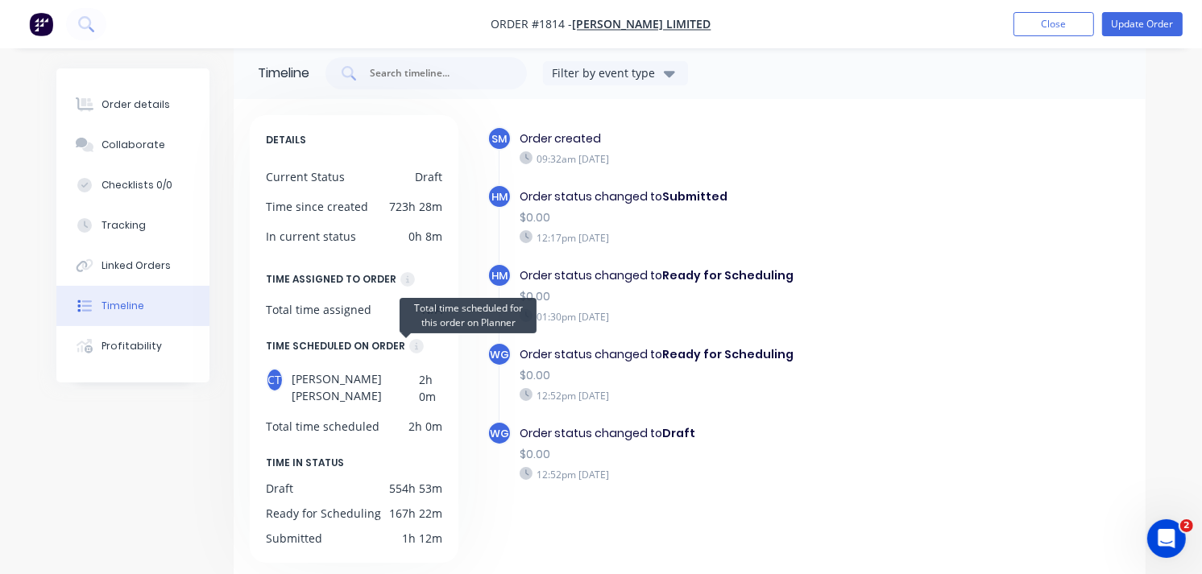
click at [409, 350] on icon at bounding box center [416, 346] width 15 height 15
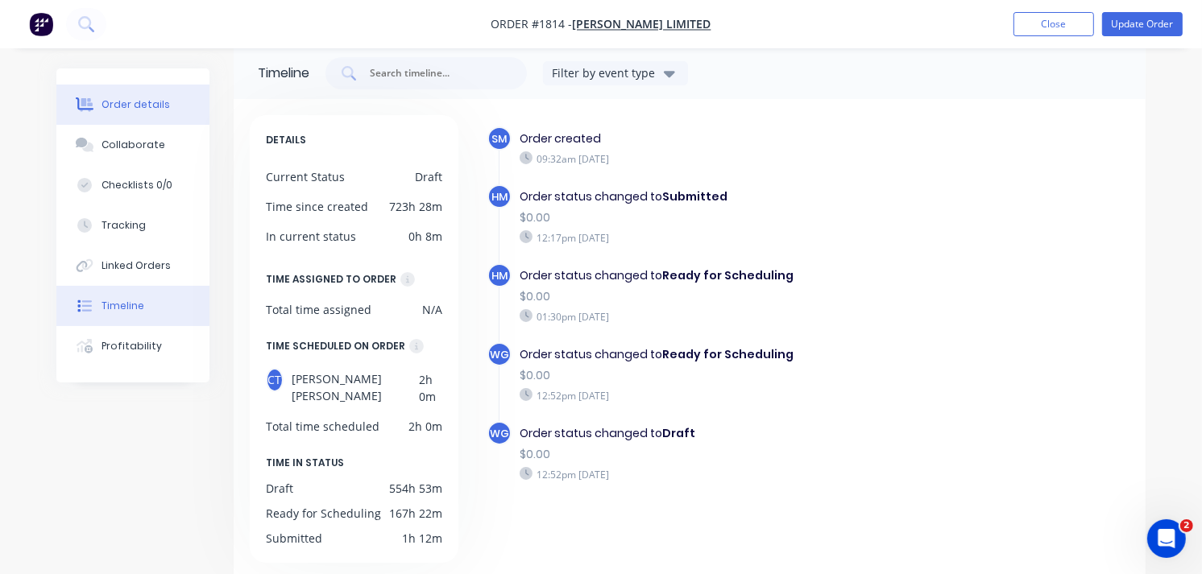
click at [141, 110] on div "Order details" at bounding box center [136, 104] width 68 height 15
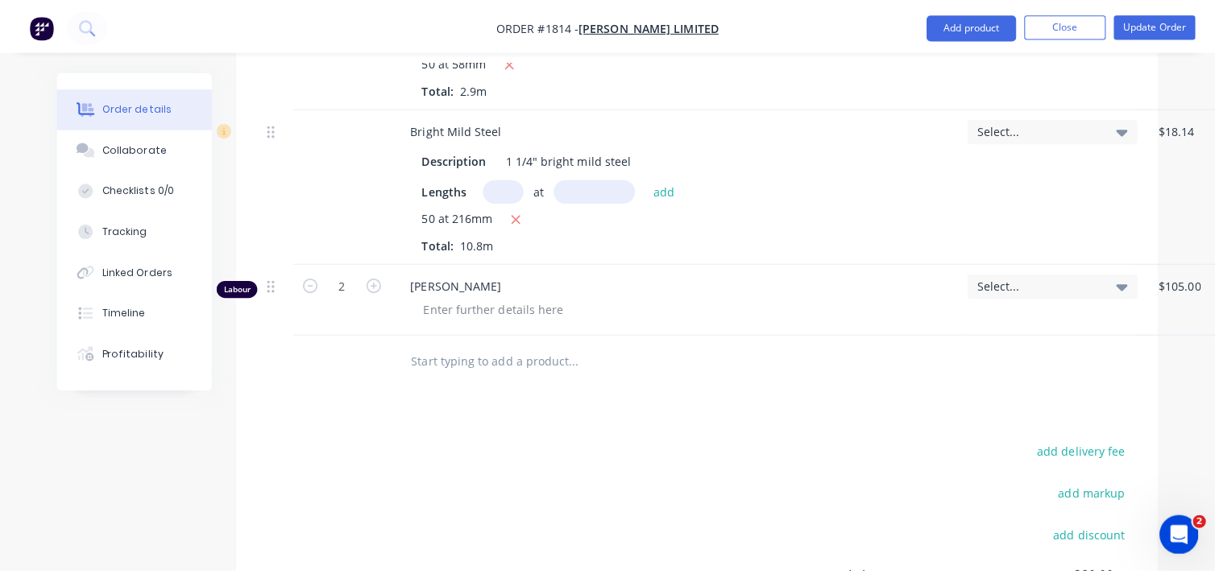
scroll to position [792, 0]
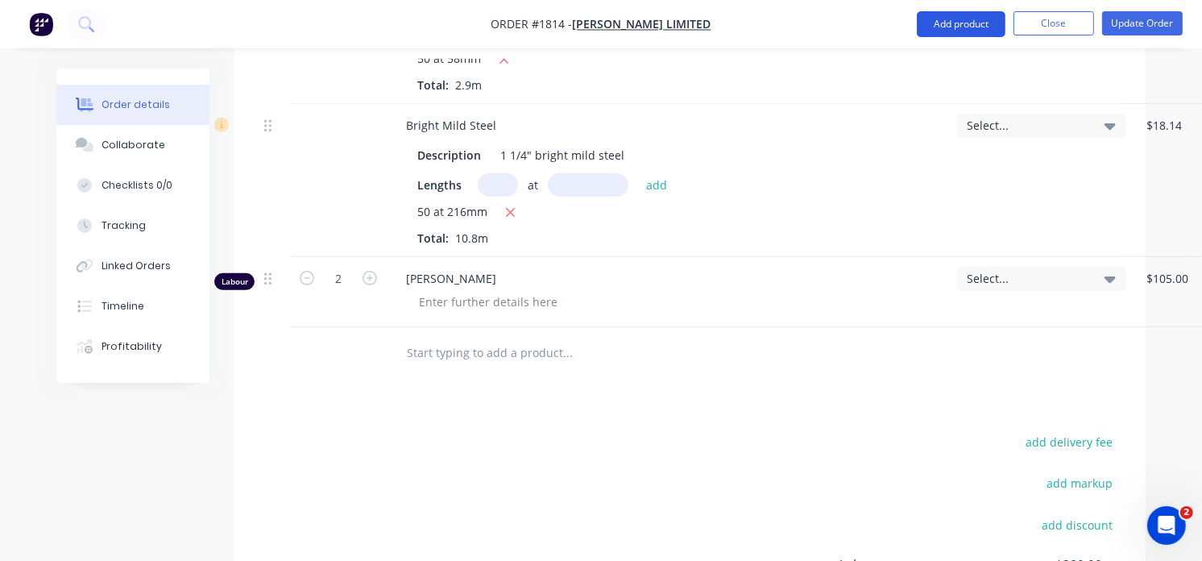
click at [955, 30] on button "Add product" at bounding box center [961, 24] width 89 height 26
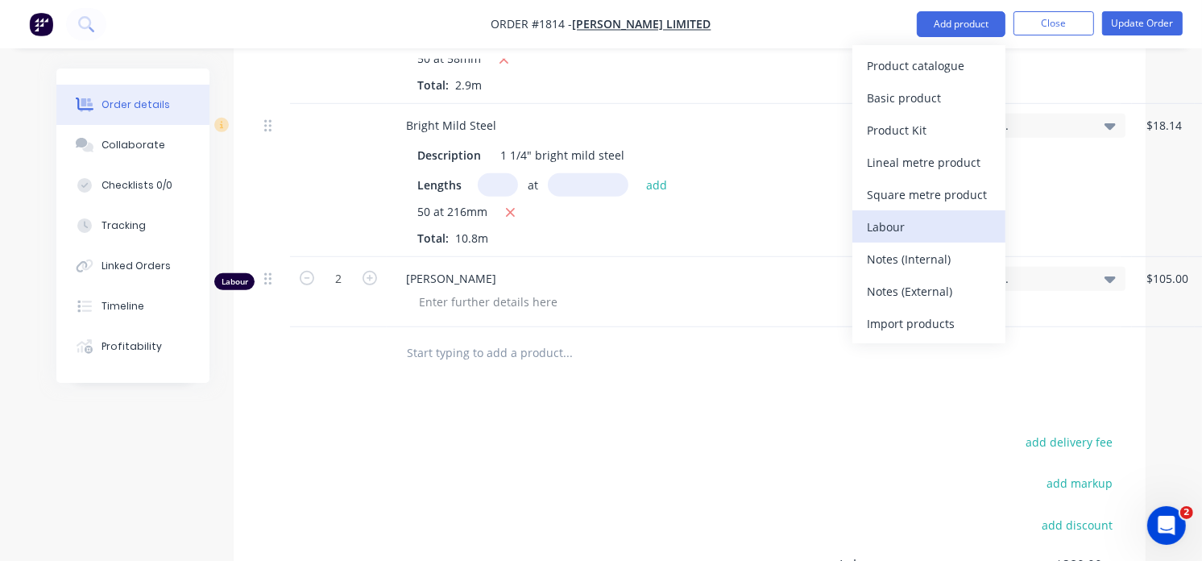
click at [905, 213] on button "Labour" at bounding box center [928, 226] width 153 height 32
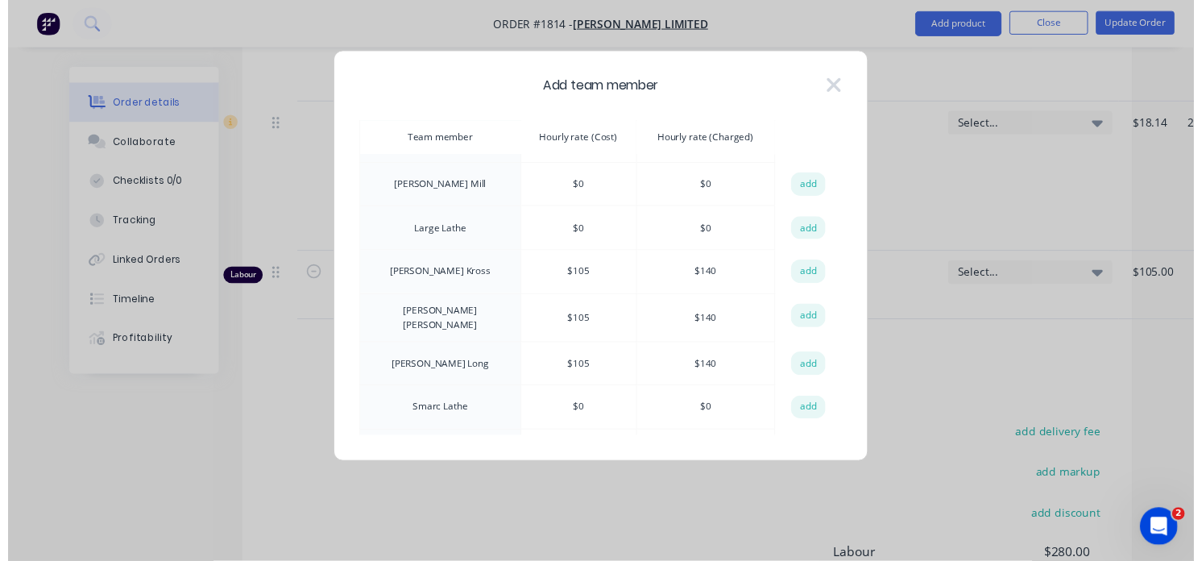
scroll to position [674, 0]
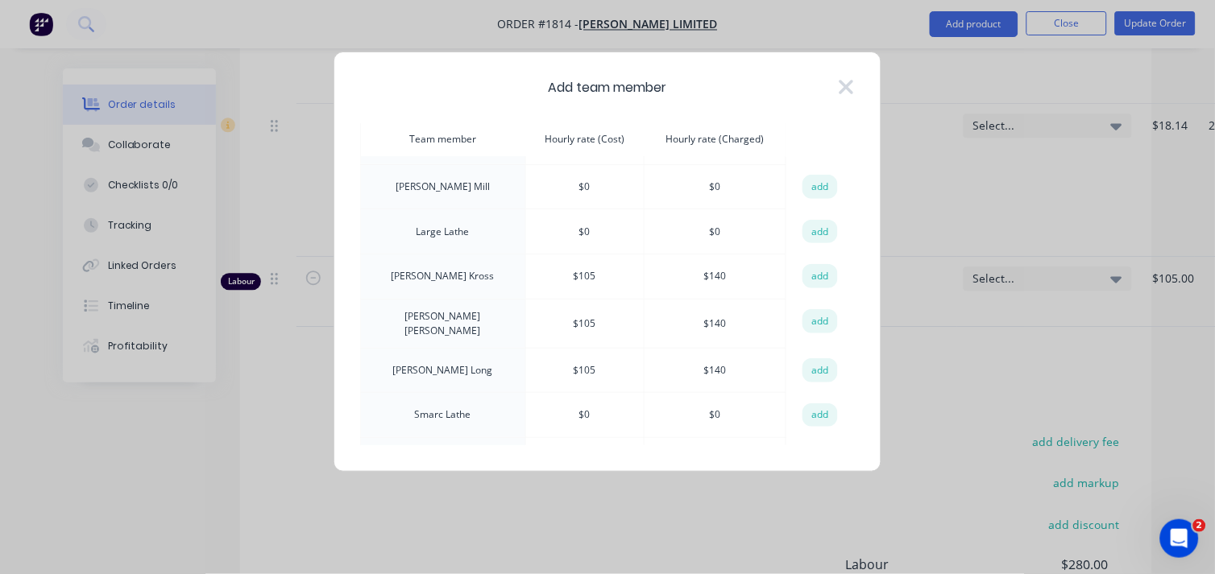
click at [464, 352] on td "Sheridan Long" at bounding box center [443, 370] width 165 height 45
click at [454, 369] on td "Sheridan Long" at bounding box center [443, 370] width 165 height 45
click at [818, 363] on button "add" at bounding box center [820, 371] width 35 height 24
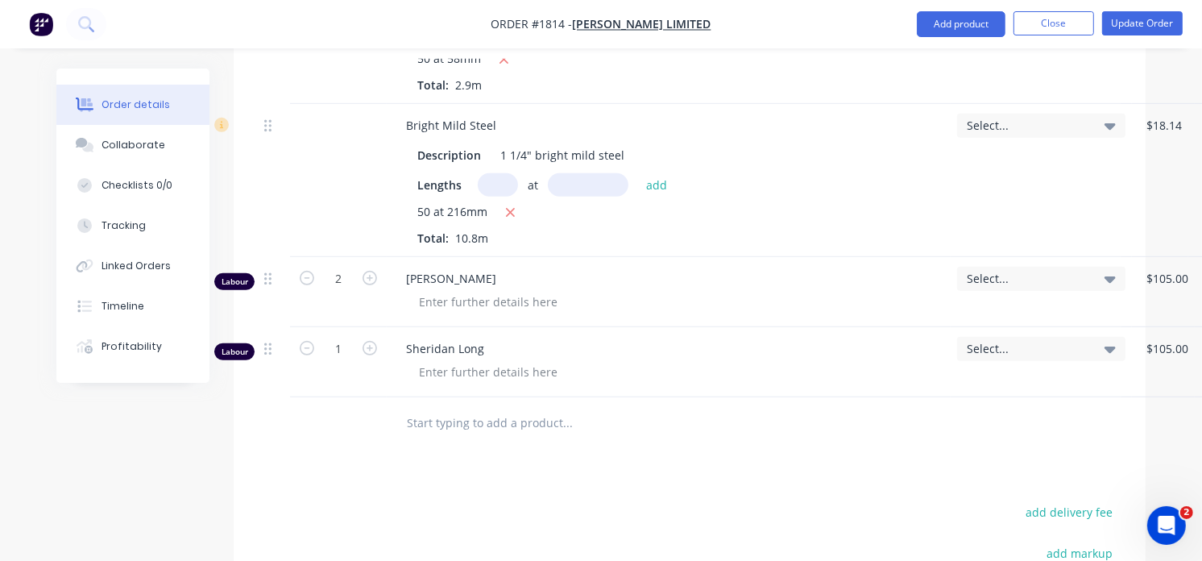
click at [1031, 349] on span "Select..." at bounding box center [1028, 348] width 122 height 17
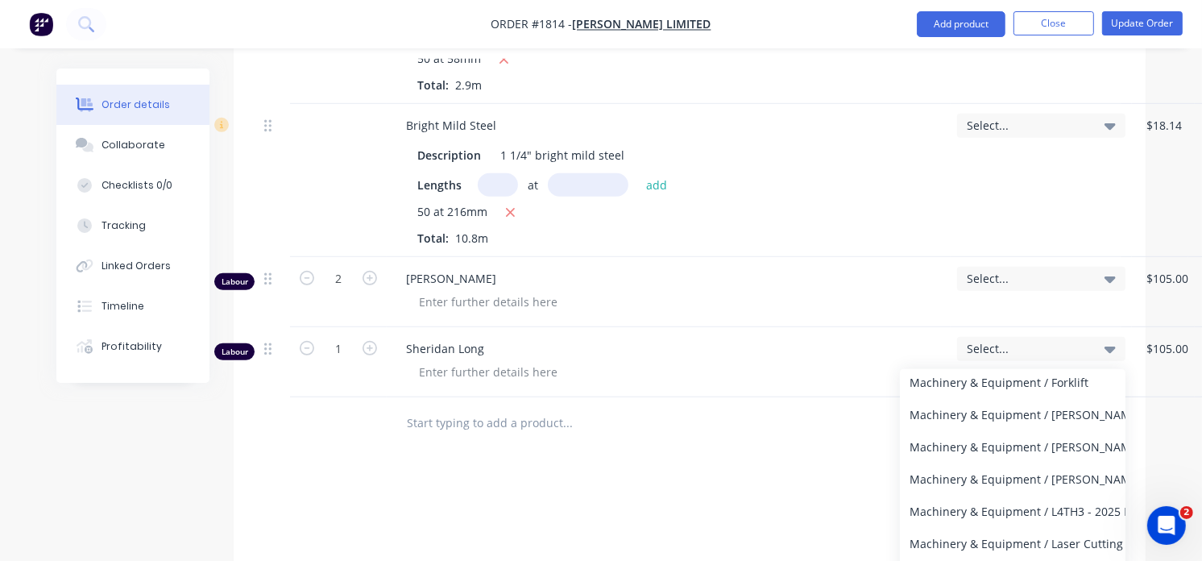
scroll to position [417, 0]
click at [1037, 424] on div "Machinery & Equipment / [PERSON_NAME] CNC Lathe 1" at bounding box center [1013, 416] width 226 height 32
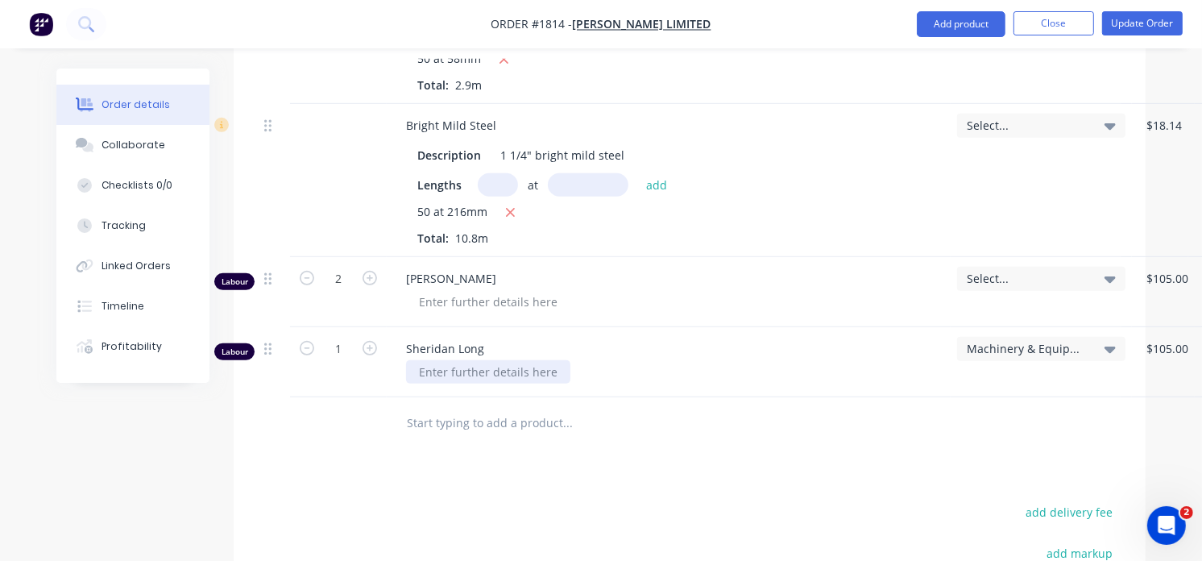
click at [442, 371] on div at bounding box center [488, 371] width 164 height 23
click at [376, 355] on icon "button" at bounding box center [370, 348] width 15 height 15
type input "2"
type input "$280.00"
click at [376, 355] on icon "button" at bounding box center [370, 348] width 15 height 15
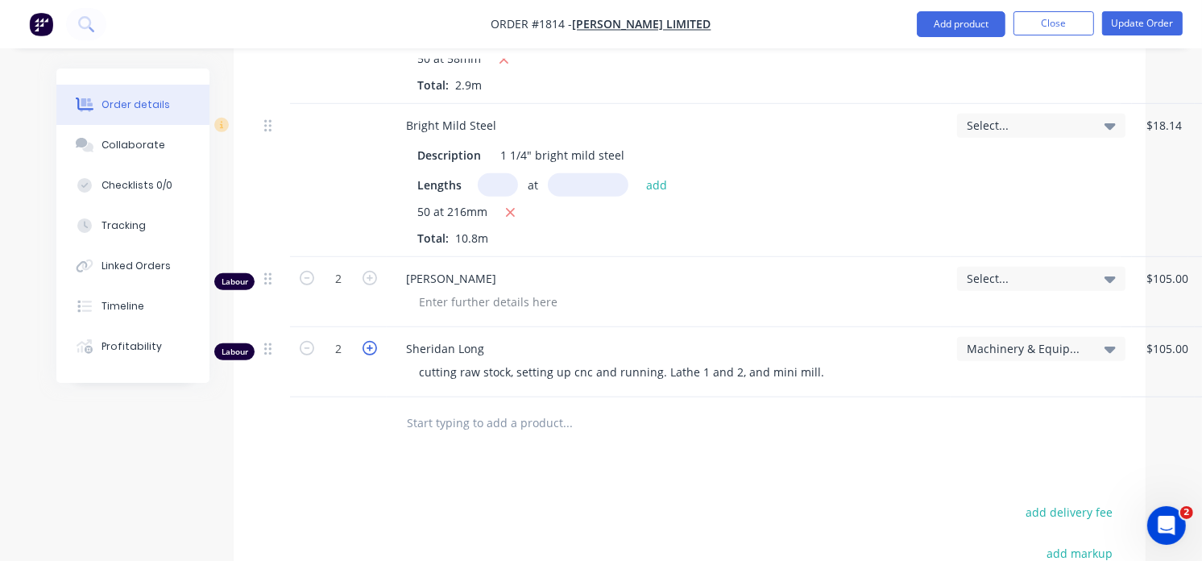
type input "3"
type input "$420.00"
click at [375, 355] on icon "button" at bounding box center [370, 348] width 15 height 15
type input "4"
type input "$560.00"
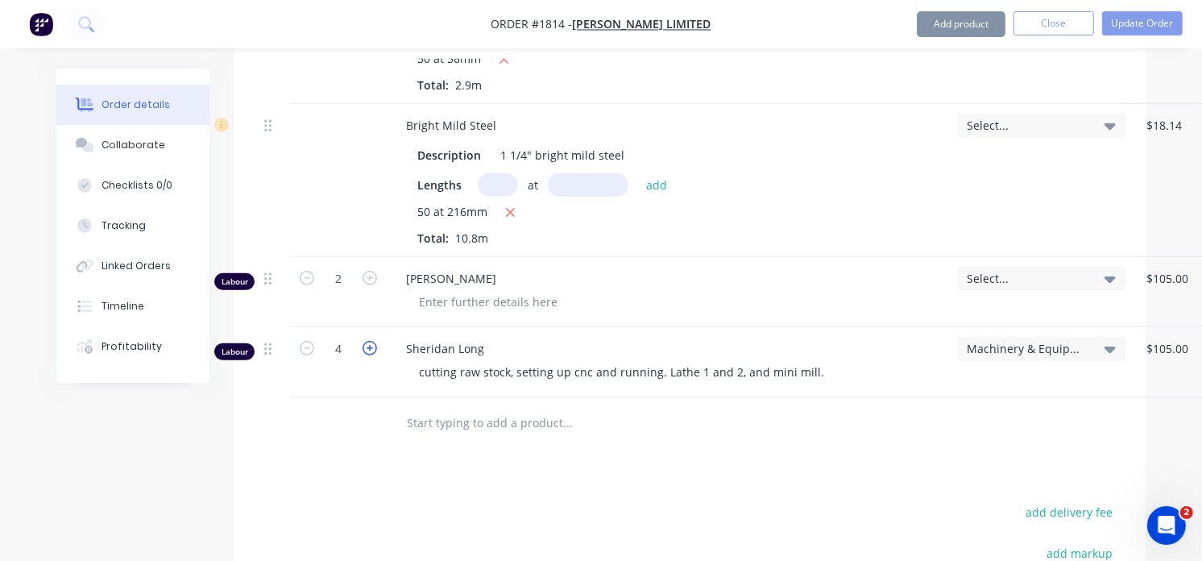
click at [375, 355] on icon "button" at bounding box center [370, 348] width 15 height 15
type input "5"
type input "$700.00"
click at [375, 355] on icon "button" at bounding box center [370, 348] width 15 height 15
type input "6"
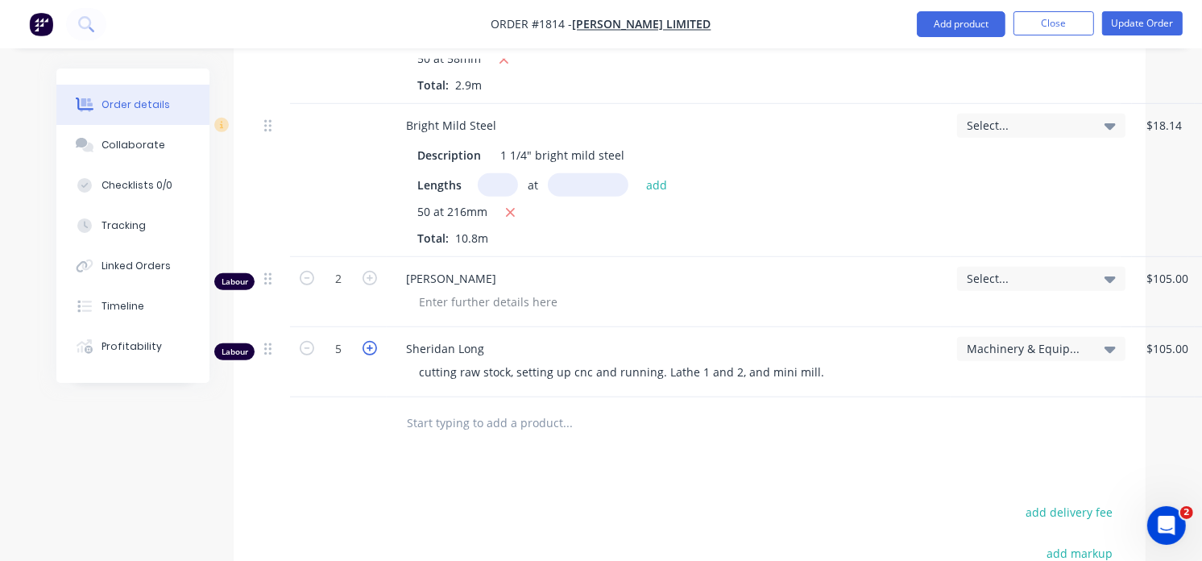
type input "$840.00"
click at [375, 355] on icon "button" at bounding box center [370, 348] width 15 height 15
type input "7"
type input "$980.00"
click at [375, 355] on icon "button" at bounding box center [370, 348] width 15 height 15
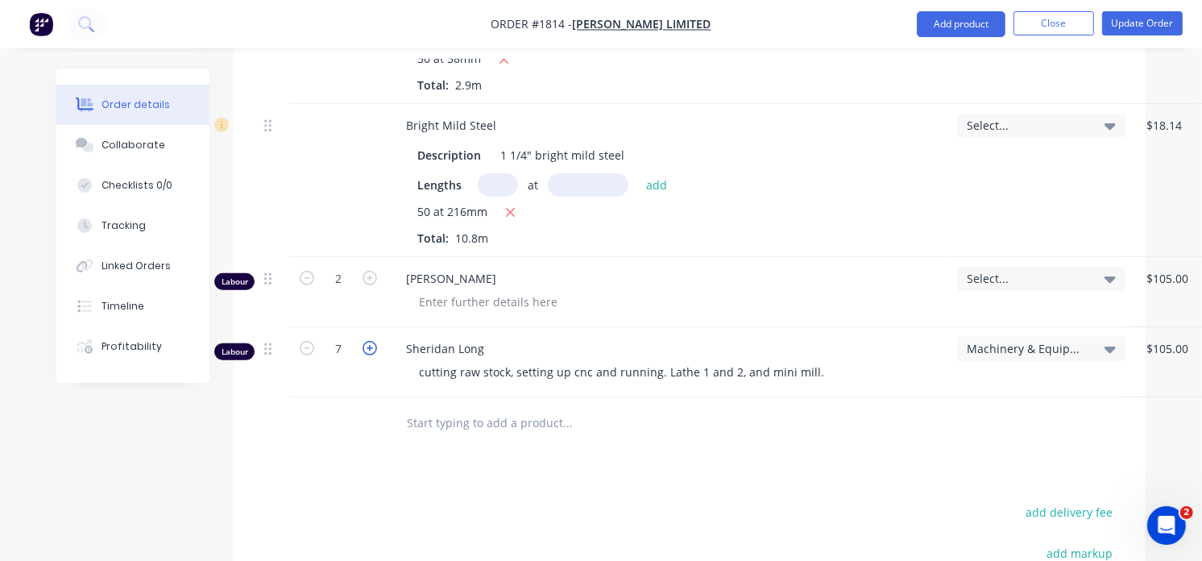
type input "8"
type input "$1,120.00"
click at [375, 355] on icon "button" at bounding box center [370, 348] width 15 height 15
type input "9"
type input "$1,260.00"
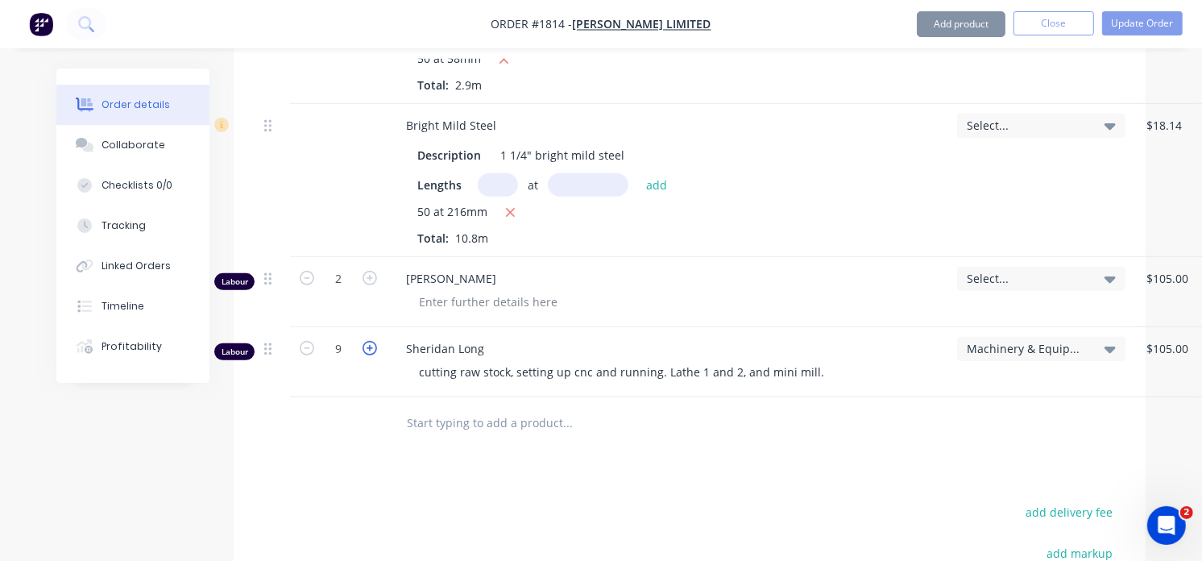
click at [375, 355] on icon "button" at bounding box center [370, 348] width 15 height 15
type input "10"
type input "$1,400.00"
click at [375, 355] on icon "button" at bounding box center [370, 348] width 15 height 15
type input "11"
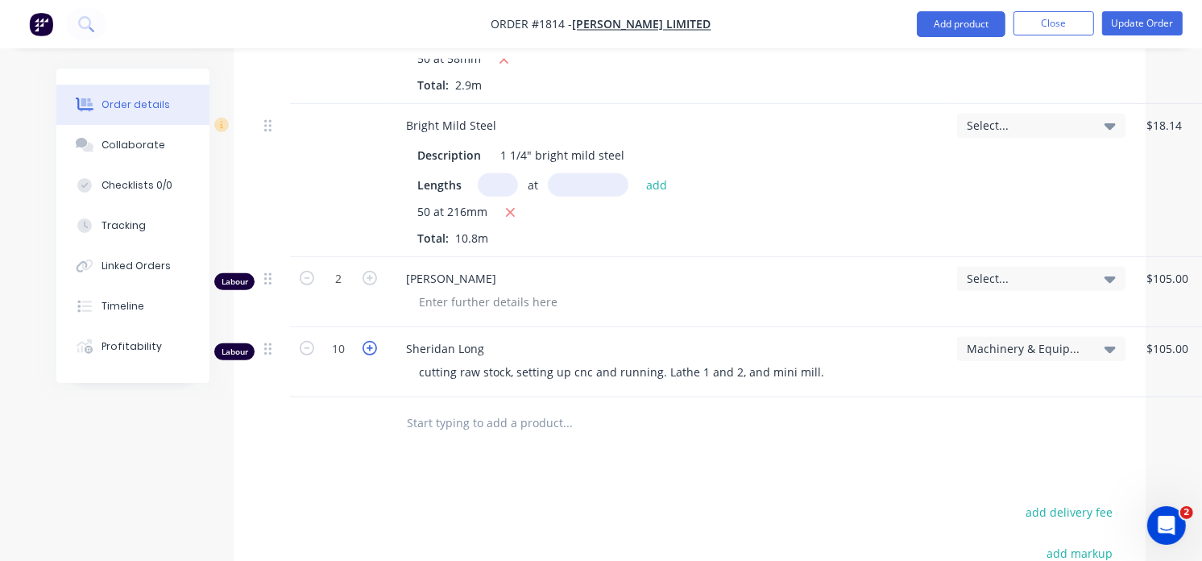
type input "$1,540.00"
click at [999, 469] on div "Products Show / Hide columns Add product Qty Tracking Category Cost Markup Pric…" at bounding box center [690, 349] width 912 height 976
click at [1147, 18] on button "Update Order" at bounding box center [1142, 23] width 81 height 24
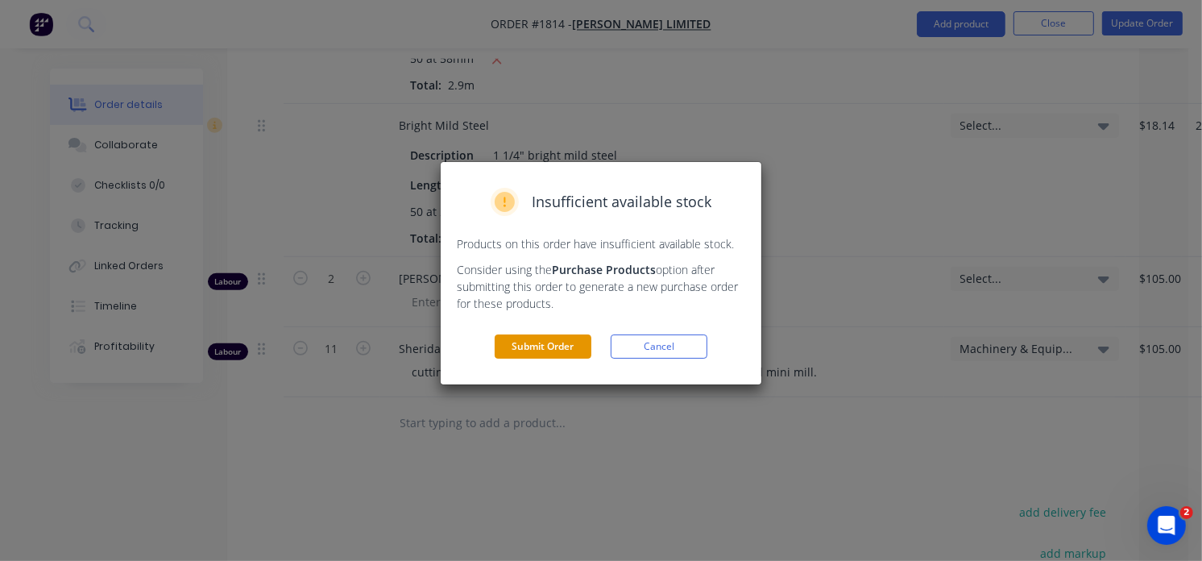
click at [570, 353] on button "Submit Order" at bounding box center [543, 346] width 97 height 24
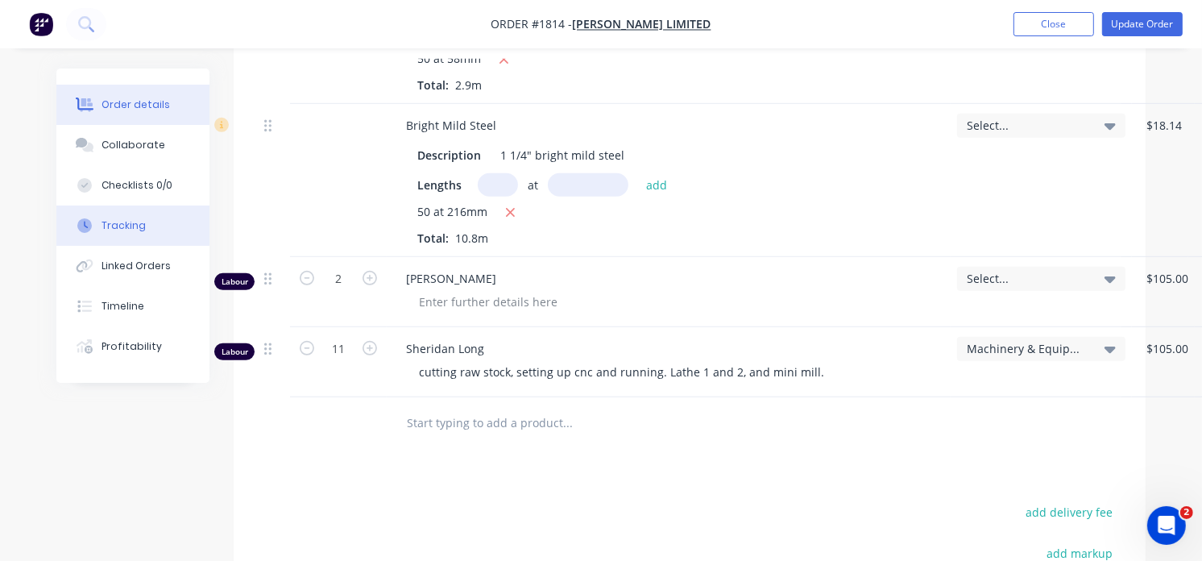
click at [127, 234] on button "Tracking" at bounding box center [132, 225] width 153 height 40
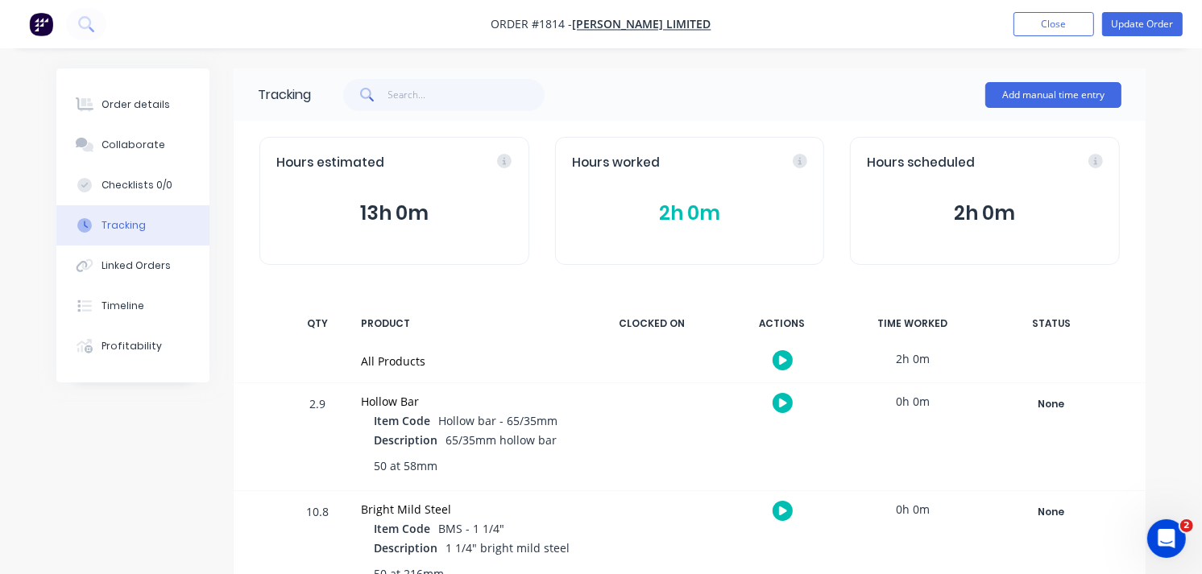
click at [355, 204] on button "13h 0m" at bounding box center [394, 213] width 236 height 31
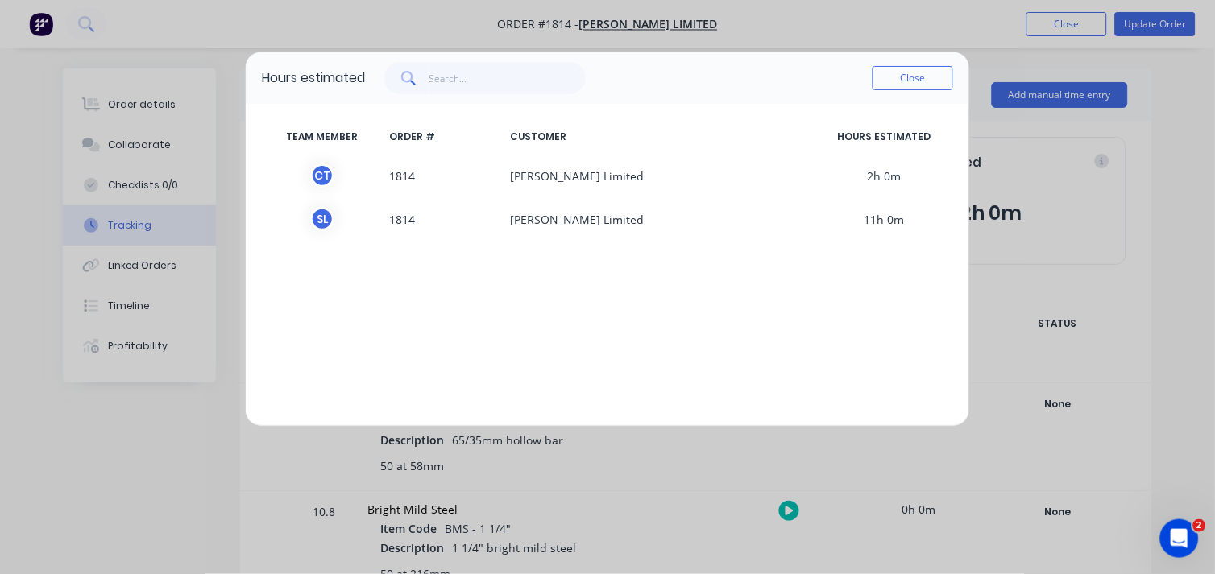
click at [1035, 127] on div "Hours estimated Close TEAM MEMBER ORDER # CUSTOMER HOURS ESTIMATED C T 1814 [PE…" at bounding box center [607, 287] width 1215 height 574
click at [931, 87] on button "Close" at bounding box center [913, 78] width 81 height 24
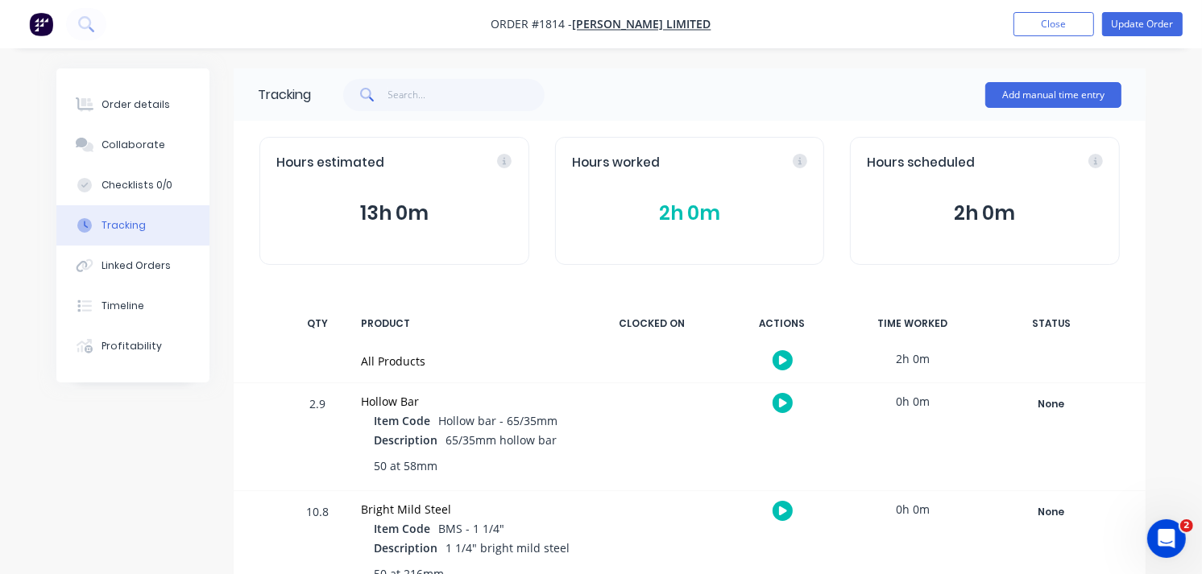
click at [761, 167] on div "Hours worked" at bounding box center [690, 163] width 236 height 19
click at [803, 167] on div "Hours worked" at bounding box center [690, 163] width 236 height 19
click at [728, 167] on icon at bounding box center [733, 161] width 15 height 15
click at [699, 214] on button "2h 0m" at bounding box center [690, 213] width 236 height 31
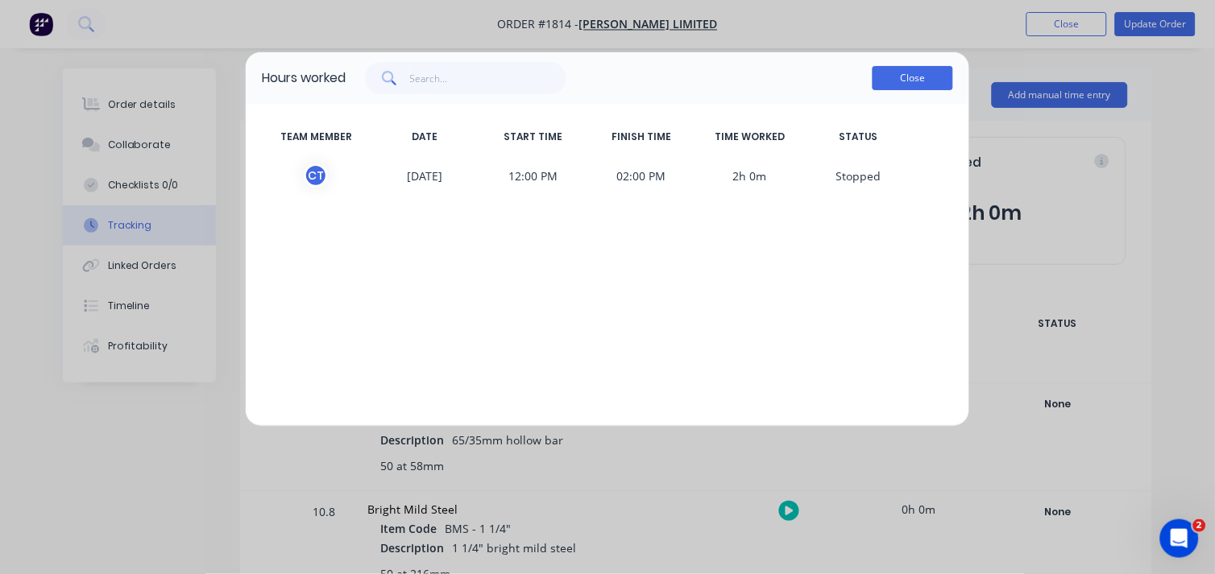
click at [925, 77] on button "Close" at bounding box center [913, 78] width 81 height 24
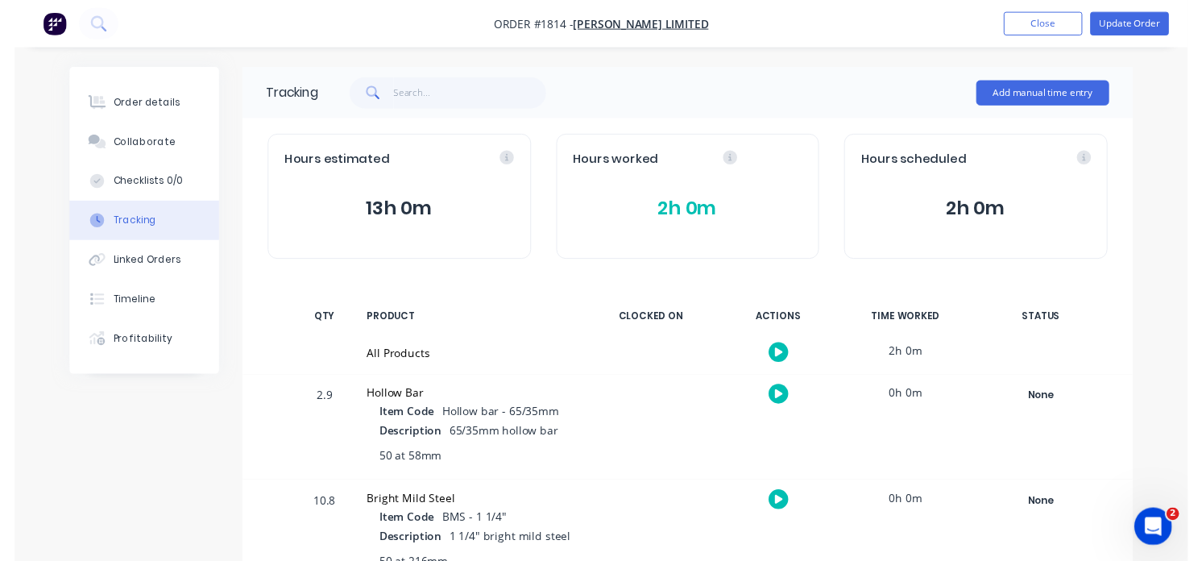
scroll to position [176, 0]
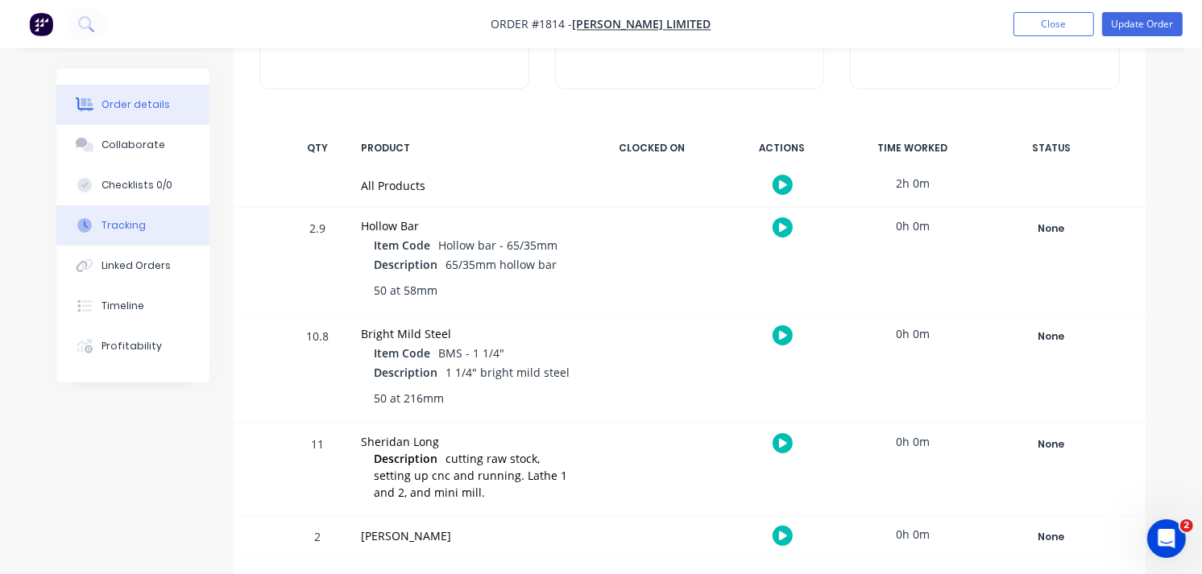
click at [171, 93] on button "Order details" at bounding box center [132, 105] width 153 height 40
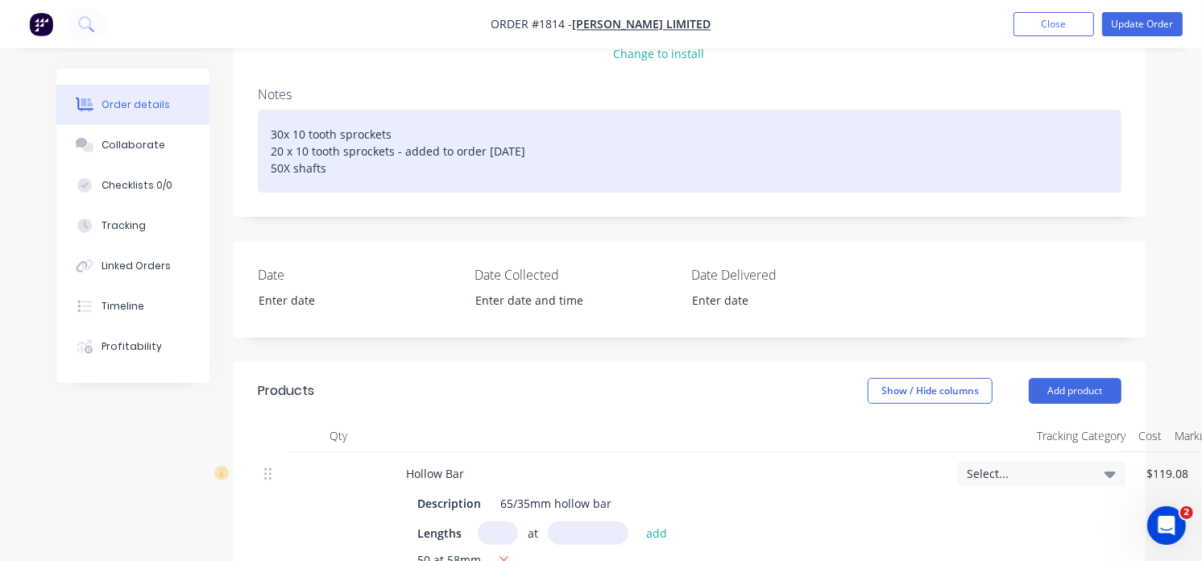
scroll to position [292, 0]
click at [536, 153] on div "30x 10 tooth sprockets 20 x 10 tooth sprockets - added to order [DATE] 50X shaf…" at bounding box center [690, 150] width 864 height 83
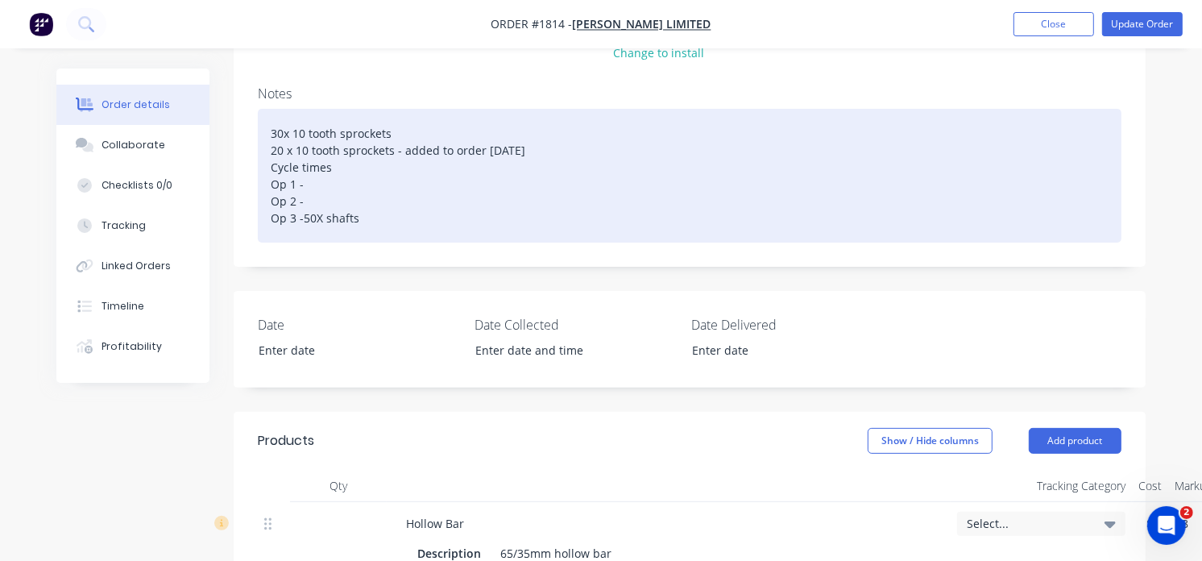
click at [328, 178] on div "30x 10 tooth sprockets 20 x 10 tooth sprockets - added to order [DATE] Cycle ti…" at bounding box center [690, 176] width 864 height 134
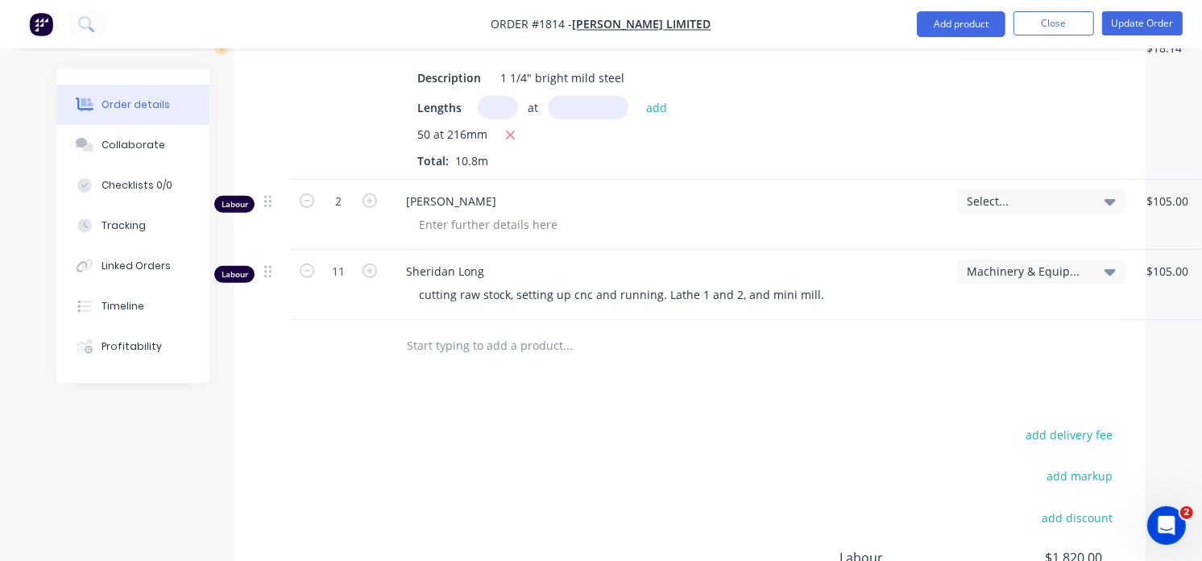
scroll to position [917, 0]
